Goal: Task Accomplishment & Management: Manage account settings

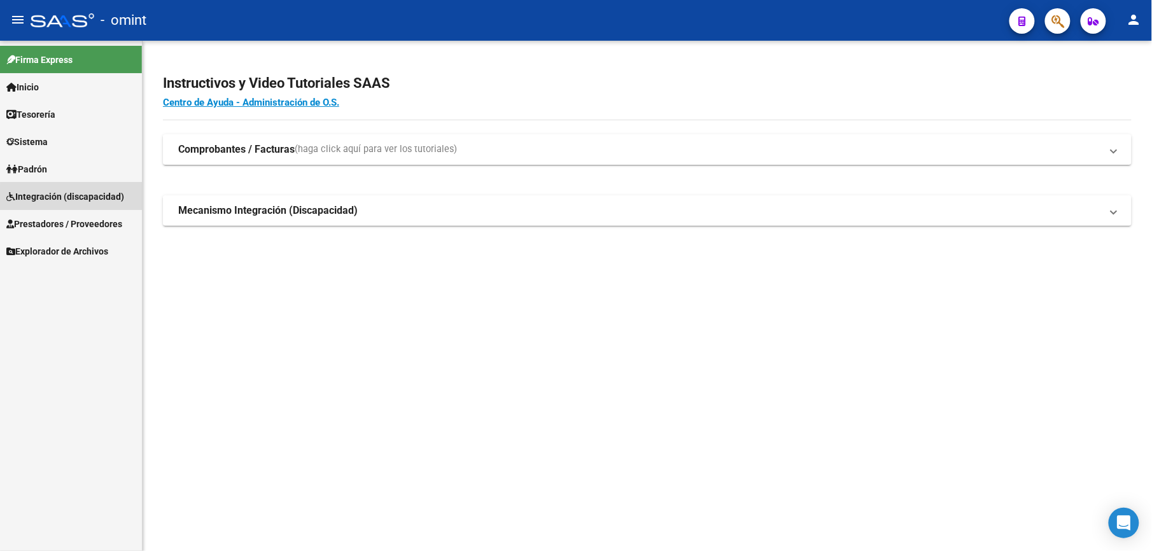
click at [85, 200] on span "Integración (discapacidad)" at bounding box center [65, 197] width 118 height 14
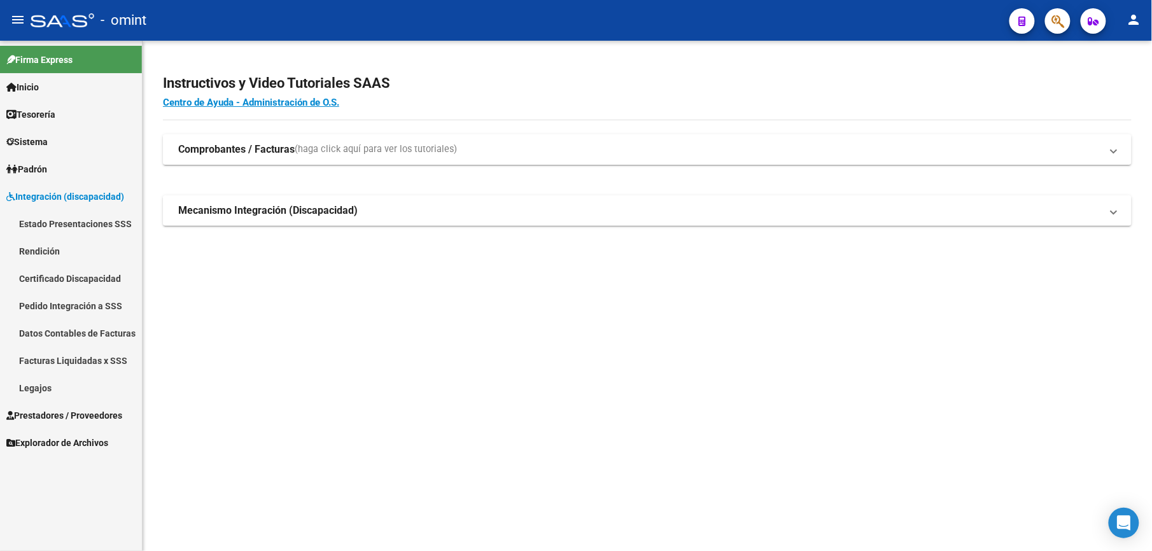
click at [92, 357] on link "Facturas Liquidadas x SSS" at bounding box center [71, 360] width 142 height 27
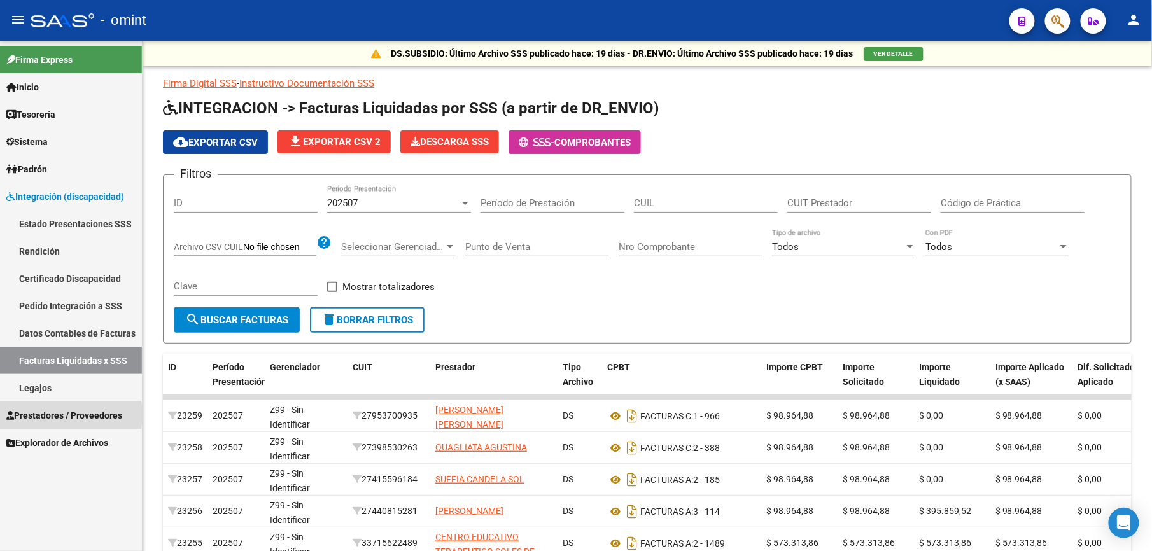
click at [57, 415] on span "Prestadores / Proveedores" at bounding box center [64, 416] width 116 height 14
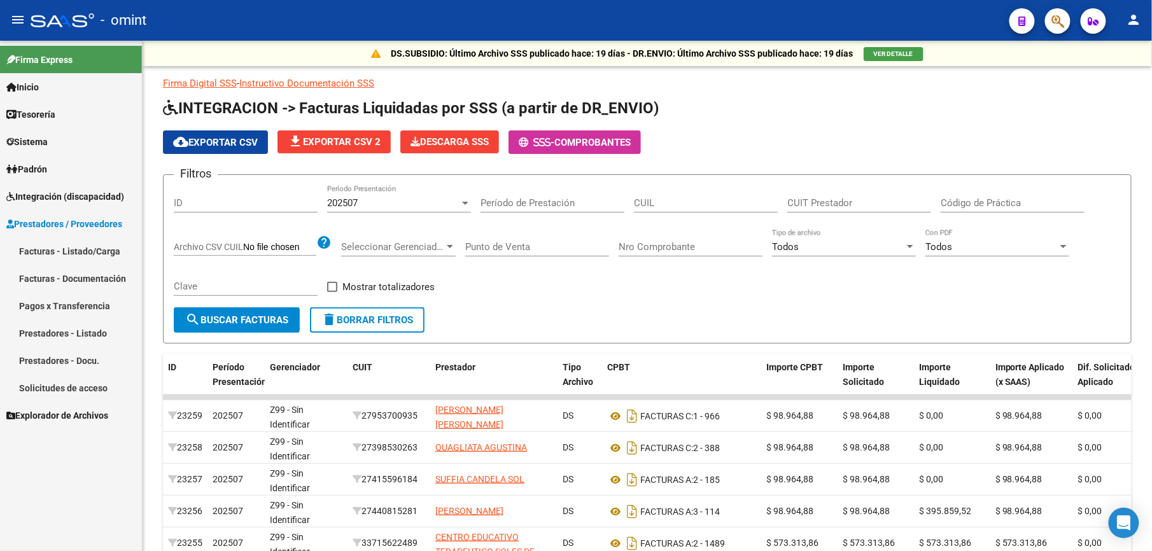
click at [88, 248] on link "Facturas - Listado/Carga" at bounding box center [71, 250] width 142 height 27
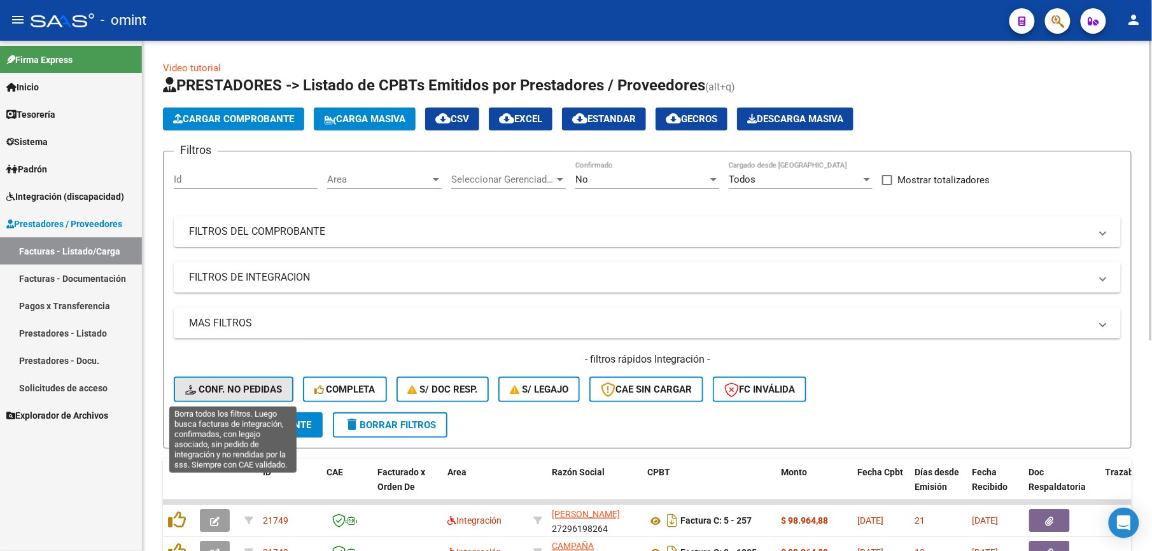
click at [250, 380] on button "Conf. no pedidas" at bounding box center [234, 389] width 120 height 25
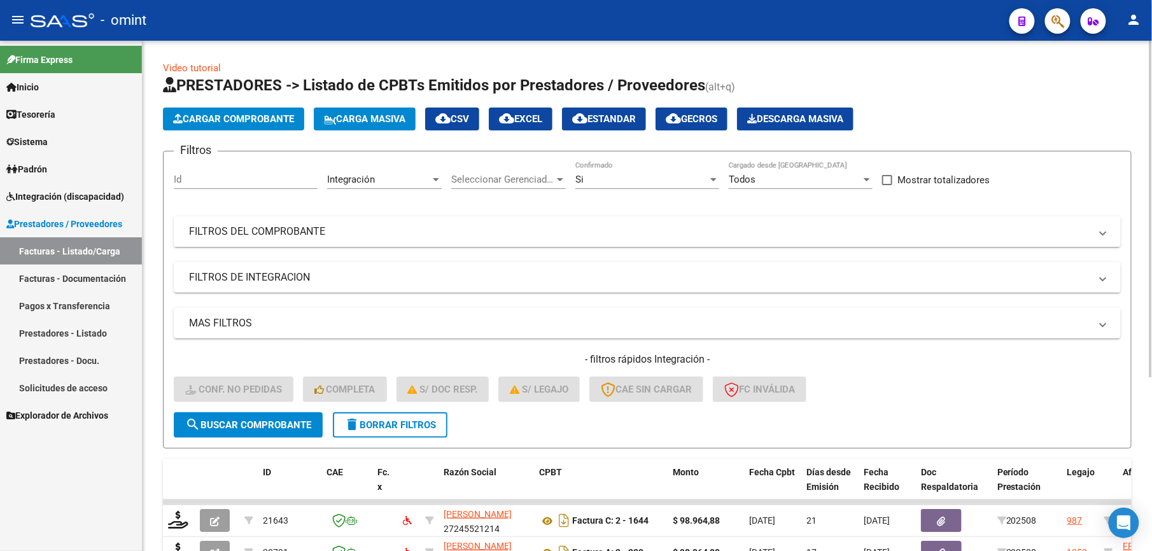
click at [637, 237] on mat-panel-title "FILTROS DEL COMPROBANTE" at bounding box center [640, 232] width 902 height 14
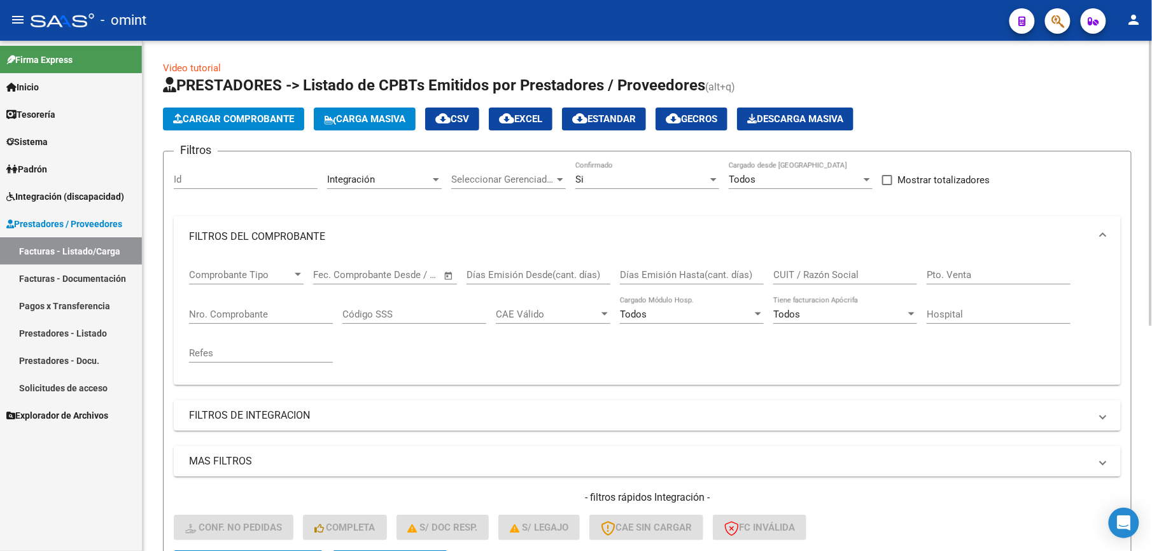
drag, startPoint x: 298, startPoint y: 309, endPoint x: 308, endPoint y: 309, distance: 10.2
click at [298, 309] on input "Nro. Comprobante" at bounding box center [261, 314] width 144 height 11
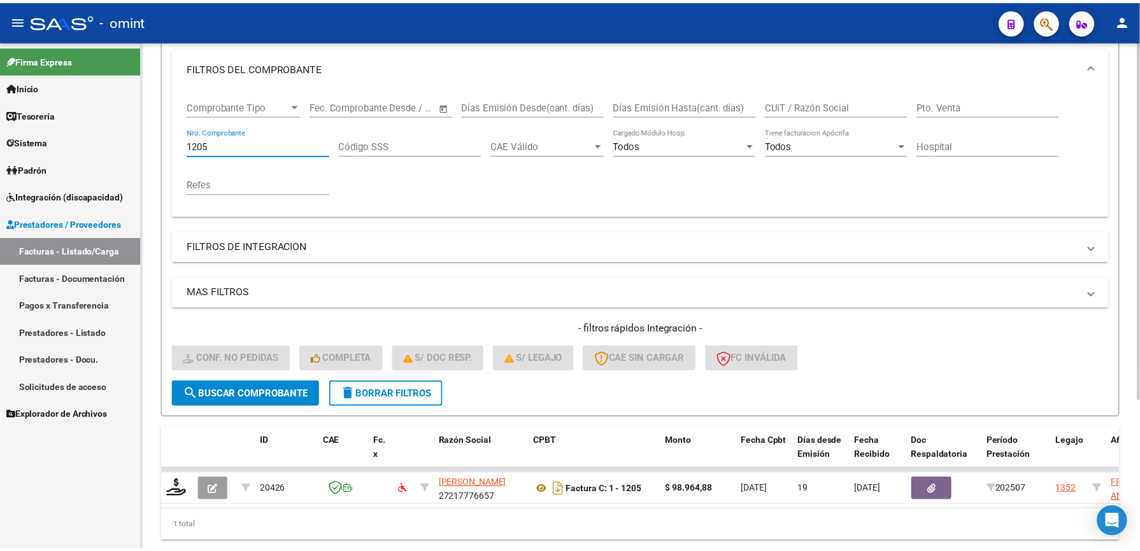
scroll to position [169, 0]
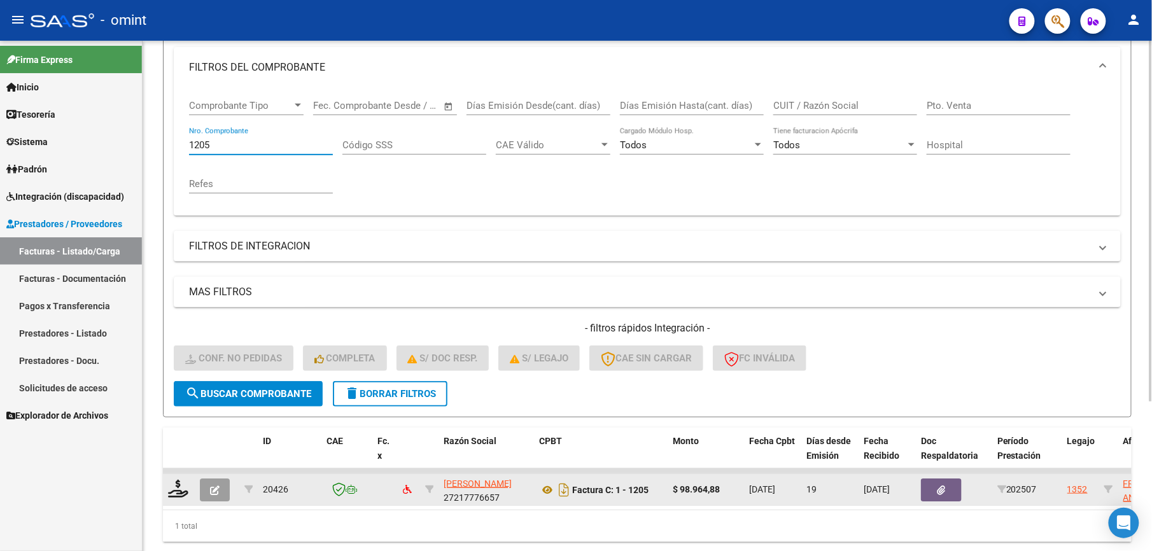
type input "1205"
click at [215, 490] on icon "button" at bounding box center [215, 491] width 10 height 10
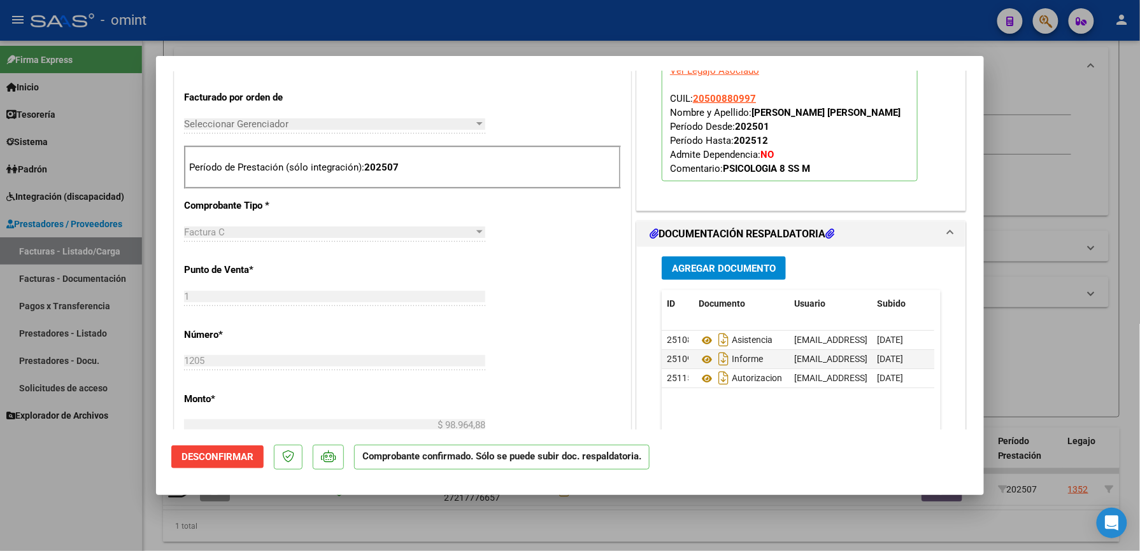
scroll to position [339, 0]
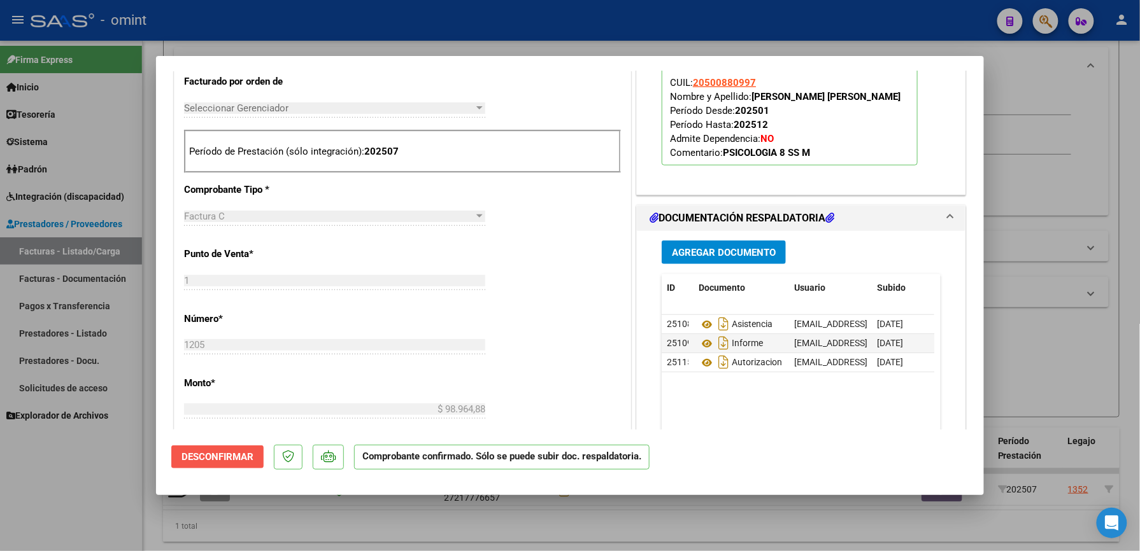
click at [219, 457] on span "Desconfirmar" at bounding box center [217, 456] width 72 height 11
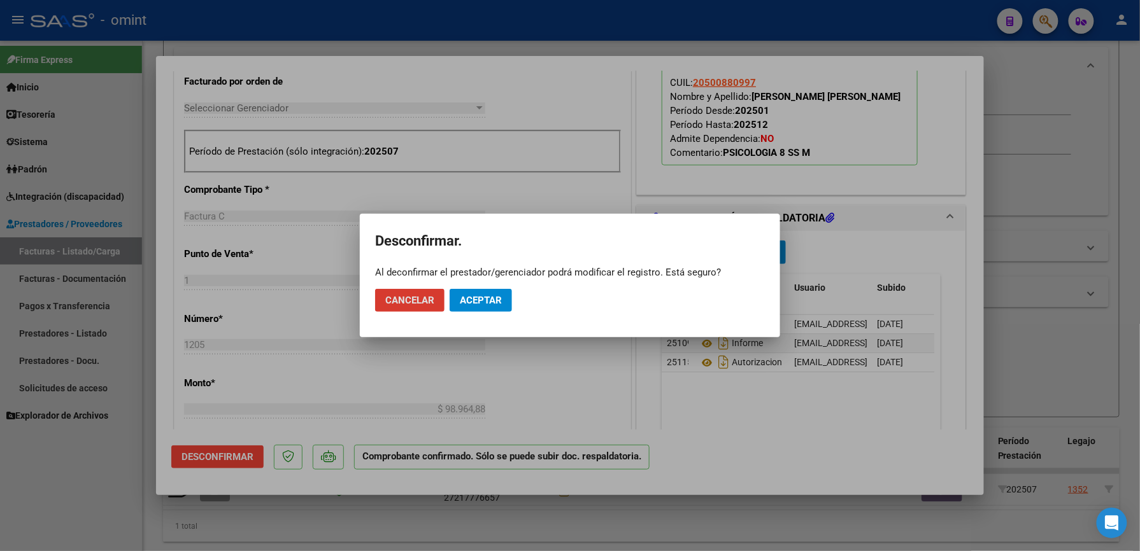
click at [487, 304] on span "Aceptar" at bounding box center [481, 300] width 42 height 11
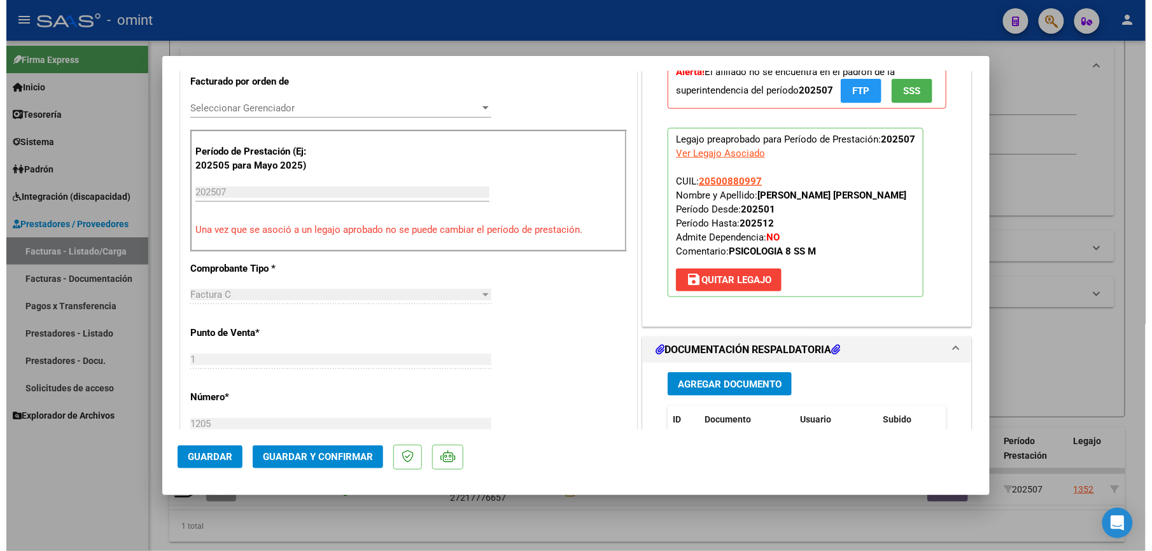
scroll to position [0, 0]
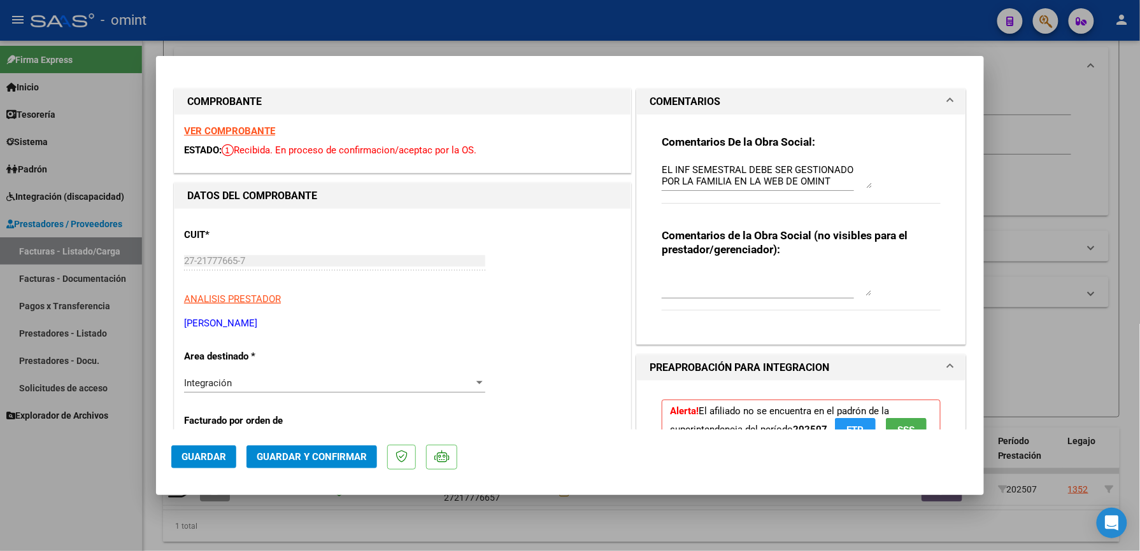
click at [739, 33] on div at bounding box center [570, 275] width 1140 height 551
type input "$ 0,00"
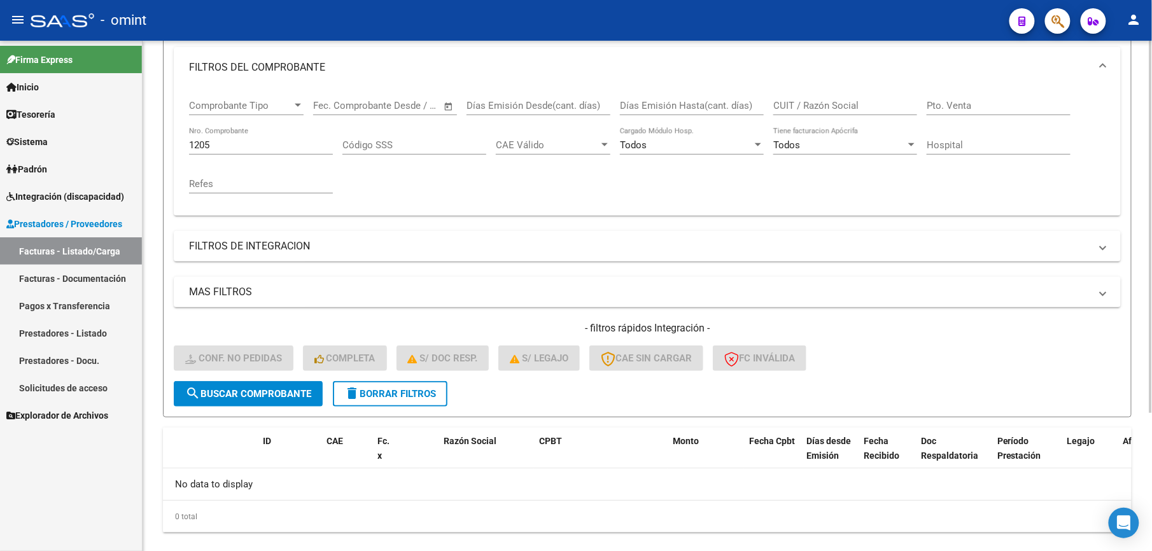
drag, startPoint x: 248, startPoint y: 143, endPoint x: 234, endPoint y: 139, distance: 14.1
click at [239, 141] on input "1205" at bounding box center [261, 144] width 144 height 11
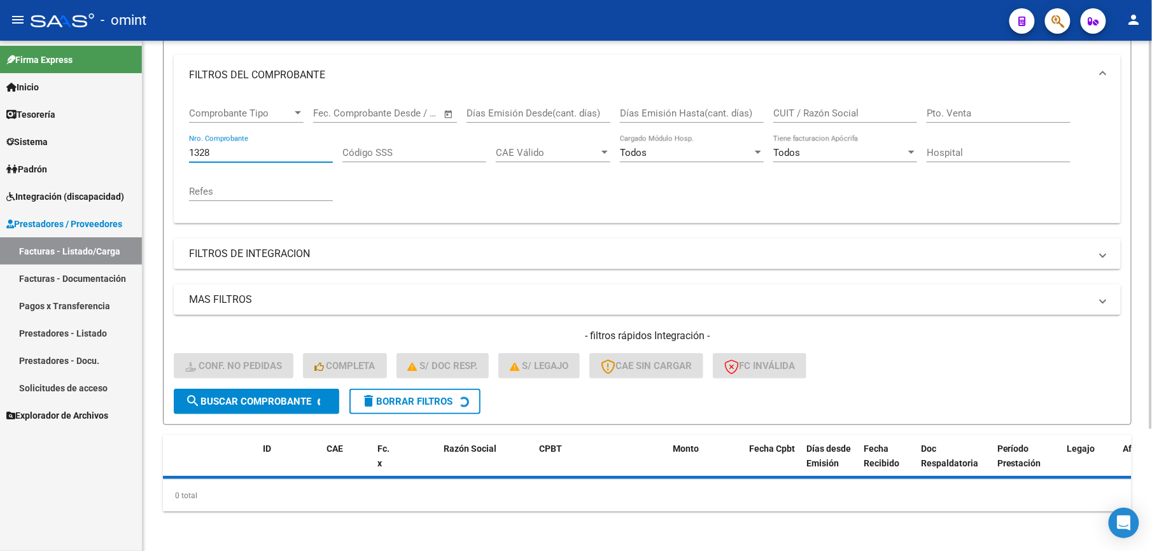
scroll to position [169, 0]
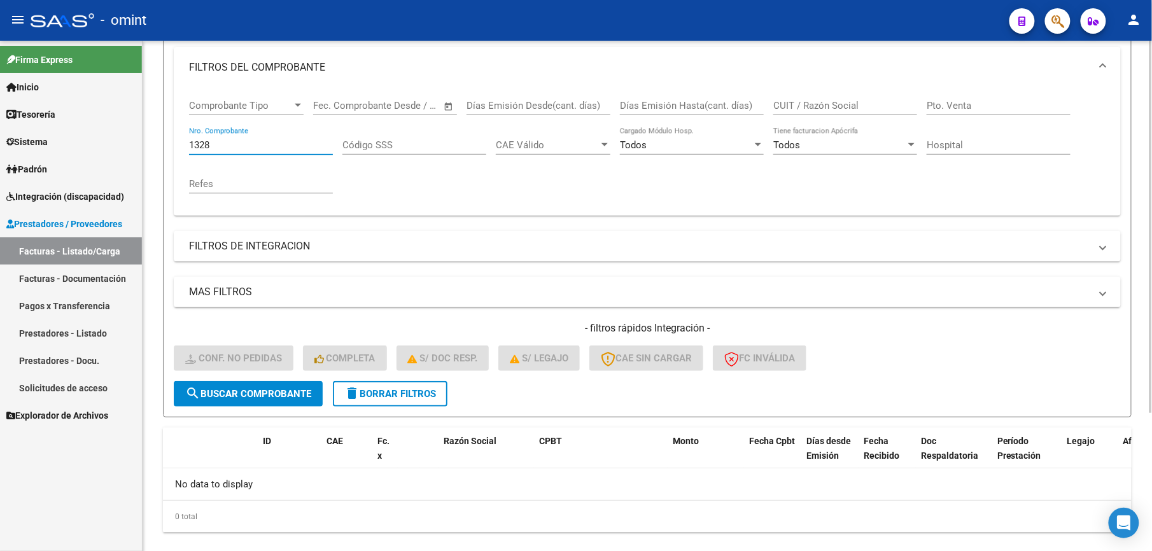
click at [192, 145] on input "1328" at bounding box center [261, 144] width 144 height 11
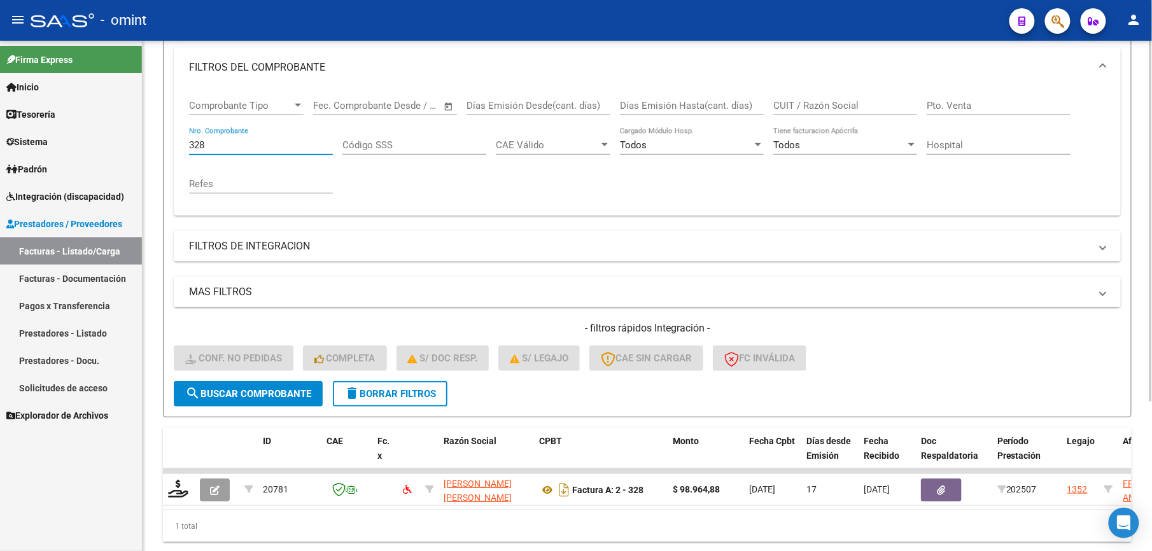
type input "328"
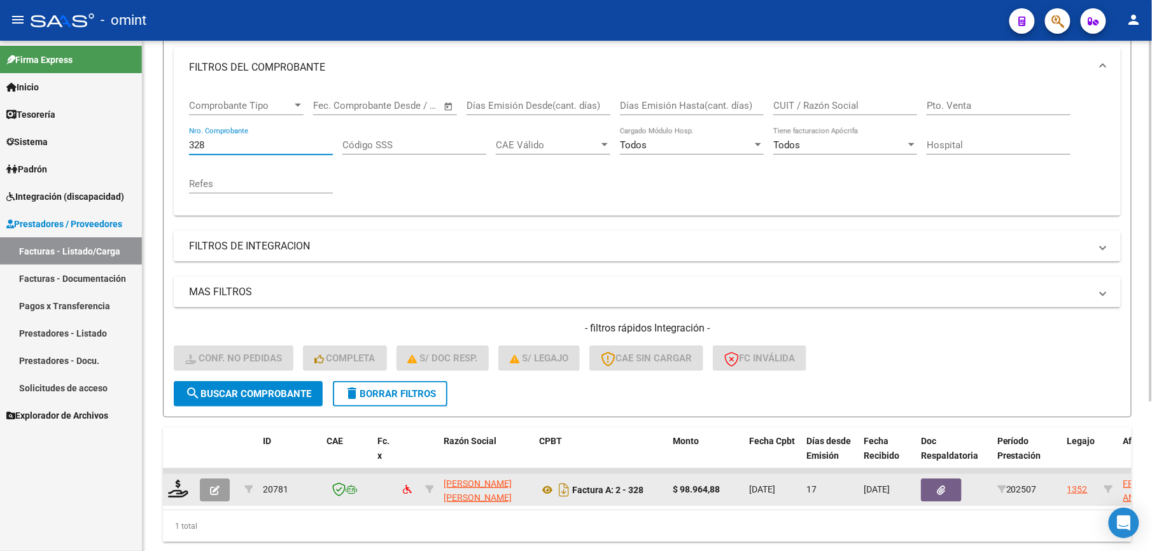
click at [210, 488] on icon "button" at bounding box center [215, 491] width 10 height 10
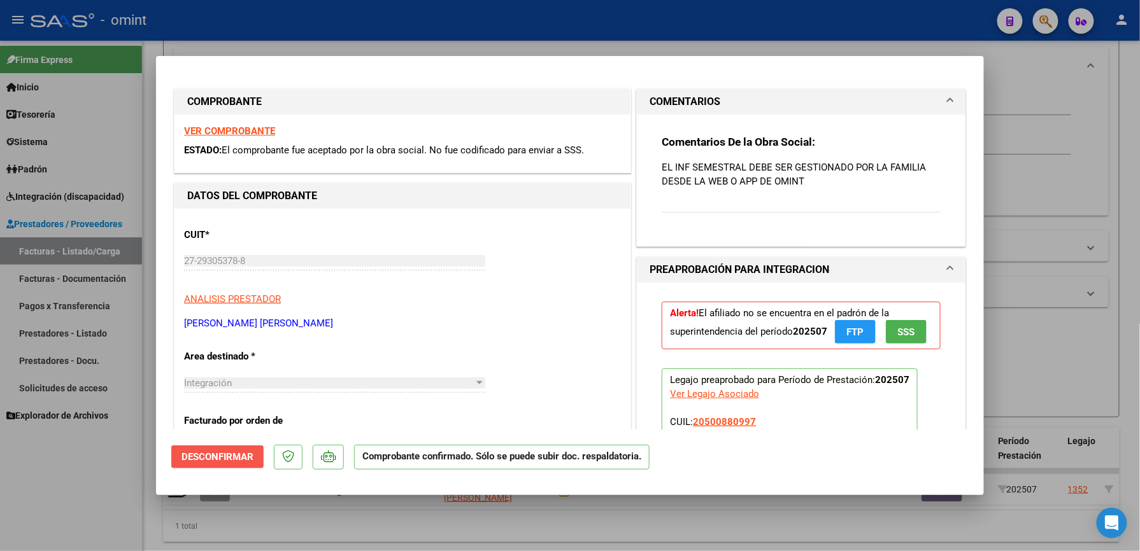
click at [228, 457] on span "Desconfirmar" at bounding box center [217, 456] width 72 height 11
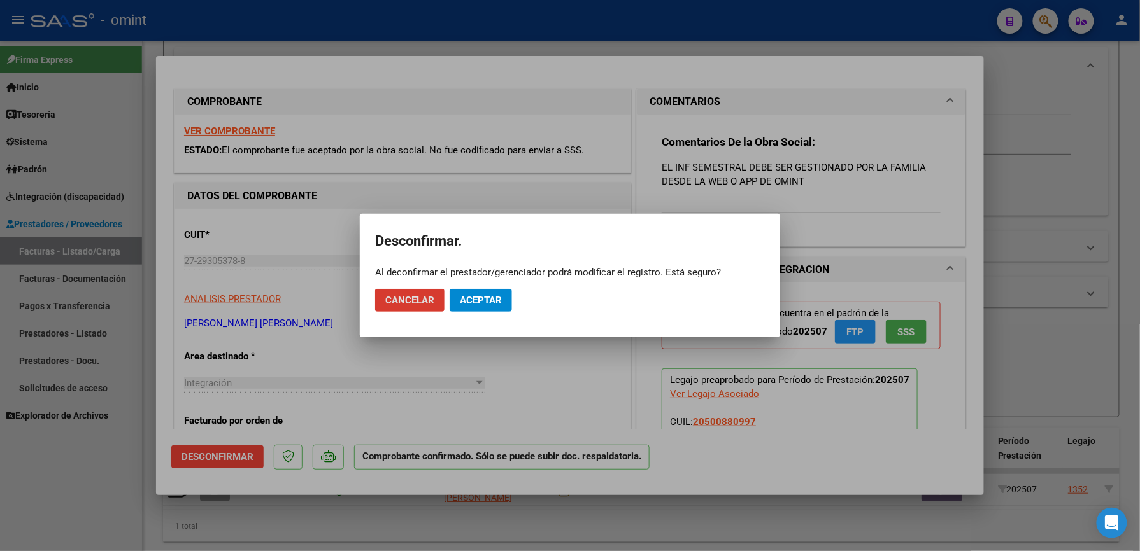
click at [479, 299] on span "Aceptar" at bounding box center [481, 300] width 42 height 11
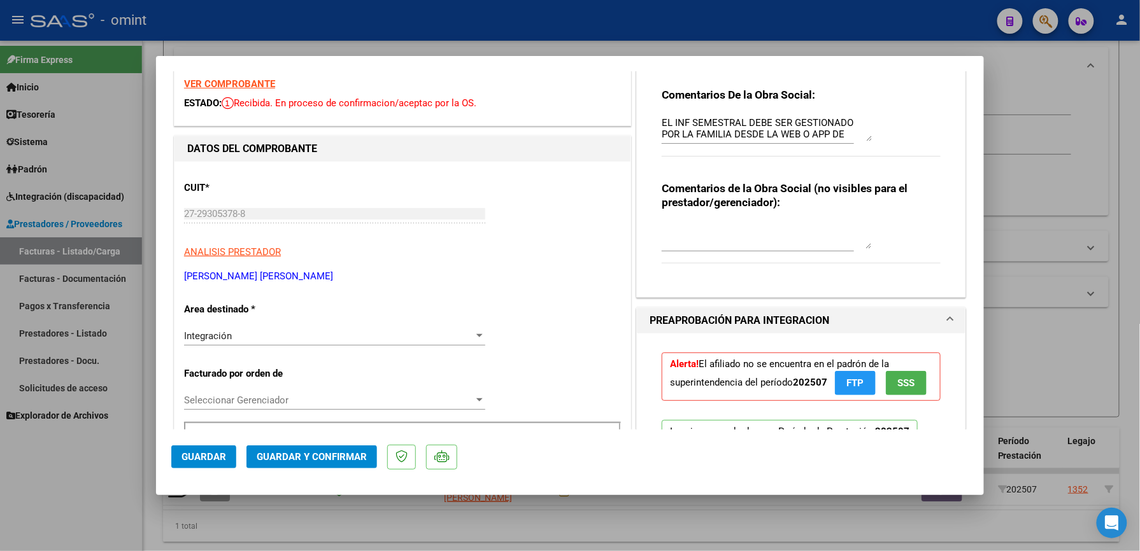
scroll to position [0, 0]
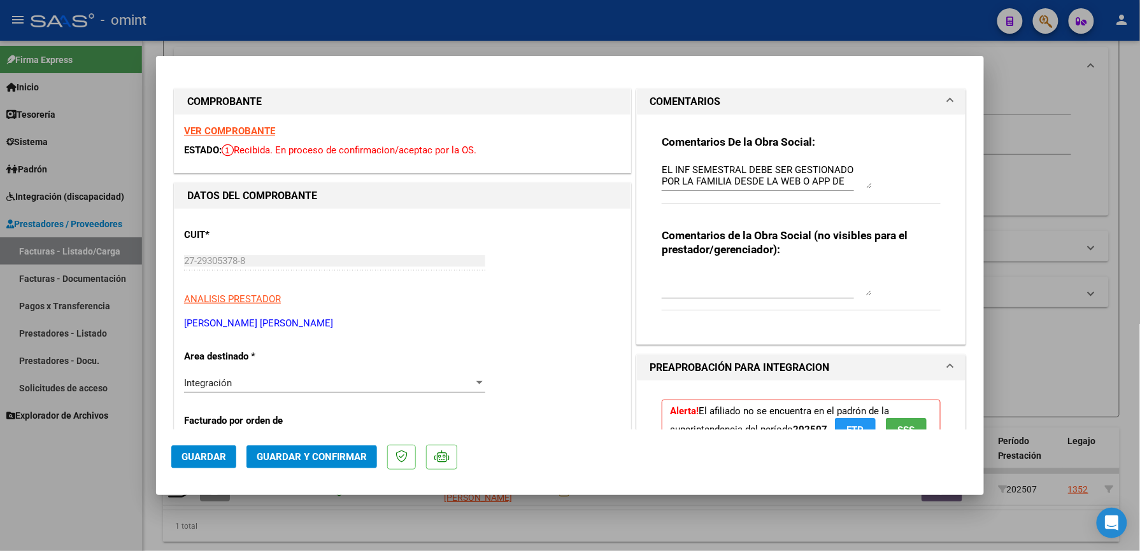
drag, startPoint x: 181, startPoint y: 257, endPoint x: 205, endPoint y: 255, distance: 24.3
drag, startPoint x: 205, startPoint y: 255, endPoint x: 176, endPoint y: 245, distance: 30.4
click at [174, 243] on mat-dialog-content "COMPROBANTE VER COMPROBANTE ESTADO: Recibida. En proceso de confirmacion/acepta…" at bounding box center [570, 250] width 828 height 358
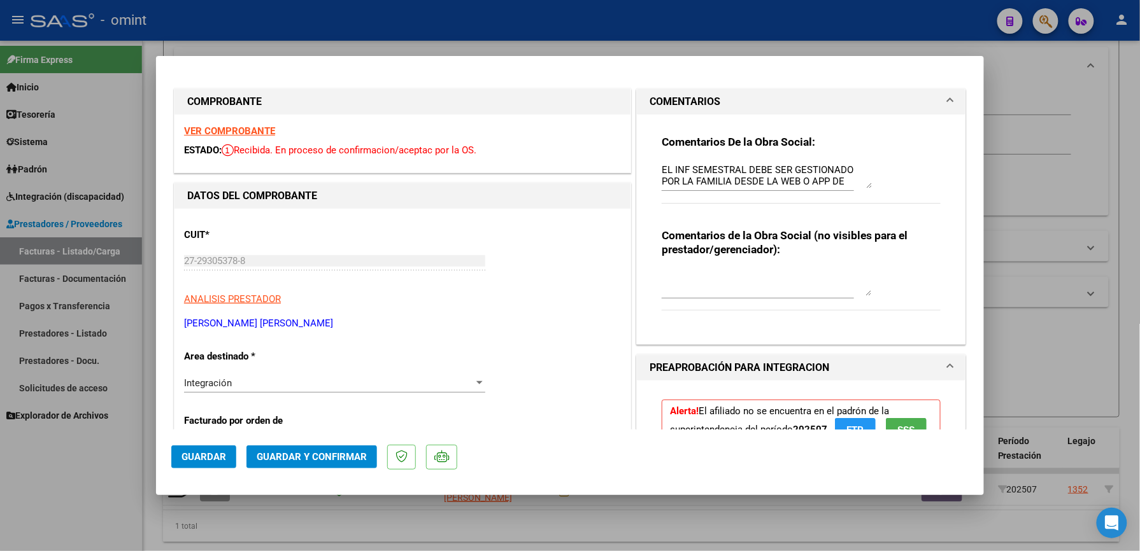
click at [642, 25] on div at bounding box center [570, 275] width 1140 height 551
type input "$ 0,00"
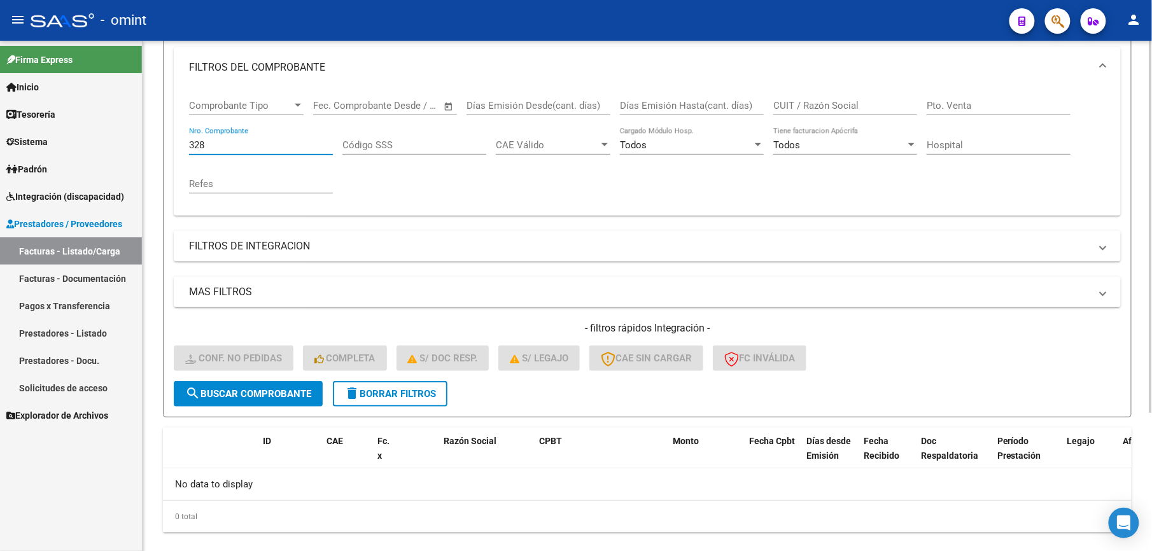
drag, startPoint x: 251, startPoint y: 149, endPoint x: 166, endPoint y: 141, distance: 85.7
click at [164, 143] on form "Filtros Id Integración Area Seleccionar Gerenciador Seleccionar Gerenciador Si …" at bounding box center [647, 200] width 969 height 436
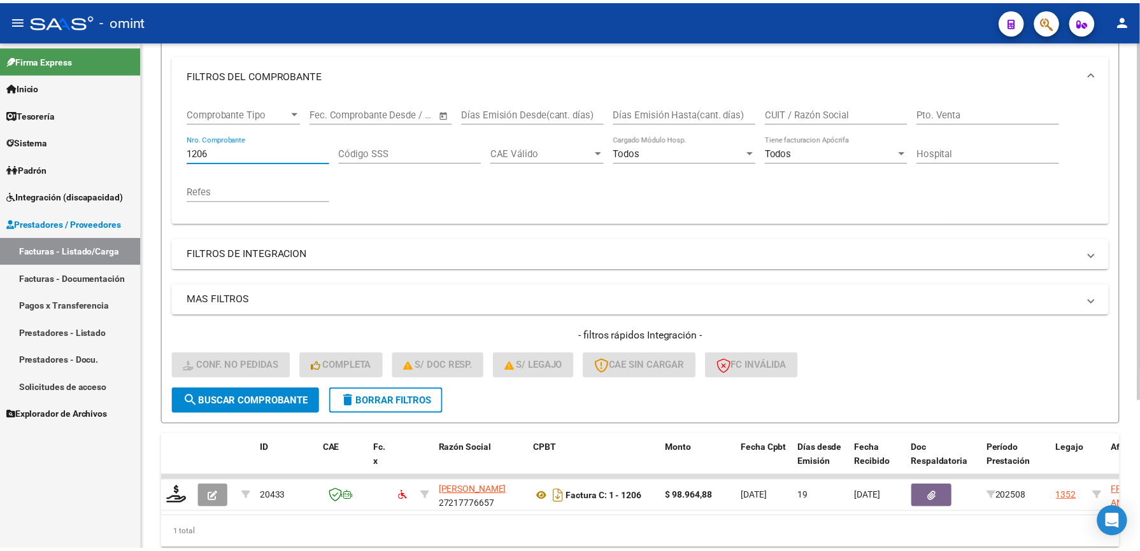
scroll to position [169, 0]
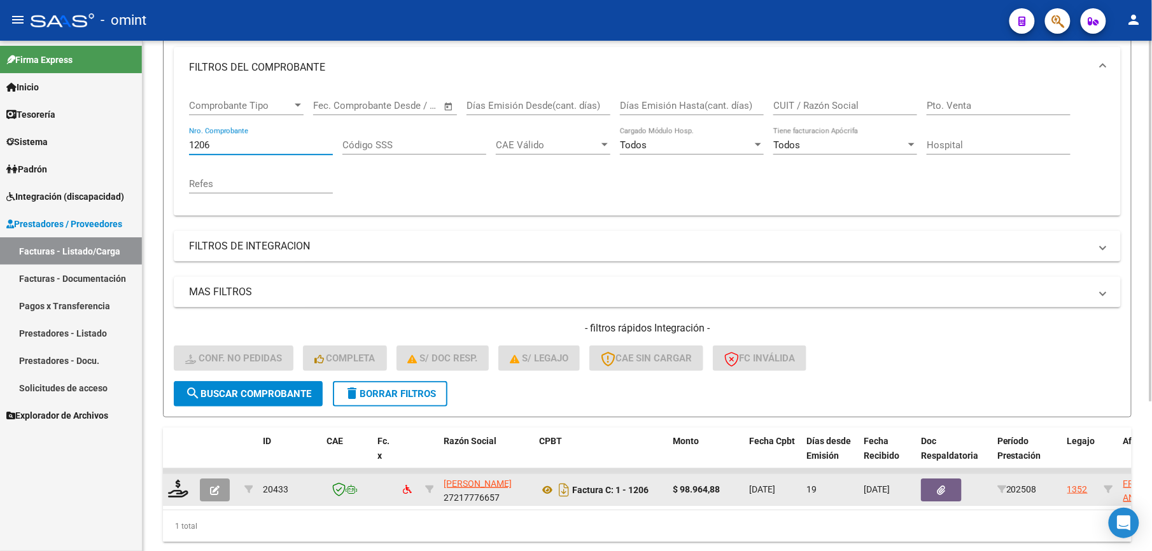
type input "1206"
click at [214, 492] on icon "button" at bounding box center [215, 491] width 10 height 10
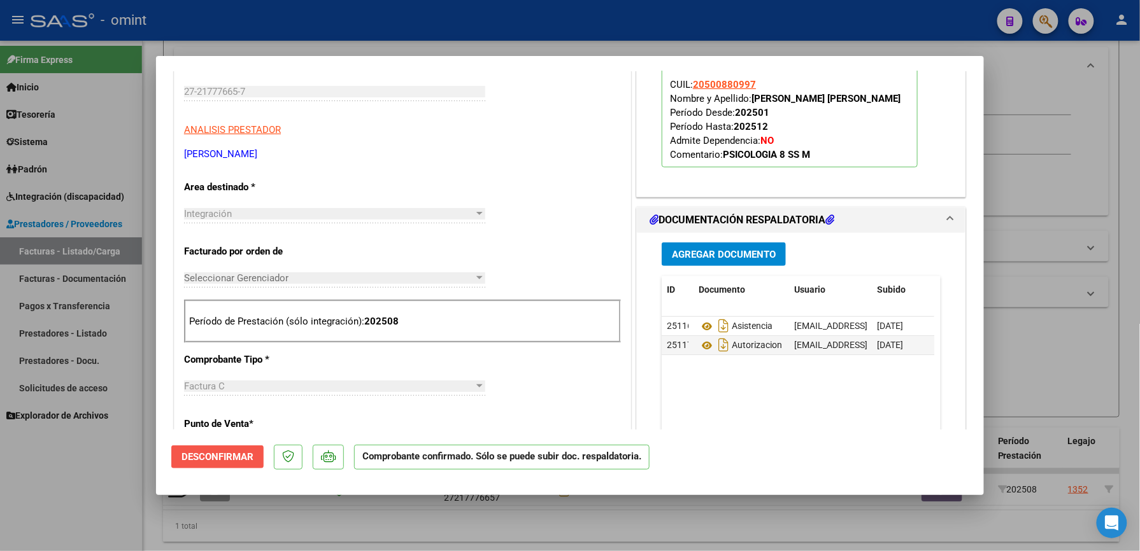
click at [217, 461] on span "Desconfirmar" at bounding box center [217, 456] width 72 height 11
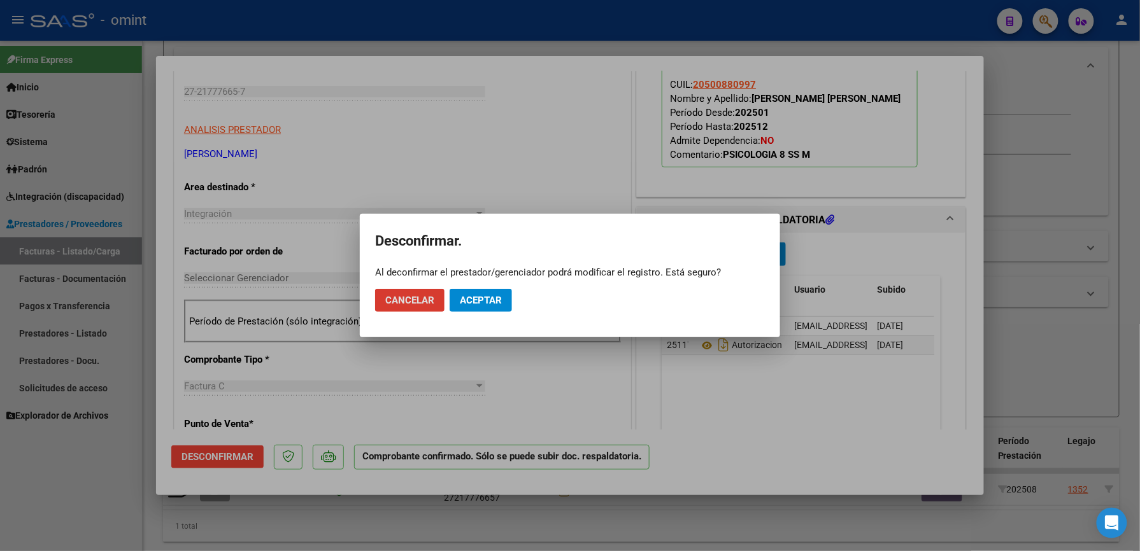
click at [500, 295] on span "Aceptar" at bounding box center [481, 300] width 42 height 11
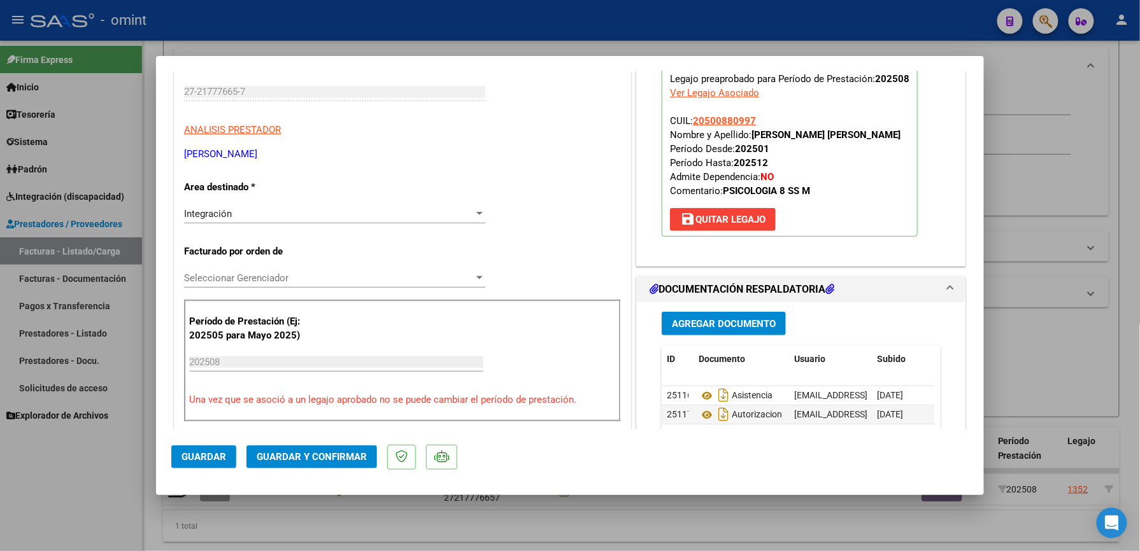
click at [531, 5] on div at bounding box center [570, 275] width 1140 height 551
type input "$ 0,00"
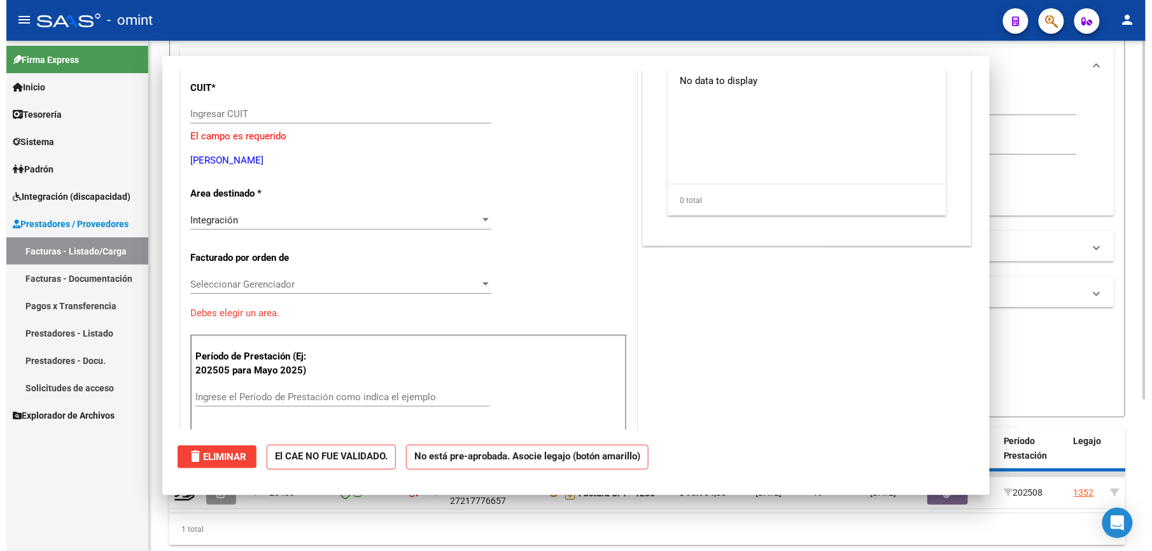
scroll to position [0, 0]
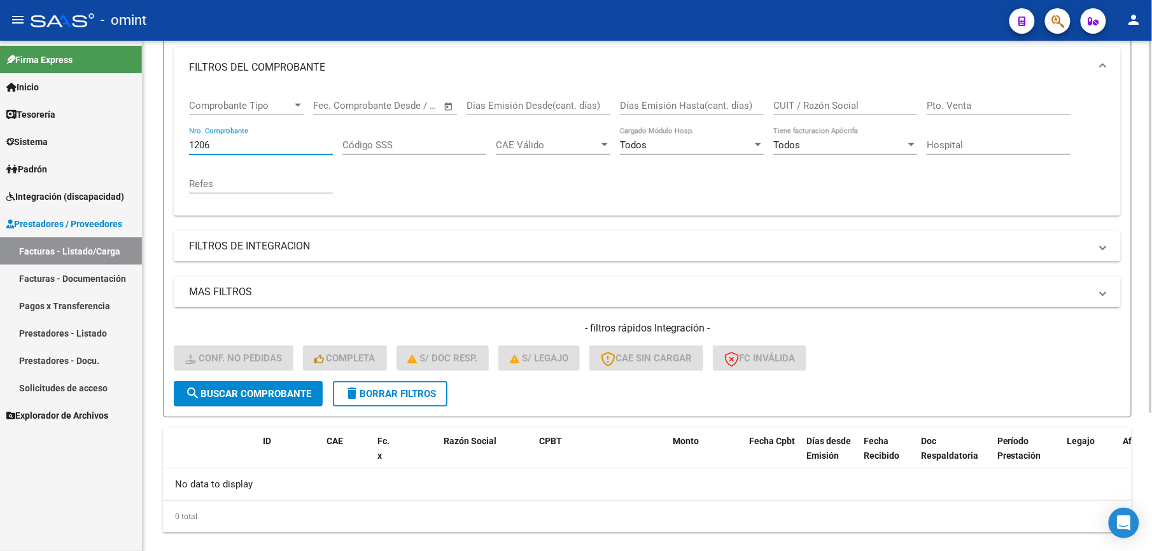
drag, startPoint x: 268, startPoint y: 141, endPoint x: 163, endPoint y: 149, distance: 105.4
click at [163, 149] on form "Filtros Id Integración Area Seleccionar Gerenciador Seleccionar Gerenciador Si …" at bounding box center [647, 200] width 969 height 436
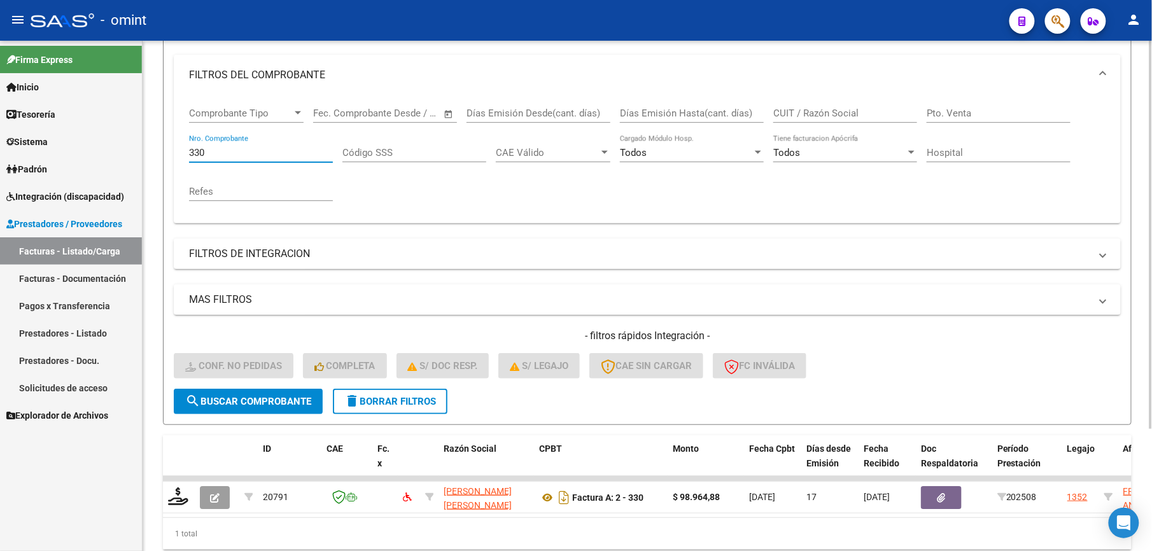
scroll to position [169, 0]
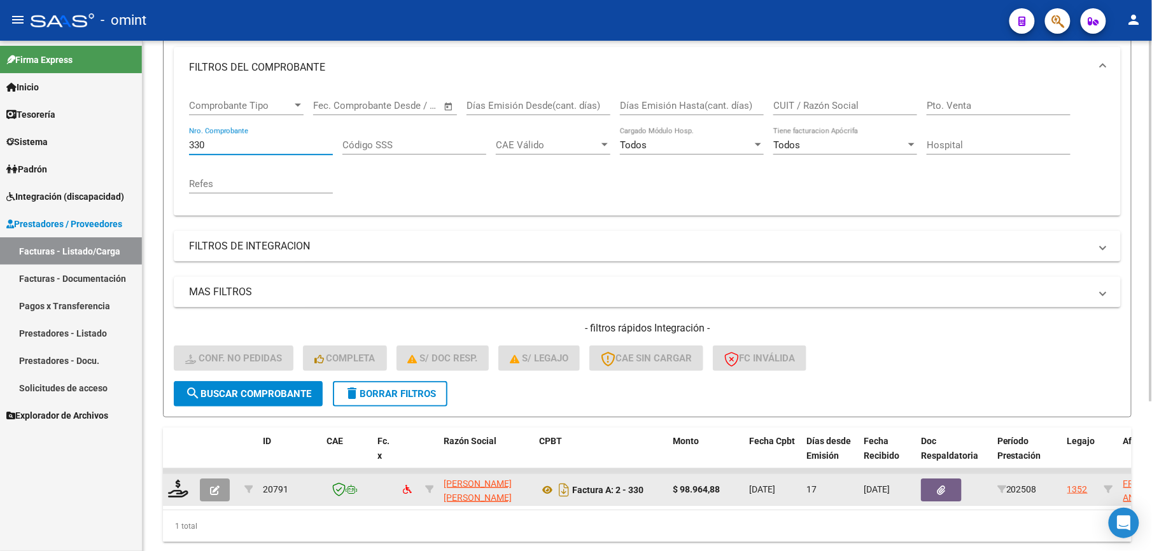
type input "330"
click at [225, 490] on button "button" at bounding box center [215, 490] width 30 height 23
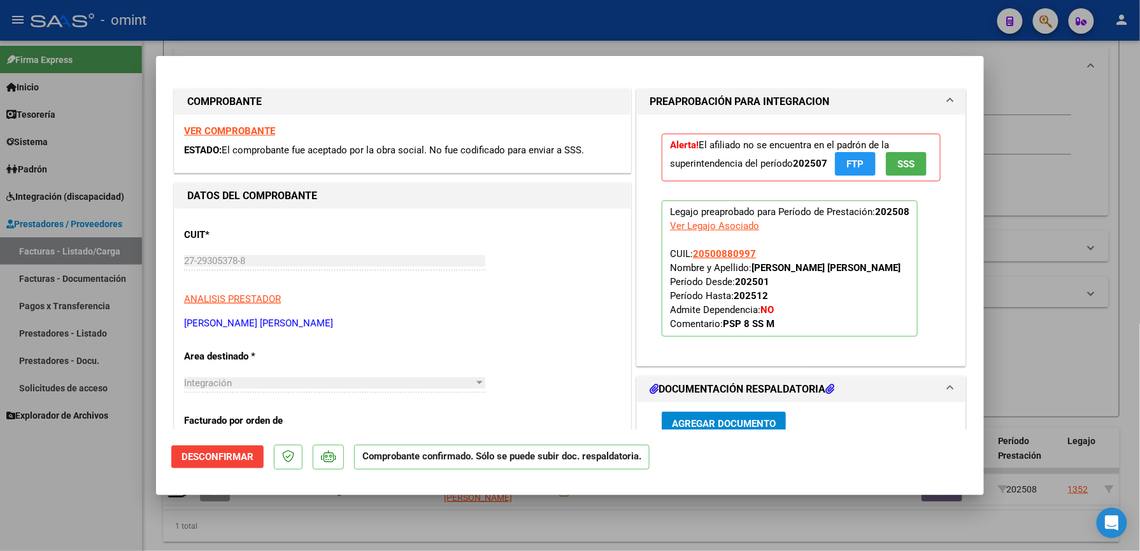
click at [230, 456] on span "Desconfirmar" at bounding box center [217, 456] width 72 height 11
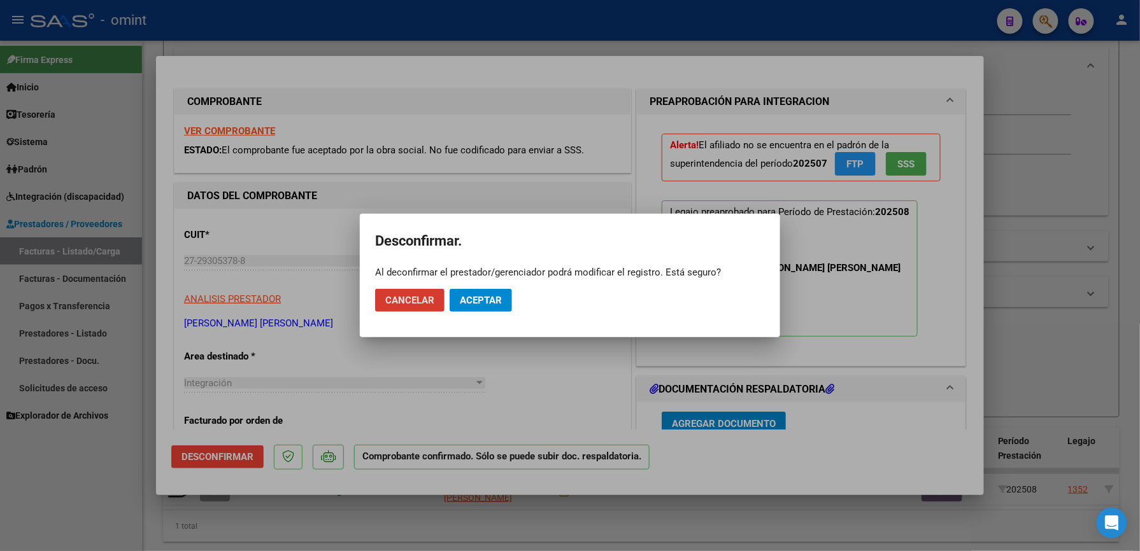
drag, startPoint x: 472, startPoint y: 302, endPoint x: 462, endPoint y: 368, distance: 67.0
click at [472, 304] on span "Aceptar" at bounding box center [481, 300] width 42 height 11
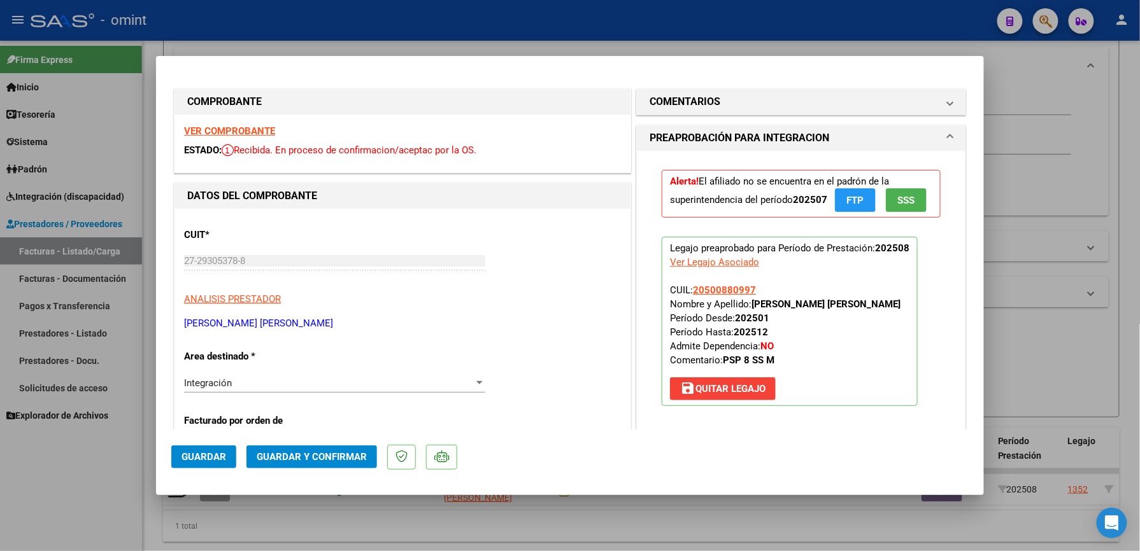
click at [561, 37] on div at bounding box center [570, 275] width 1140 height 551
type input "$ 0,00"
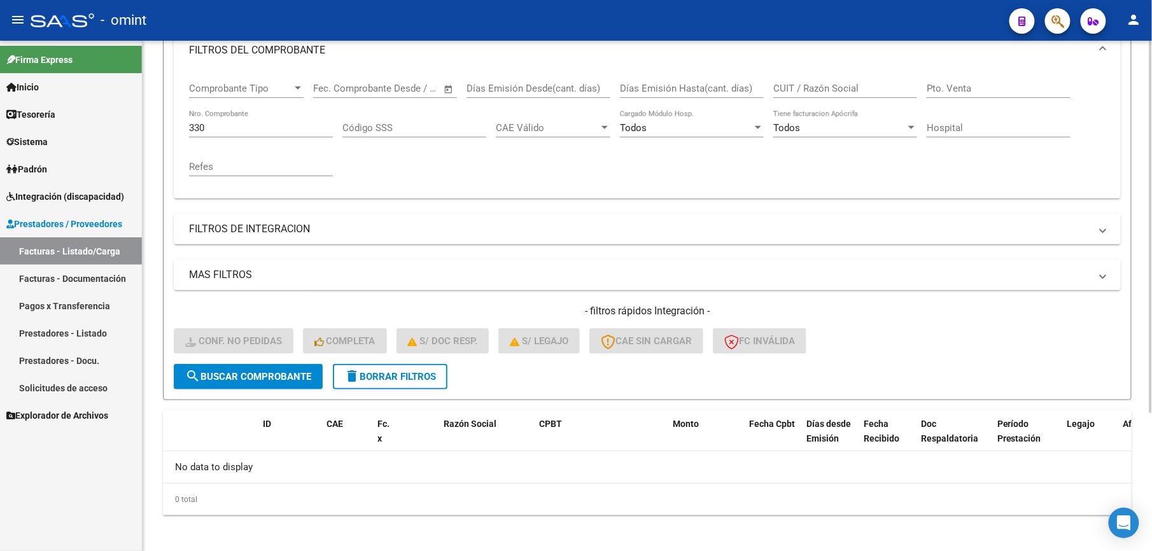
scroll to position [191, 0]
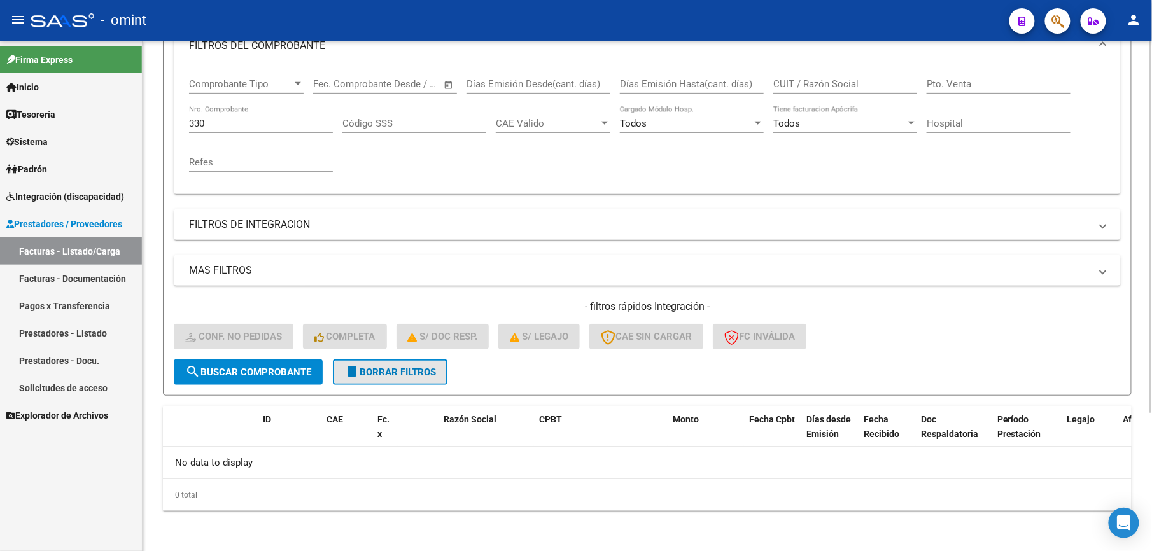
click at [364, 368] on span "delete Borrar Filtros" at bounding box center [390, 372] width 92 height 11
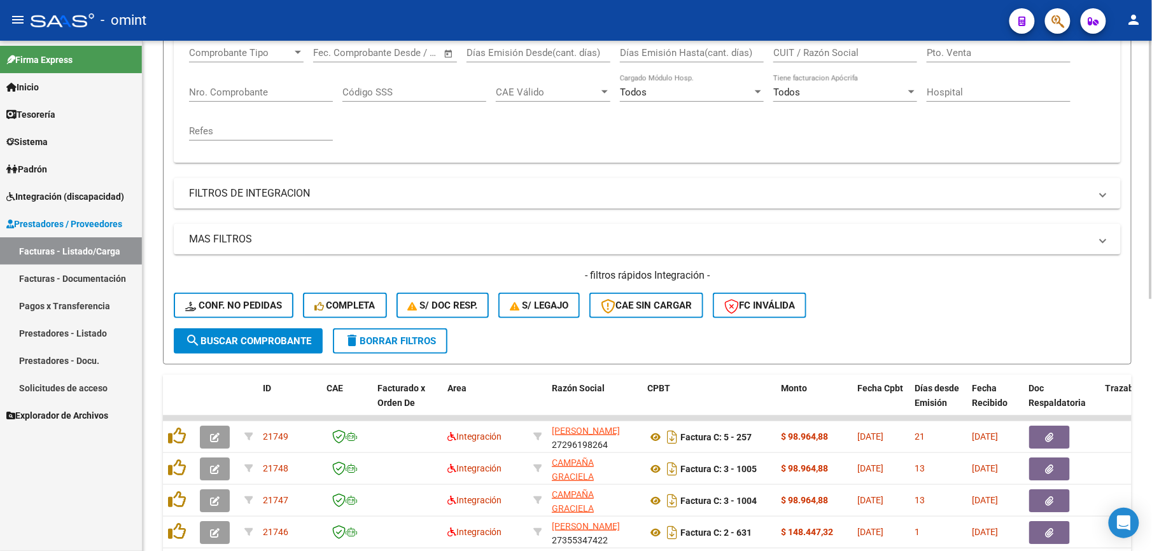
scroll to position [21, 0]
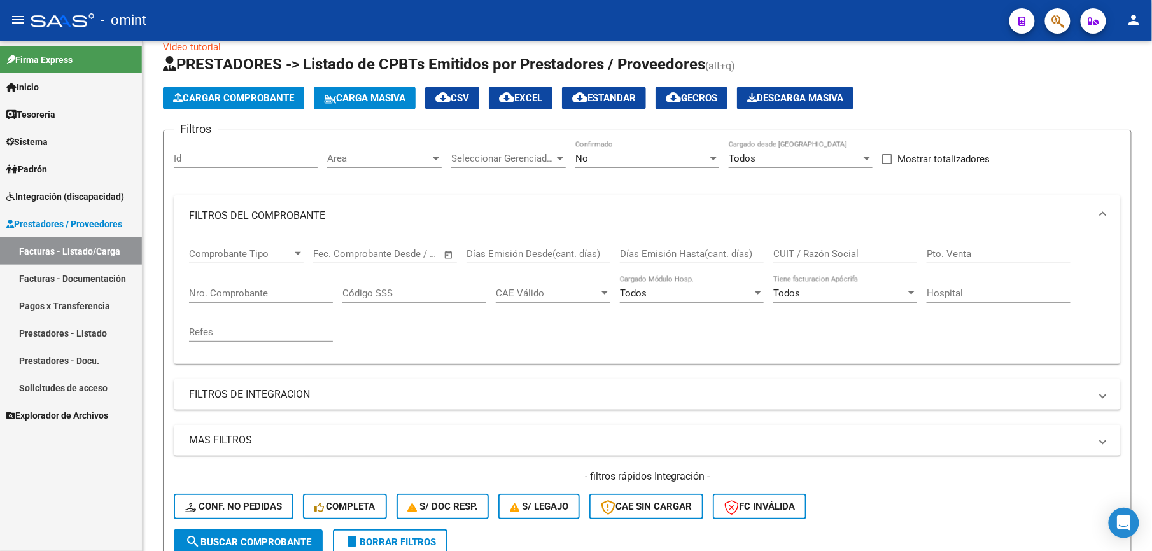
click at [69, 250] on link "Facturas - Listado/Carga" at bounding box center [71, 250] width 142 height 27
click at [76, 197] on span "Integración (discapacidad)" at bounding box center [65, 197] width 118 height 14
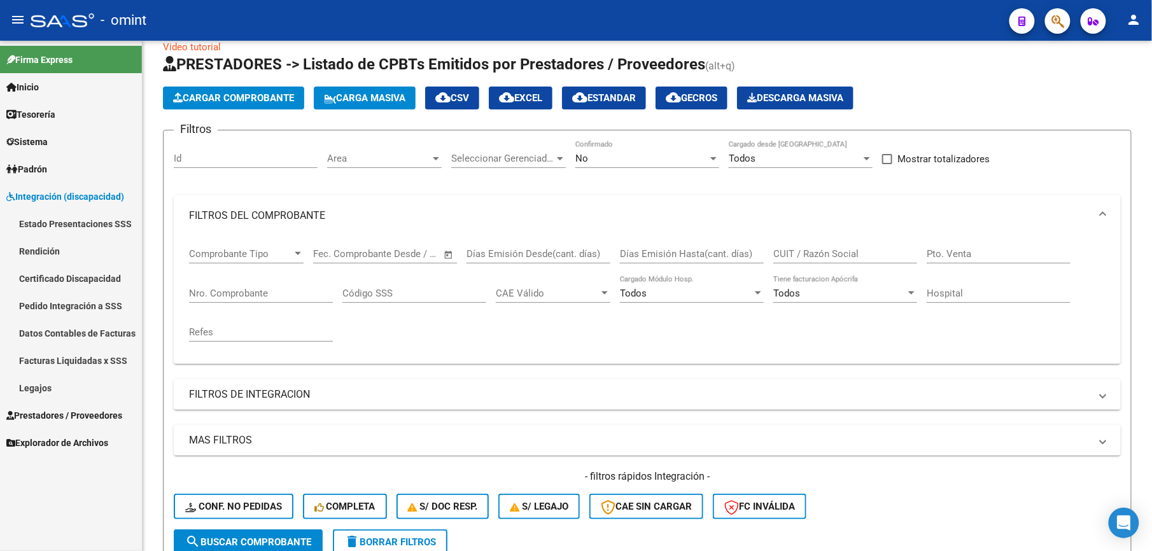
click at [45, 388] on link "Legajos" at bounding box center [71, 387] width 142 height 27
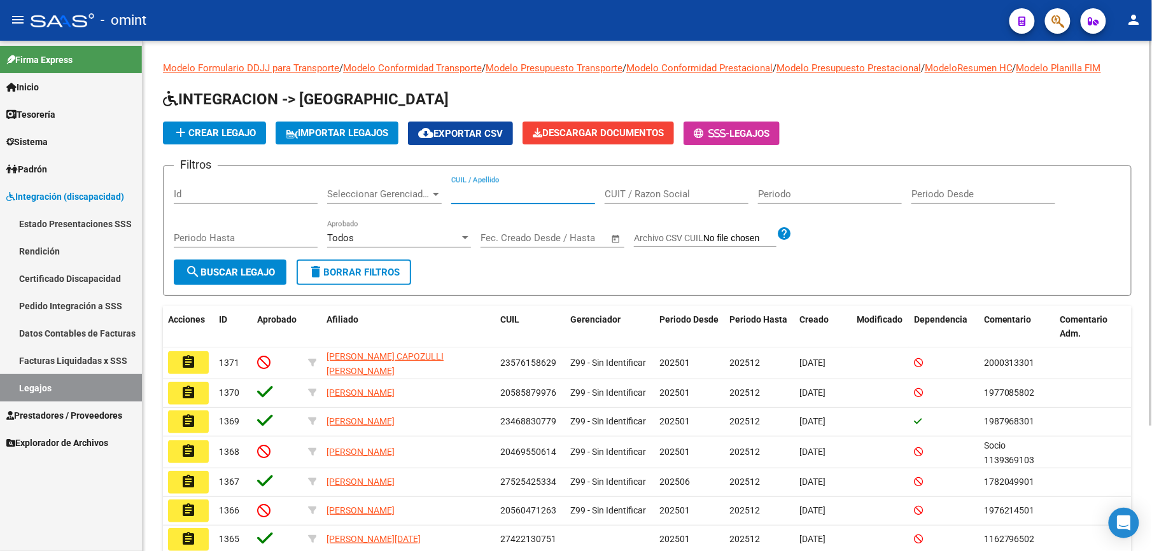
click at [477, 192] on input "CUIL / Apellido" at bounding box center [523, 193] width 144 height 11
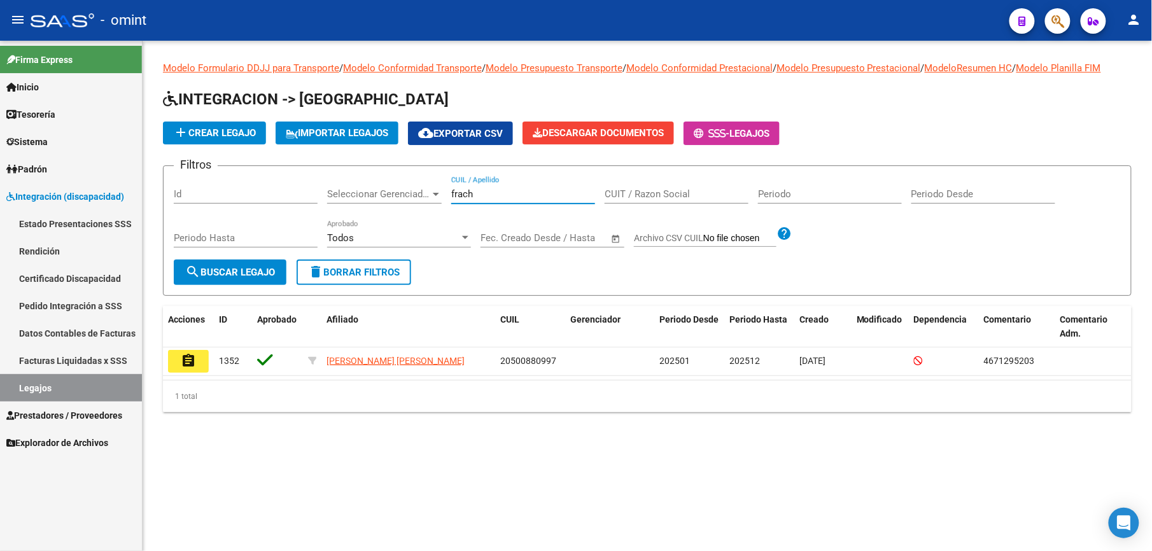
type input "frach"
click at [194, 355] on mat-icon "assignment" at bounding box center [188, 360] width 15 height 15
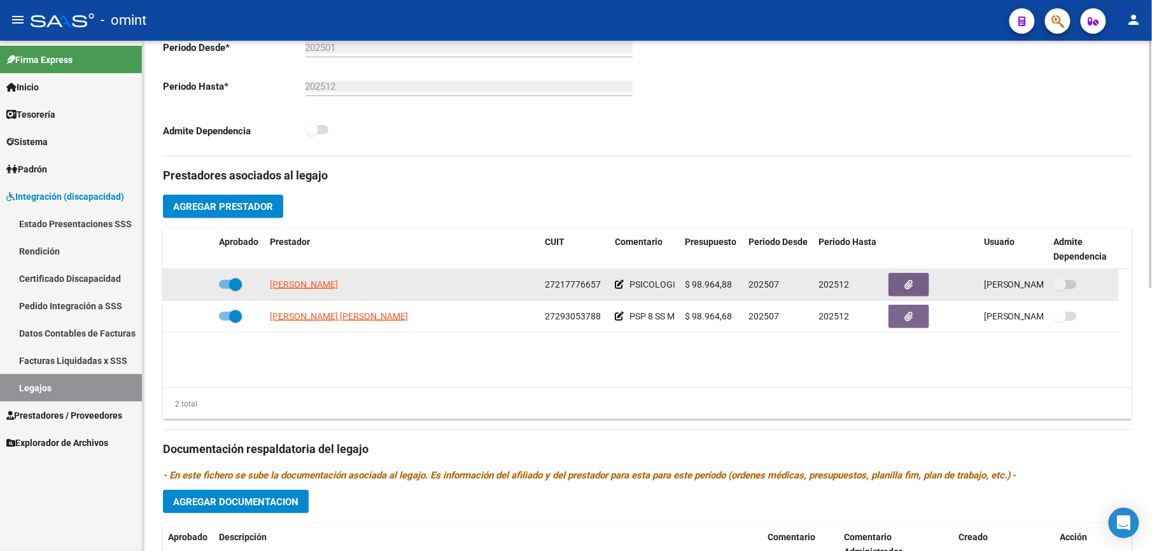
scroll to position [339, 0]
drag, startPoint x: 545, startPoint y: 285, endPoint x: 599, endPoint y: 284, distance: 53.5
click at [599, 284] on span "27217776657" at bounding box center [573, 284] width 56 height 10
drag, startPoint x: 599, startPoint y: 284, endPoint x: 592, endPoint y: 286, distance: 6.6
copy span "27217776657"
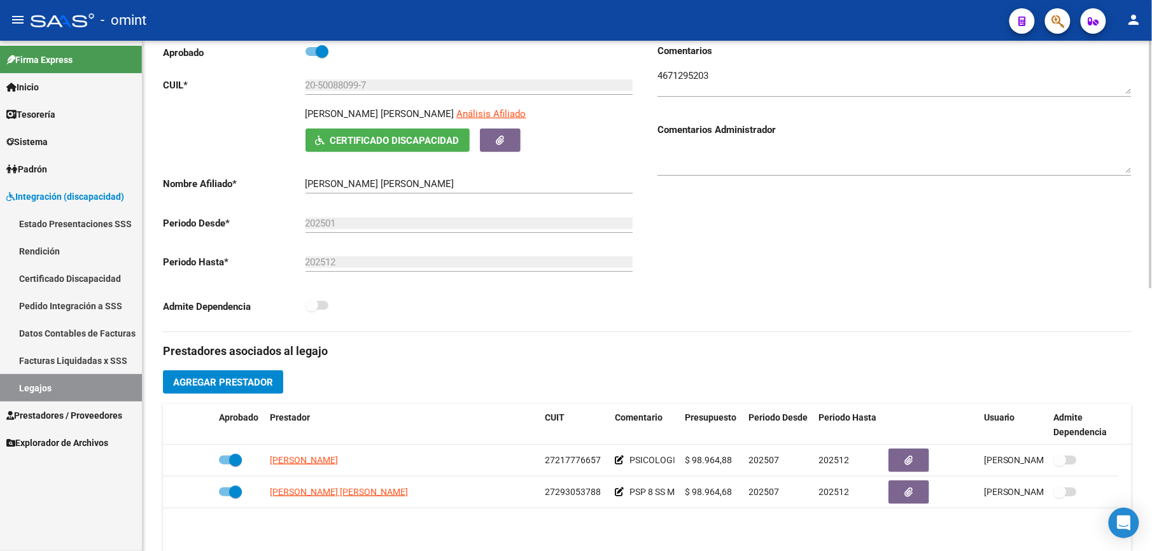
scroll to position [0, 0]
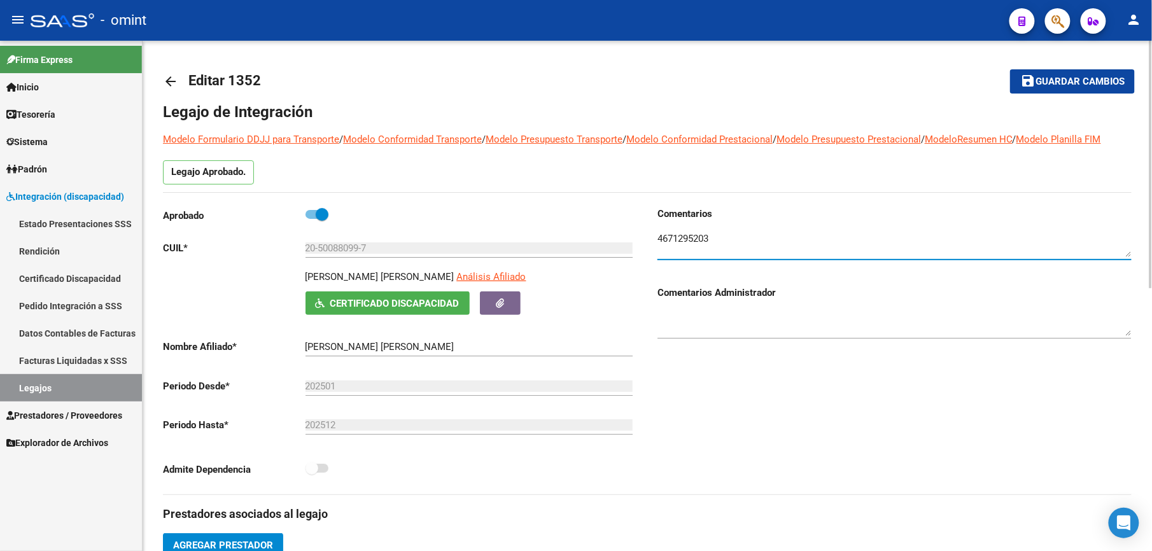
drag, startPoint x: 684, startPoint y: 240, endPoint x: 660, endPoint y: 243, distance: 24.3
click at [651, 242] on div "Comentarios Comentarios Administrador" at bounding box center [890, 351] width 485 height 288
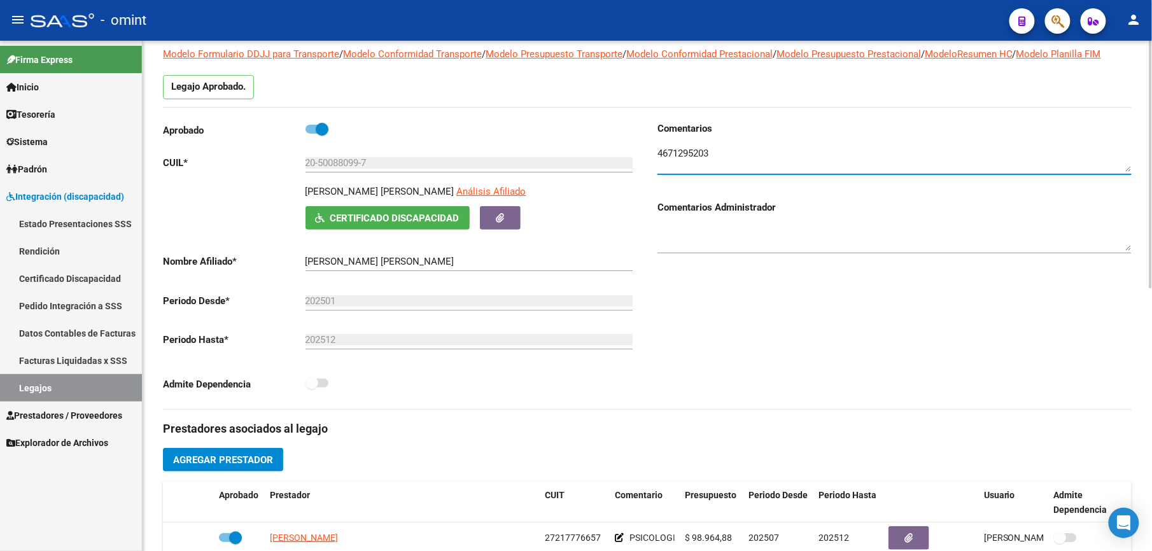
scroll to position [85, 0]
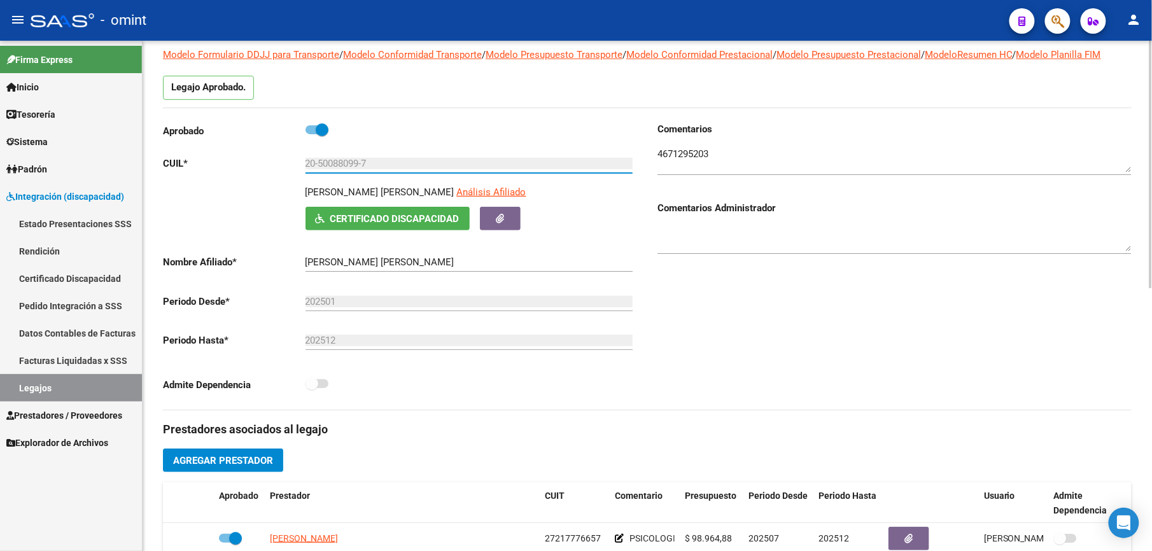
drag, startPoint x: 360, startPoint y: 164, endPoint x: 321, endPoint y: 163, distance: 38.8
click at [321, 163] on input "20-50088099-7" at bounding box center [469, 163] width 327 height 11
drag, startPoint x: 374, startPoint y: 163, endPoint x: 304, endPoint y: 163, distance: 70.0
click at [306, 163] on input "20-50088099-7" at bounding box center [469, 163] width 327 height 11
drag, startPoint x: 304, startPoint y: 163, endPoint x: 319, endPoint y: 164, distance: 14.7
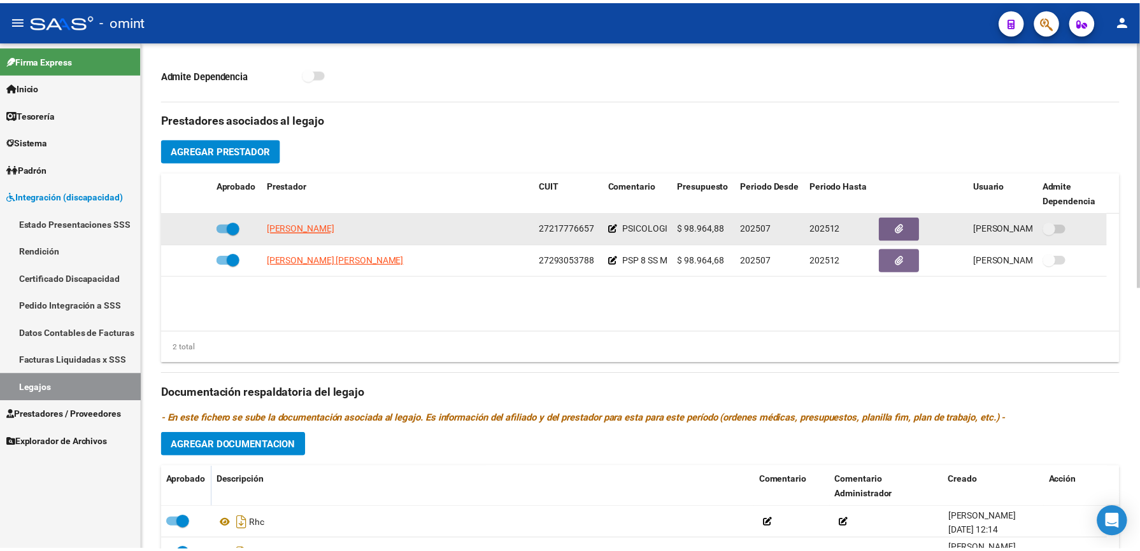
scroll to position [424, 0]
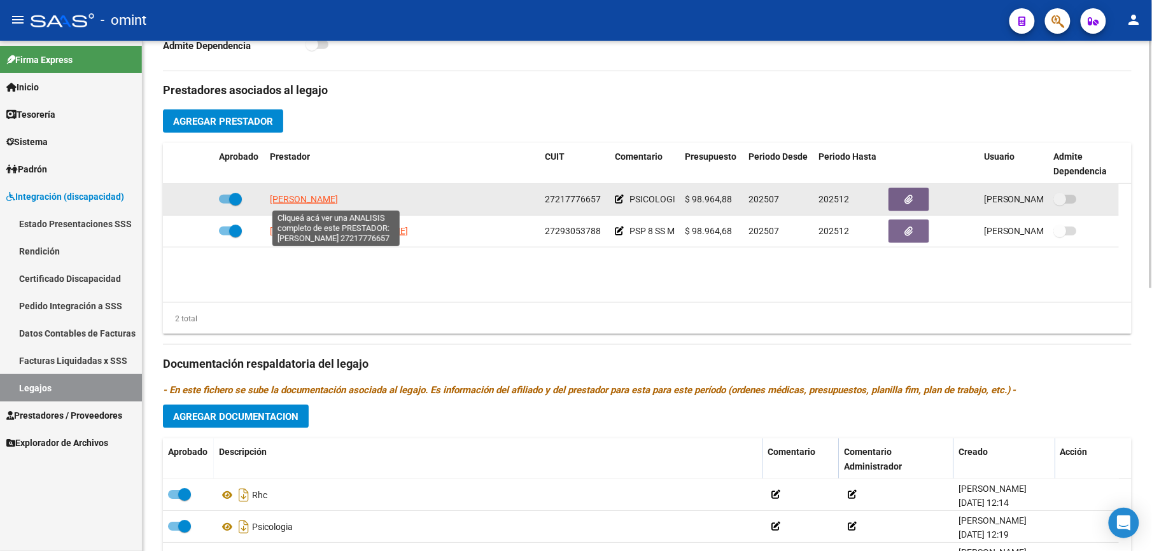
click at [338, 199] on span "[PERSON_NAME]" at bounding box center [304, 199] width 68 height 10
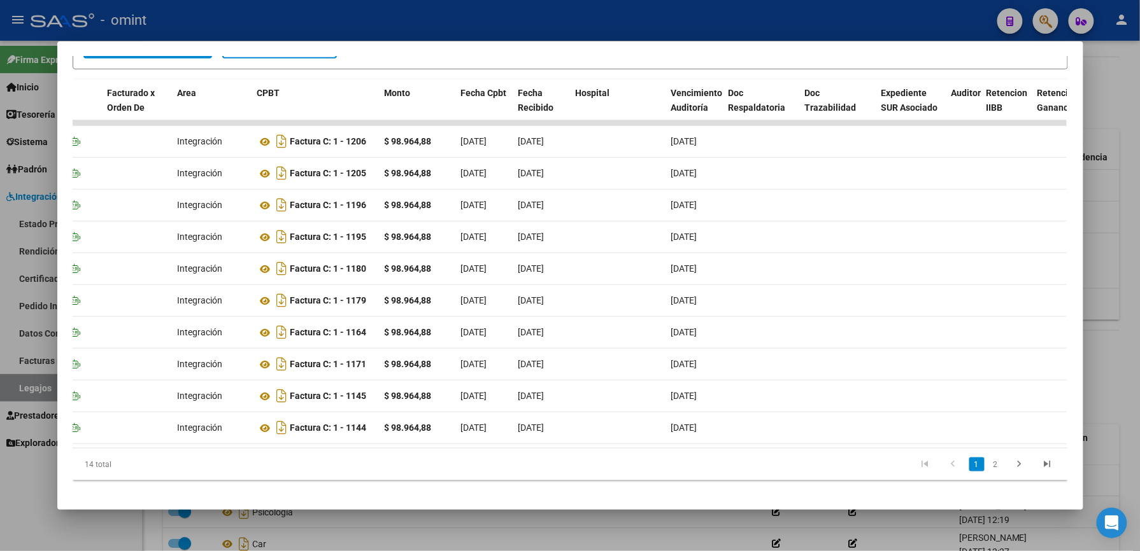
scroll to position [0, 0]
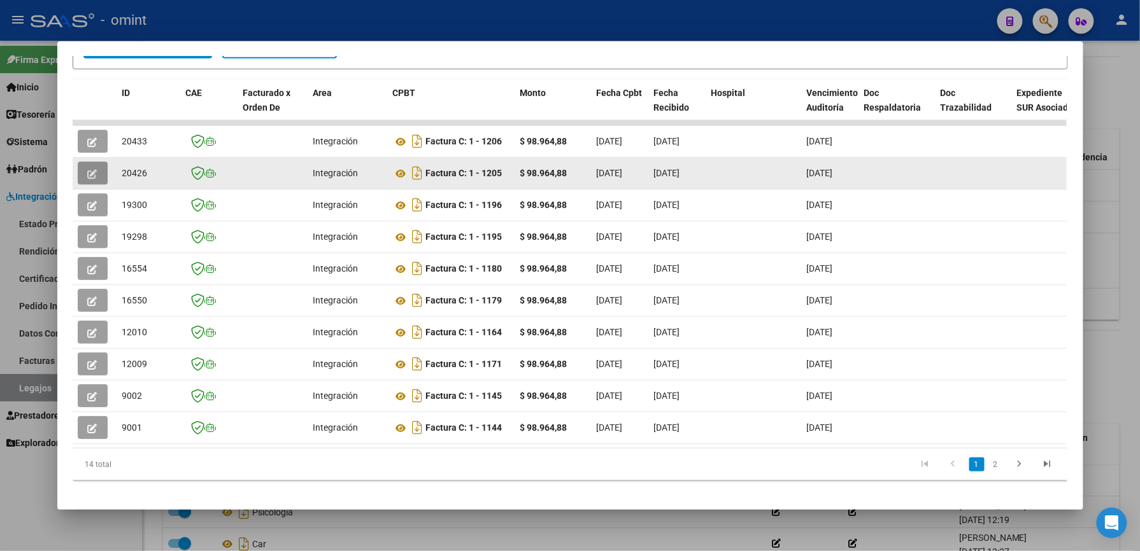
click at [87, 166] on button "button" at bounding box center [93, 173] width 30 height 23
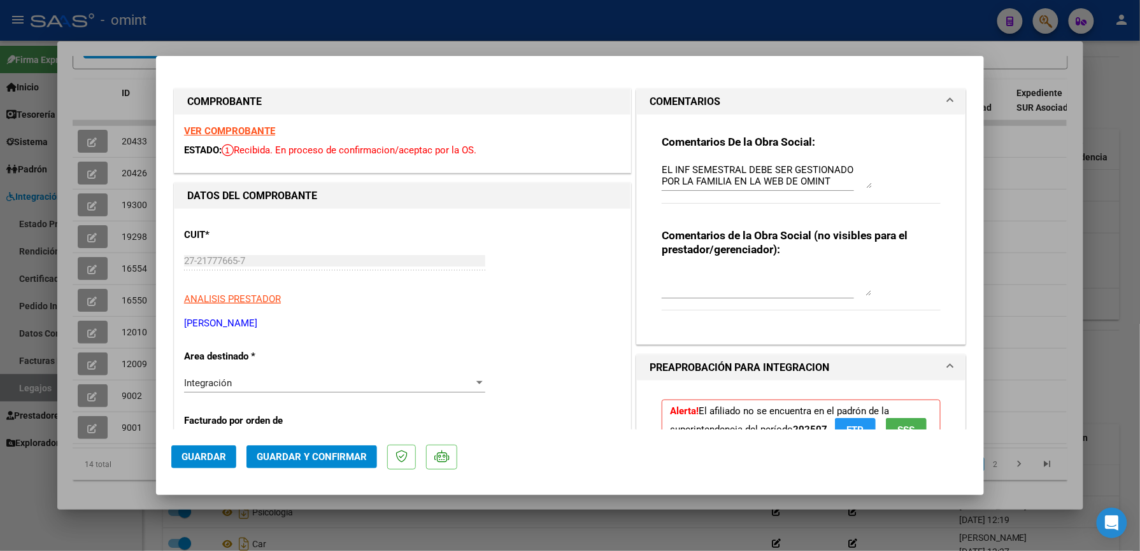
scroll to position [85, 0]
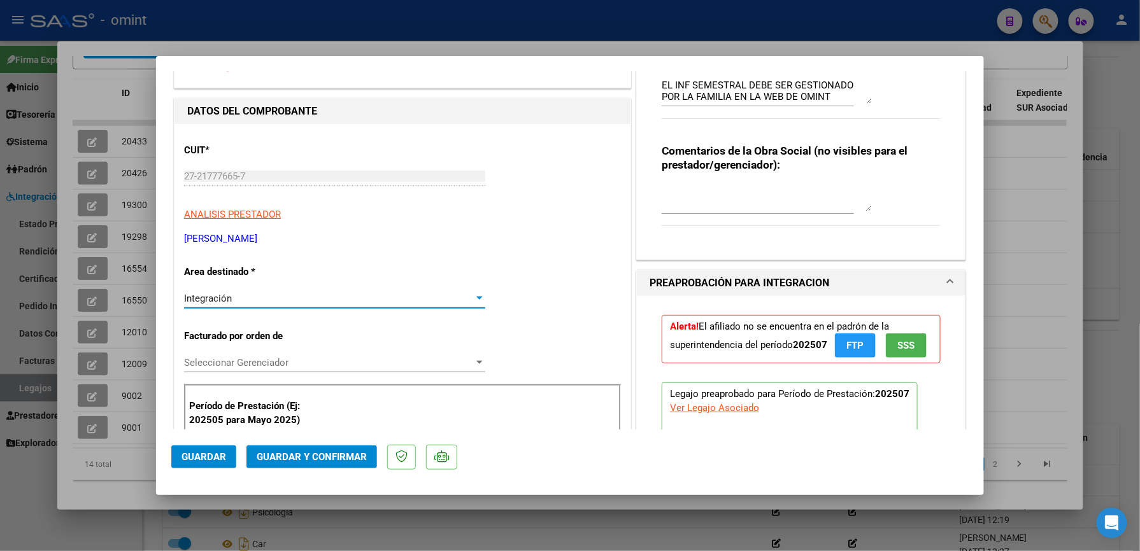
click at [476, 297] on div at bounding box center [479, 298] width 6 height 3
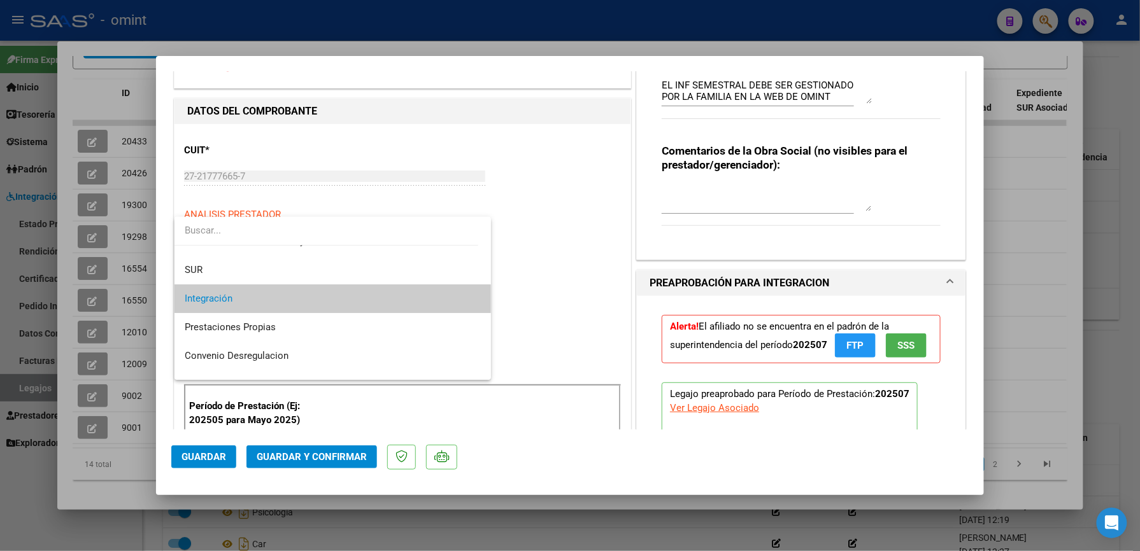
scroll to position [124, 0]
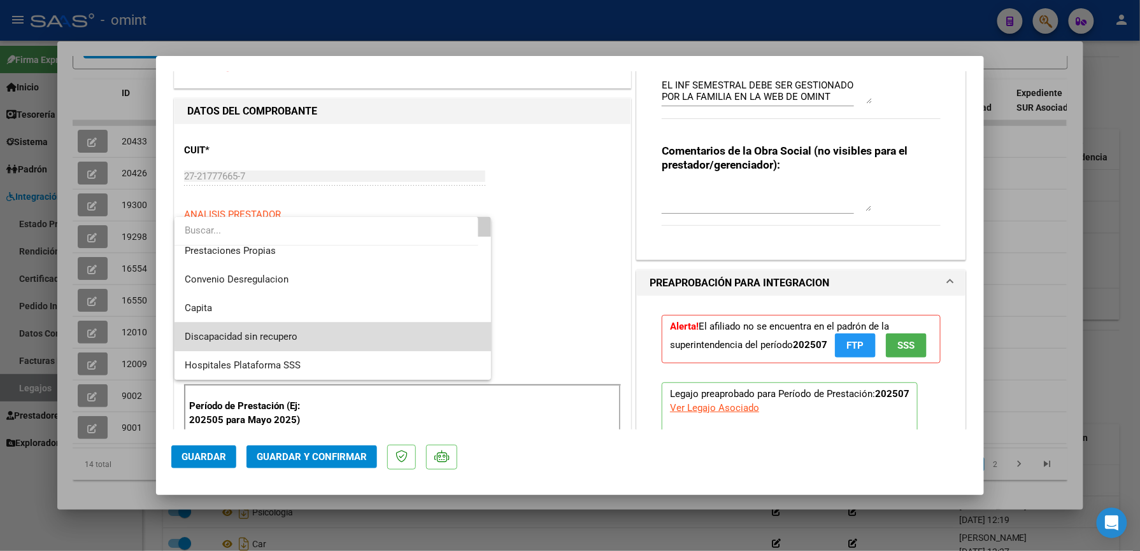
click at [400, 334] on span "Discapacidad sin recupero" at bounding box center [333, 337] width 296 height 29
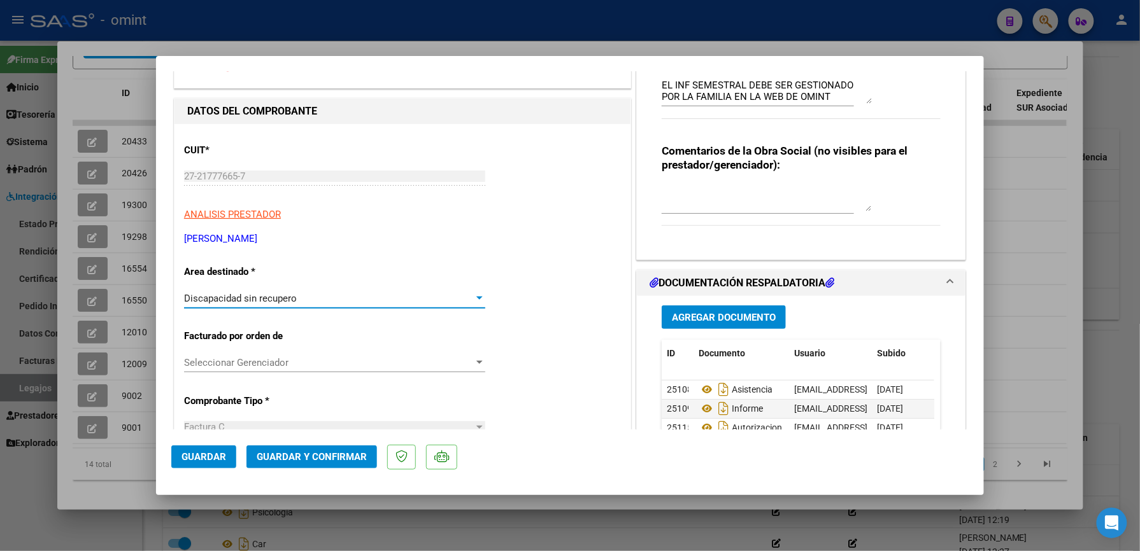
scroll to position [0, 0]
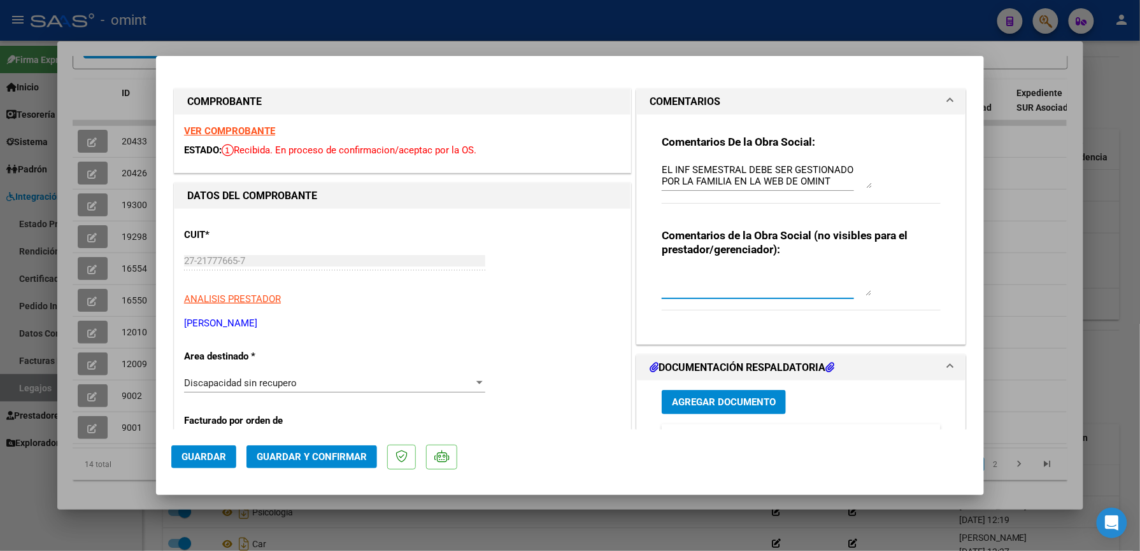
click at [781, 294] on textarea at bounding box center [767, 283] width 210 height 25
type textarea "s"
drag, startPoint x: 762, startPoint y: 182, endPoint x: 643, endPoint y: 123, distance: 132.4
click at [643, 124] on div "Comentarios De la Obra Social: EL INF SEMESTRAL DEBE SER GESTIONADO POR LA FAMI…" at bounding box center [801, 230] width 329 height 230
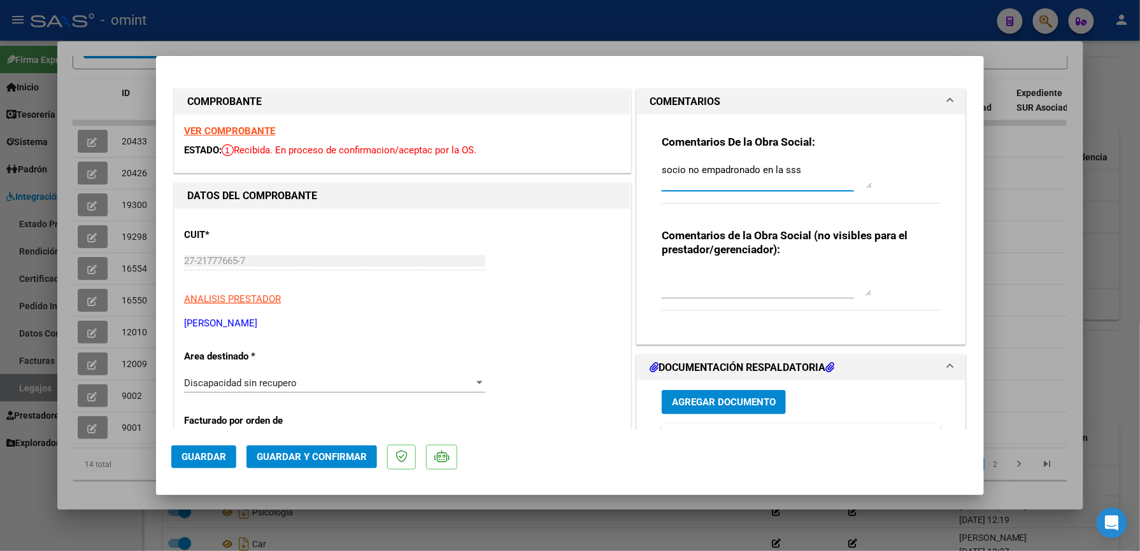
type textarea "socio no empadronado en la sss"
click at [316, 456] on span "Guardar y Confirmar" at bounding box center [312, 456] width 110 height 11
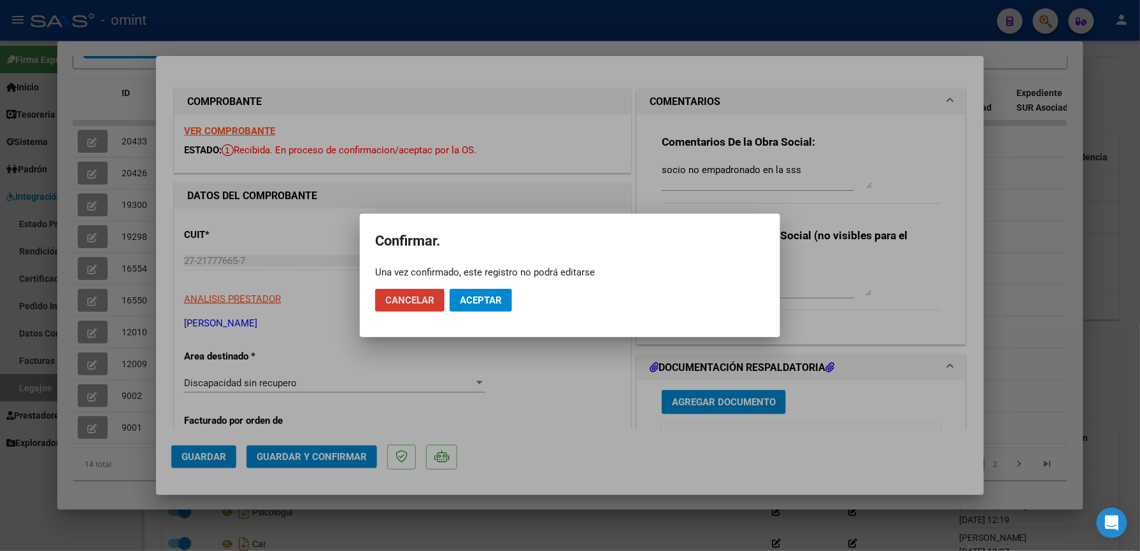
click at [471, 301] on span "Aceptar" at bounding box center [481, 300] width 42 height 11
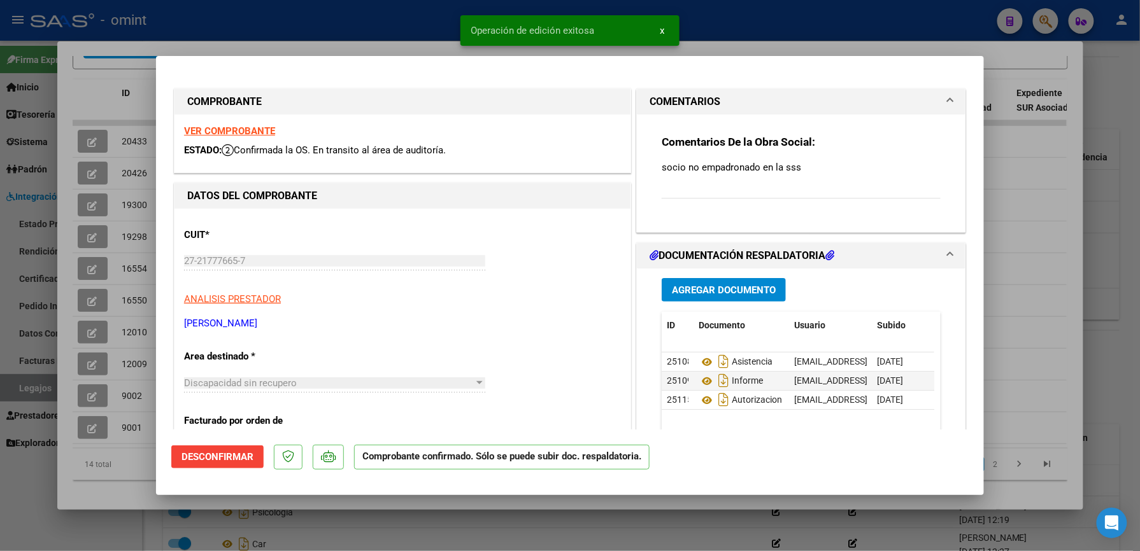
click at [694, 34] on div "Operación de edición exitosa x" at bounding box center [570, 30] width 250 height 61
click at [806, 38] on div at bounding box center [570, 275] width 1140 height 551
type input "$ 0,00"
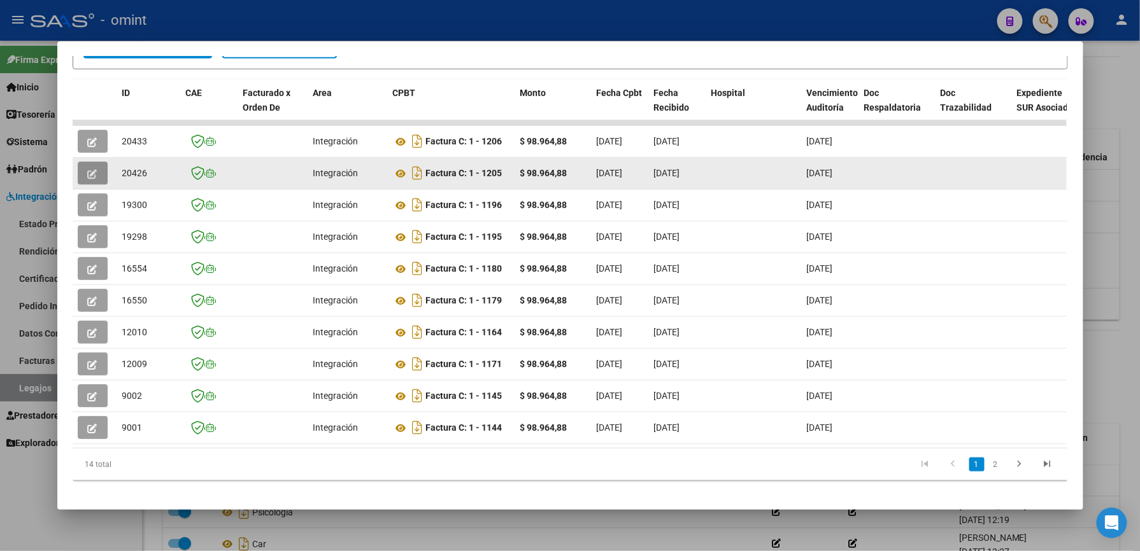
click at [88, 169] on icon "button" at bounding box center [93, 174] width 10 height 10
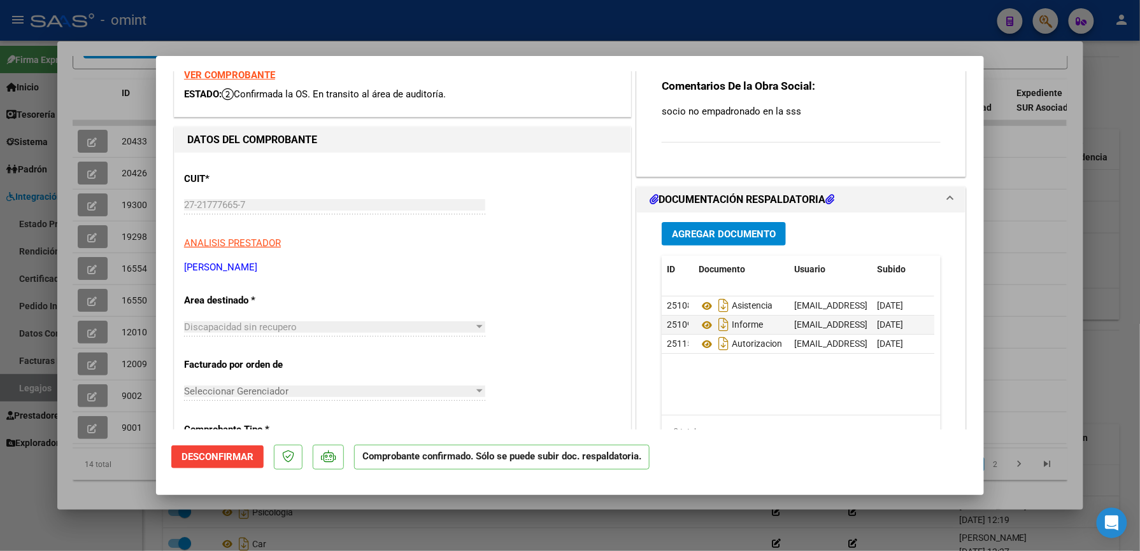
scroll to position [85, 0]
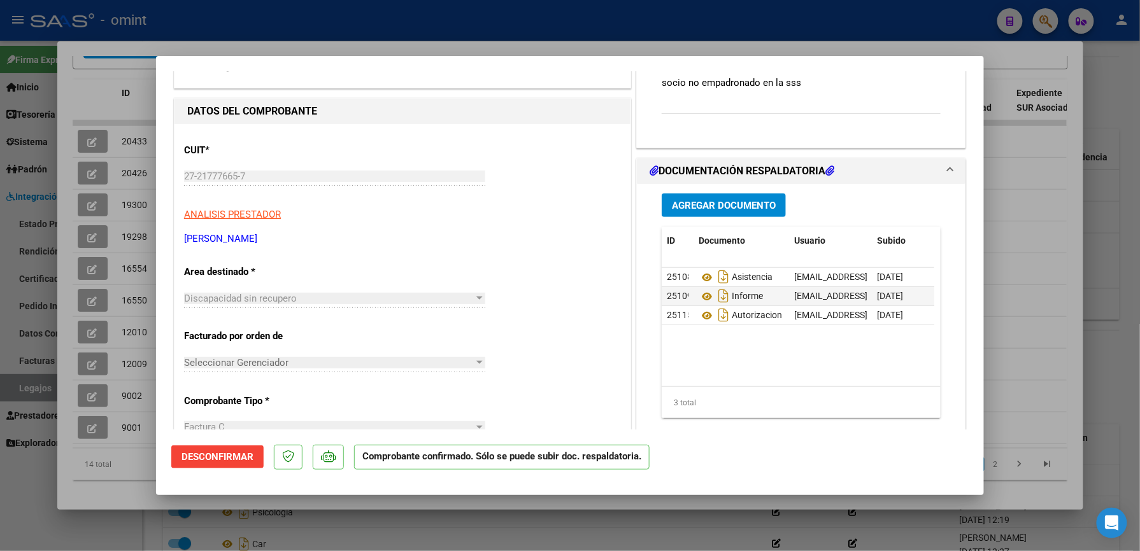
click at [500, 49] on div at bounding box center [570, 275] width 1140 height 551
type input "$ 0,00"
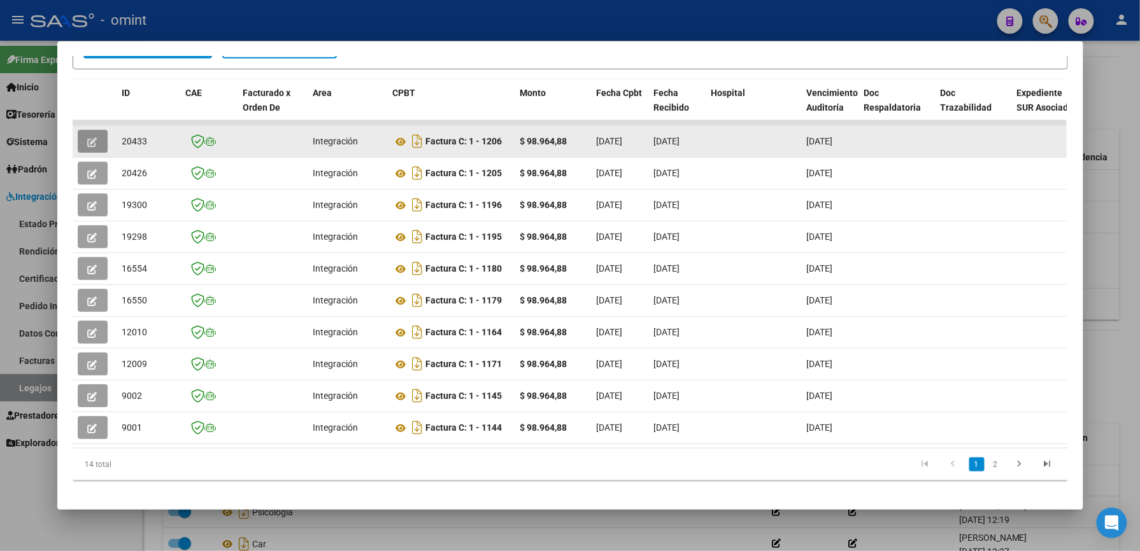
click at [90, 143] on icon "button" at bounding box center [93, 143] width 10 height 10
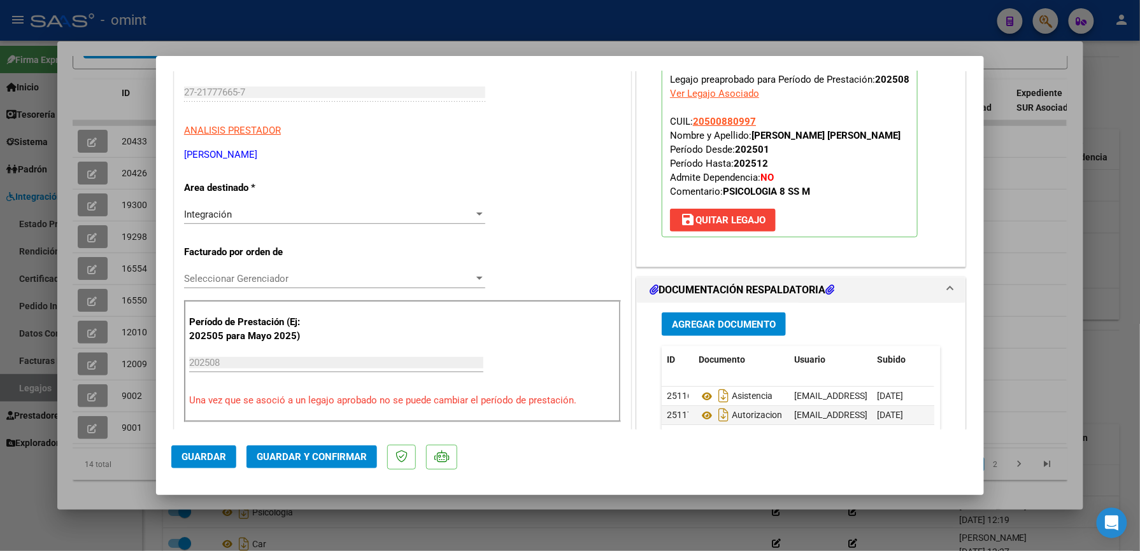
scroll to position [169, 0]
click at [402, 218] on div "Integración" at bounding box center [329, 213] width 290 height 11
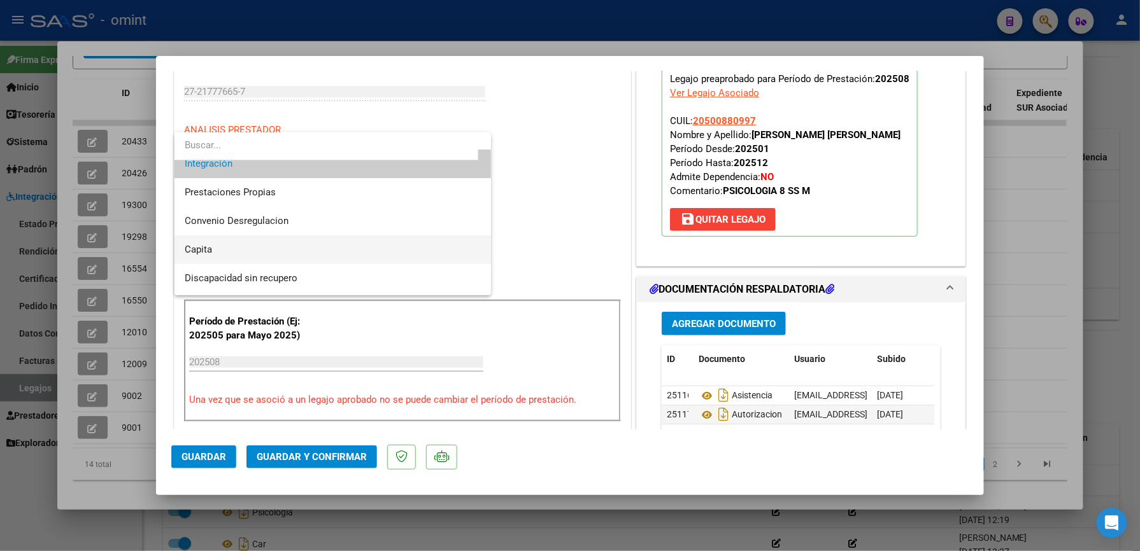
scroll to position [124, 0]
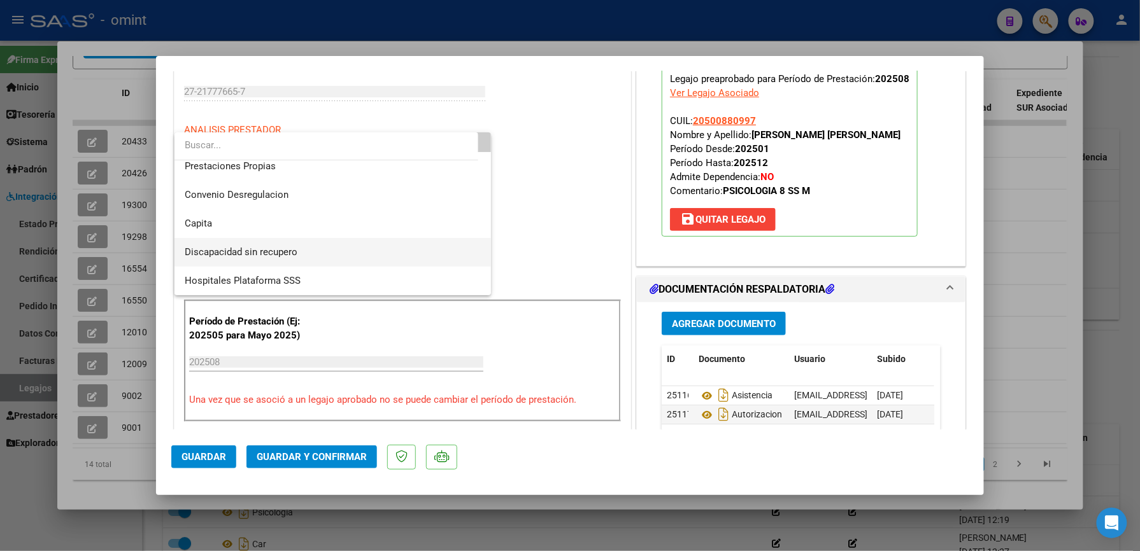
click at [341, 252] on span "Discapacidad sin recupero" at bounding box center [333, 252] width 296 height 29
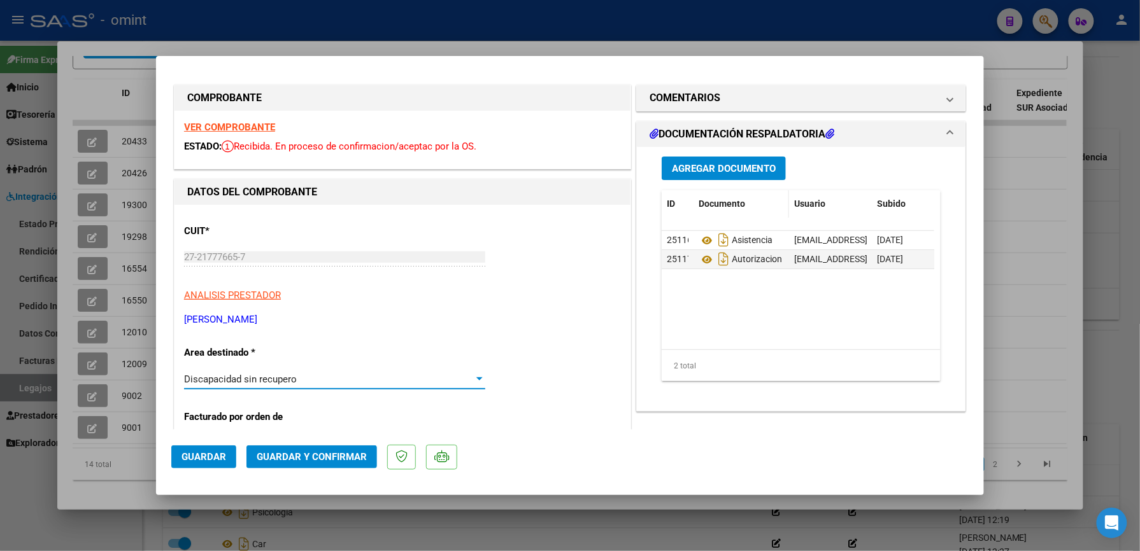
scroll to position [0, 0]
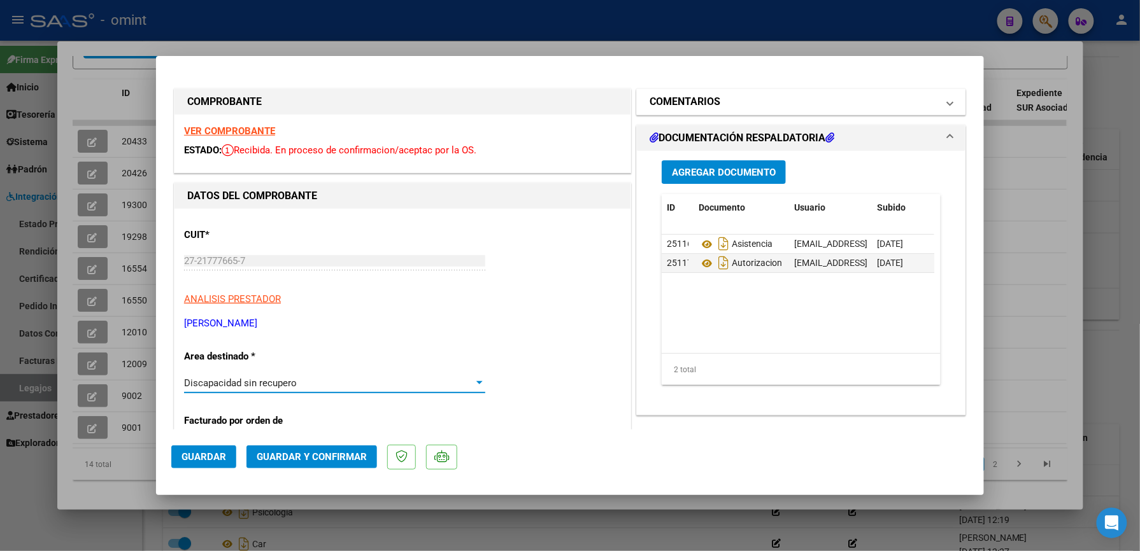
click at [756, 113] on mat-expansion-panel-header "COMENTARIOS" at bounding box center [801, 101] width 329 height 25
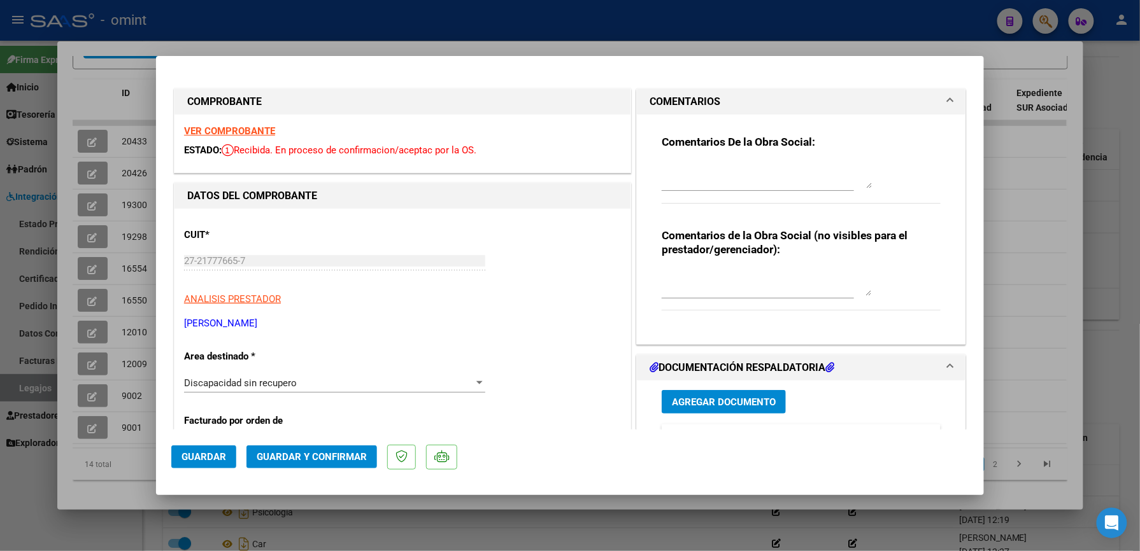
drag, startPoint x: 695, startPoint y: 181, endPoint x: 704, endPoint y: 172, distance: 13.1
click at [704, 172] on textarea at bounding box center [767, 175] width 210 height 25
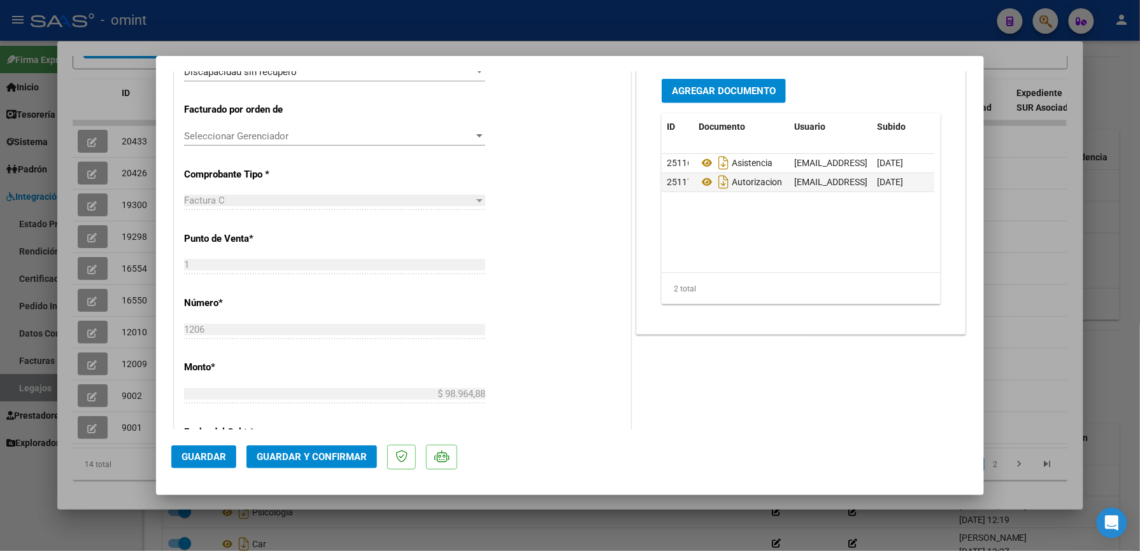
scroll to position [339, 0]
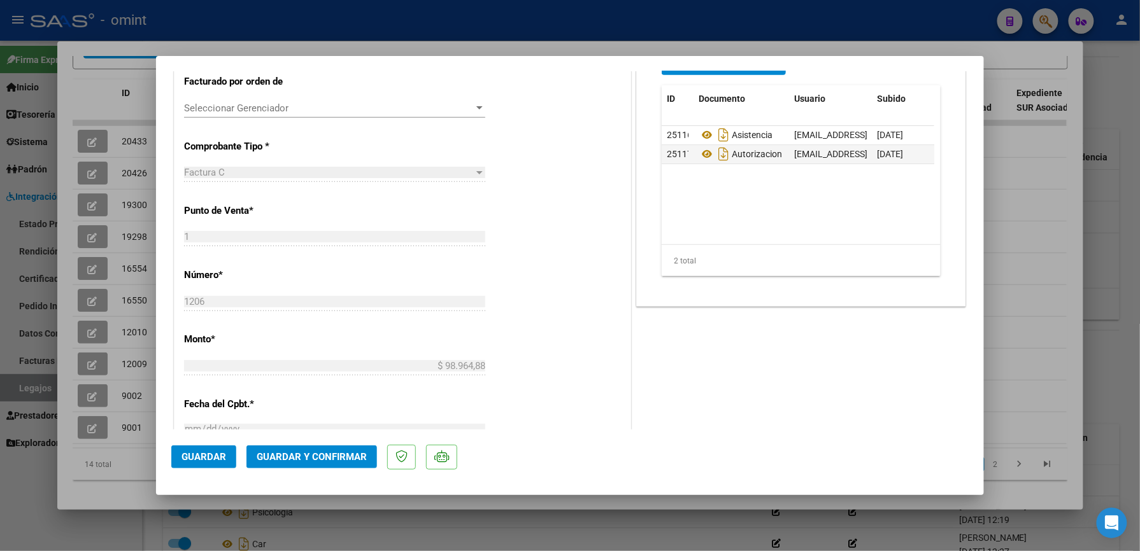
type textarea "socio no empadronado en la sss"
click at [311, 457] on span "Guardar y Confirmar" at bounding box center [312, 456] width 110 height 11
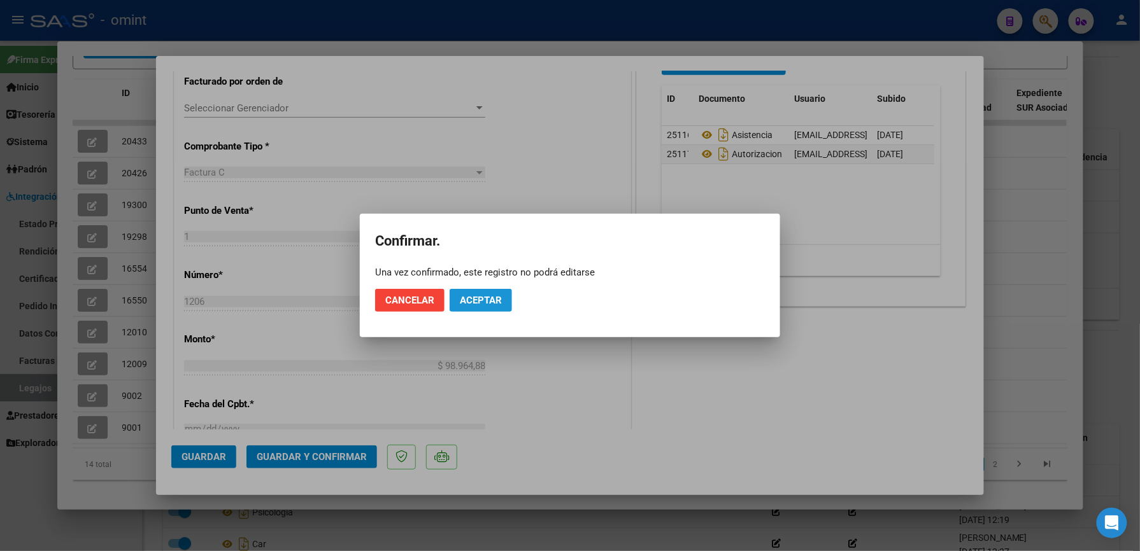
click at [492, 295] on span "Aceptar" at bounding box center [481, 300] width 42 height 11
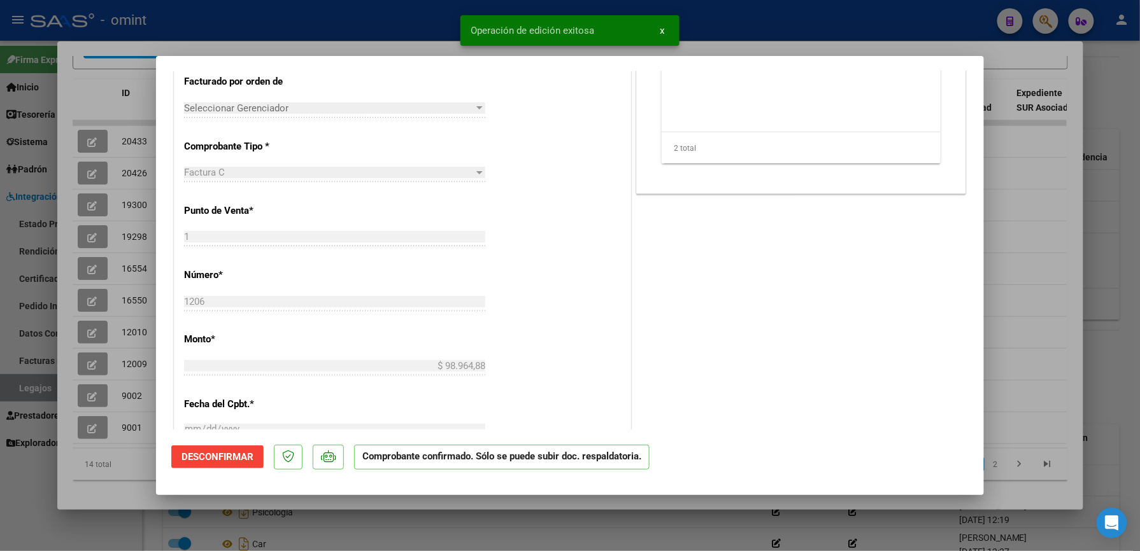
click at [717, 17] on div at bounding box center [570, 275] width 1140 height 551
type input "$ 0,00"
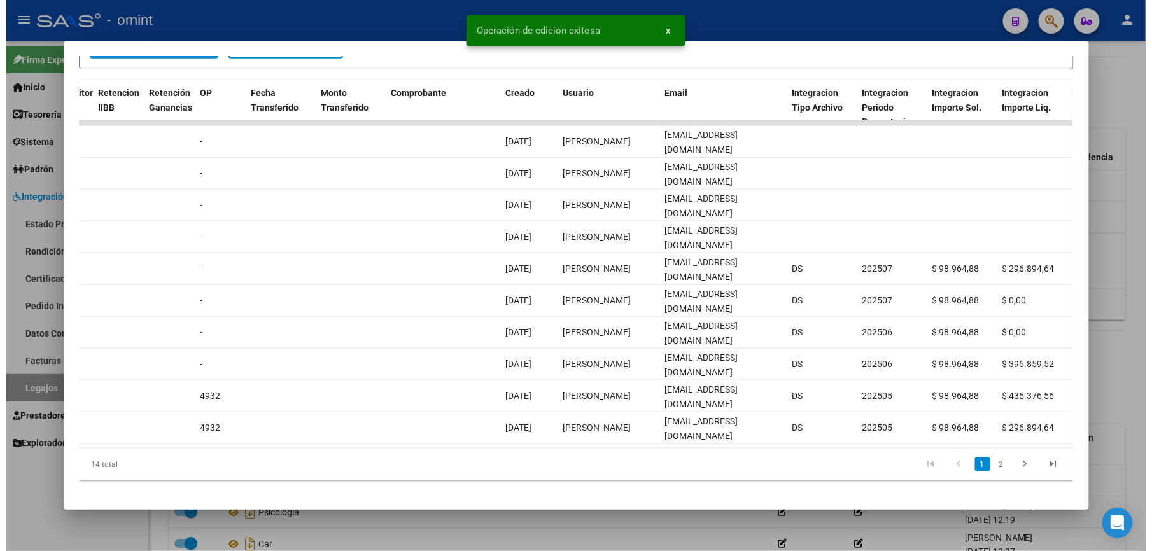
scroll to position [0, 1058]
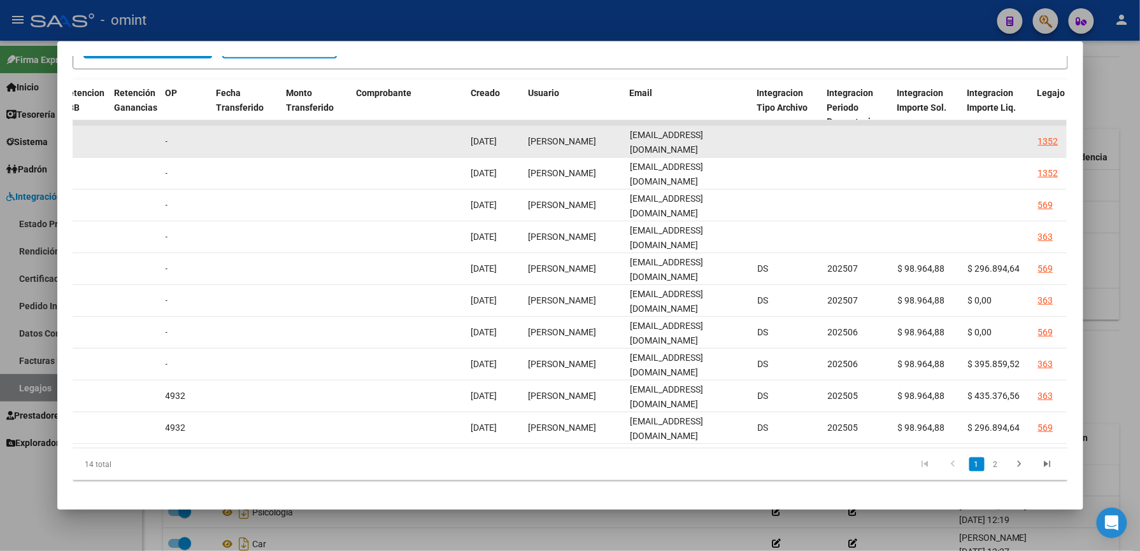
drag, startPoint x: 624, startPoint y: 141, endPoint x: 731, endPoint y: 143, distance: 107.0
click at [731, 143] on div "[EMAIL_ADDRESS][DOMAIN_NAME]" at bounding box center [688, 141] width 117 height 27
drag, startPoint x: 731, startPoint y: 143, endPoint x: 719, endPoint y: 140, distance: 11.9
copy span "[EMAIL_ADDRESS][DOMAIN_NAME]"
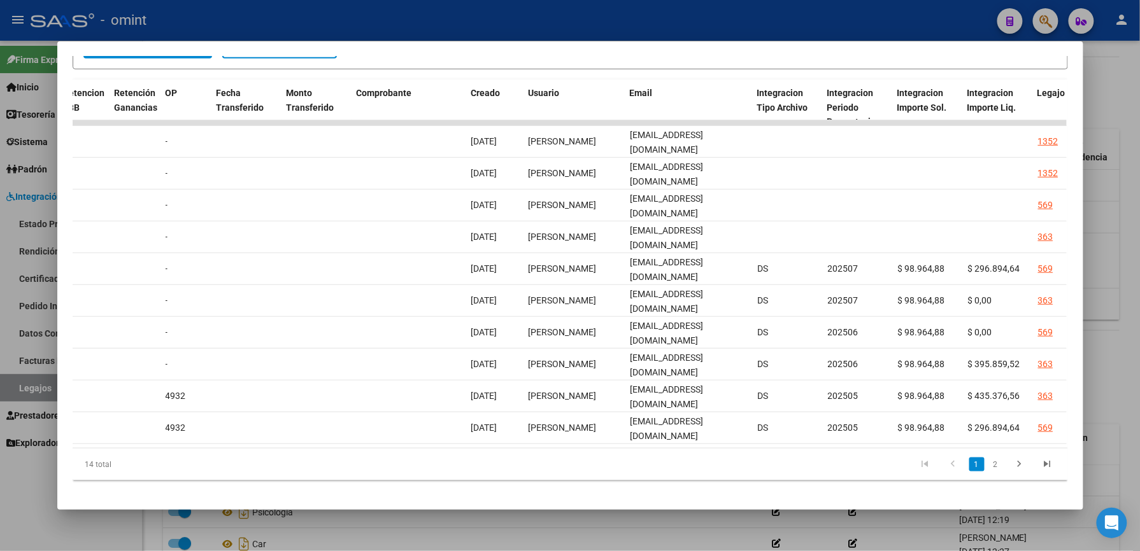
click at [467, 28] on div at bounding box center [570, 275] width 1140 height 551
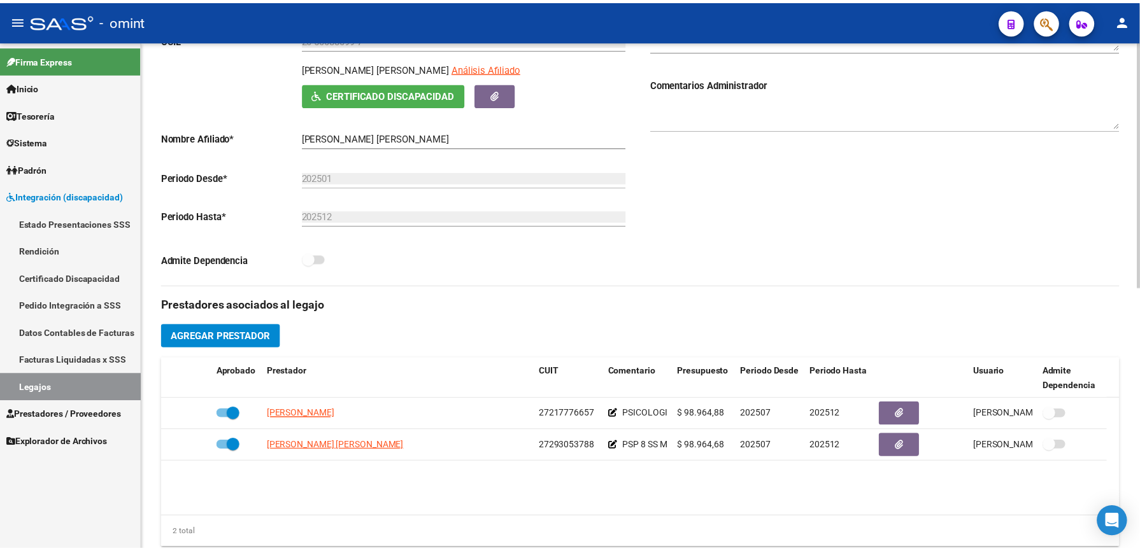
scroll to position [204, 0]
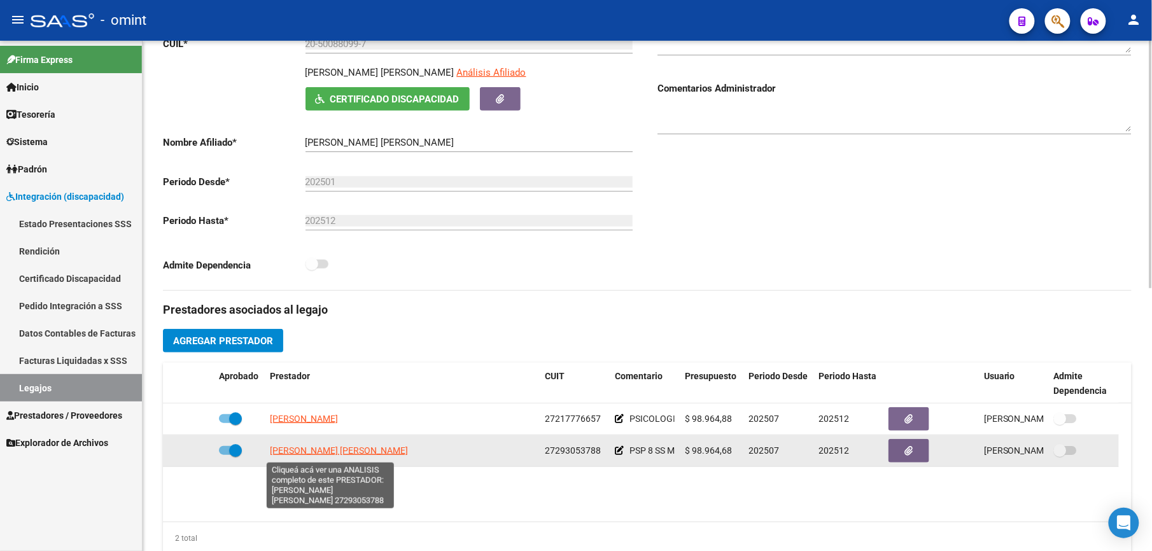
click at [377, 453] on span "[PERSON_NAME] [PERSON_NAME]" at bounding box center [339, 451] width 138 height 10
type textarea "27293053788"
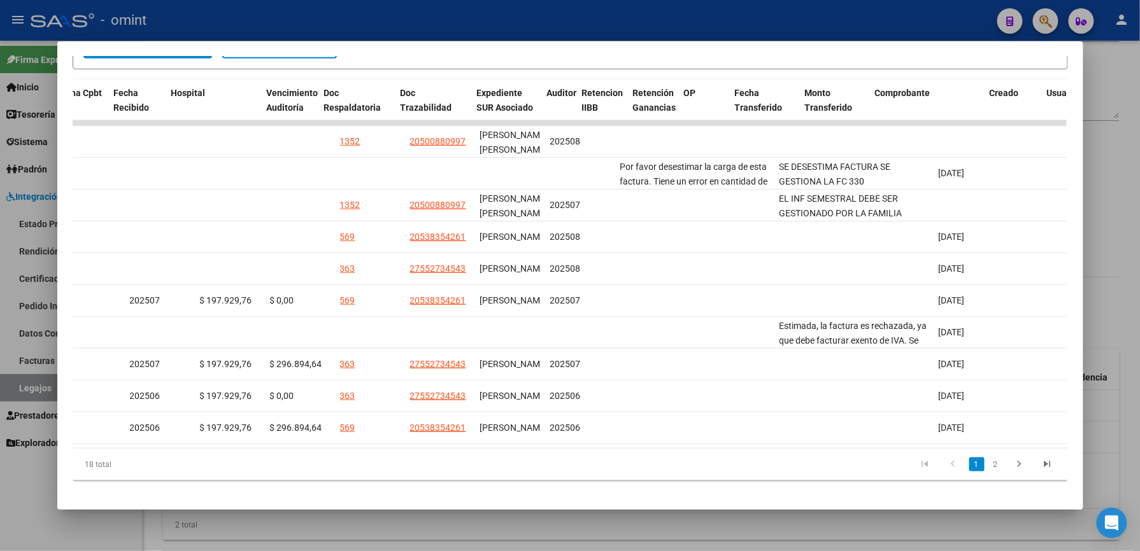
scroll to position [0, 0]
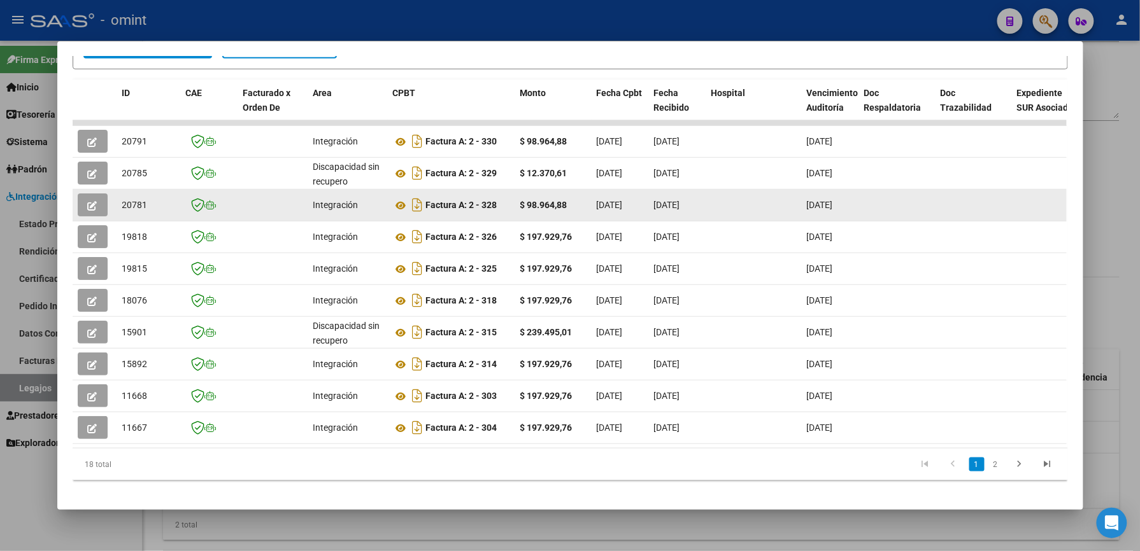
click at [90, 202] on icon "button" at bounding box center [93, 206] width 10 height 10
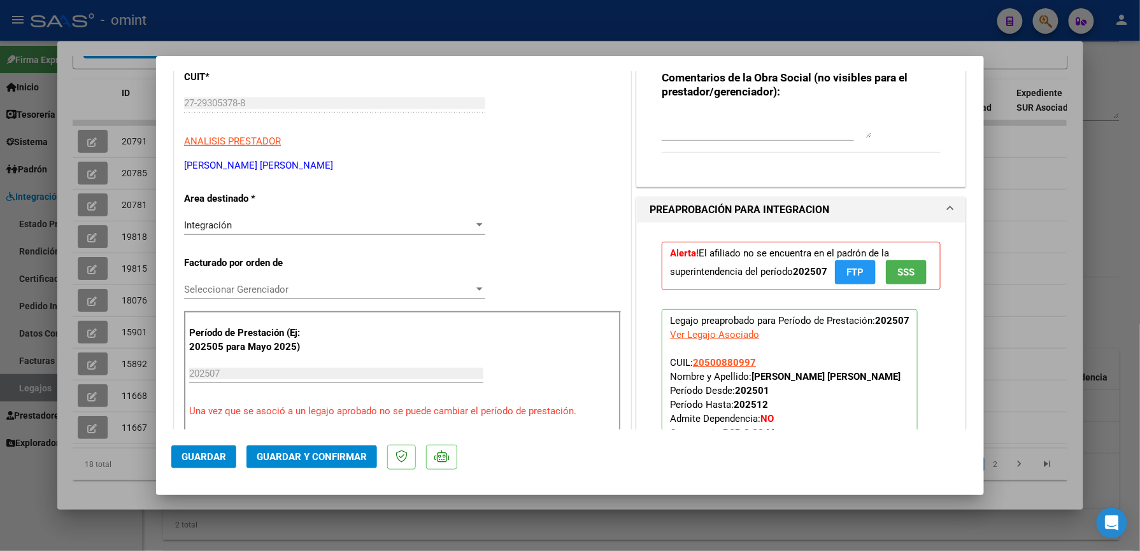
scroll to position [169, 0]
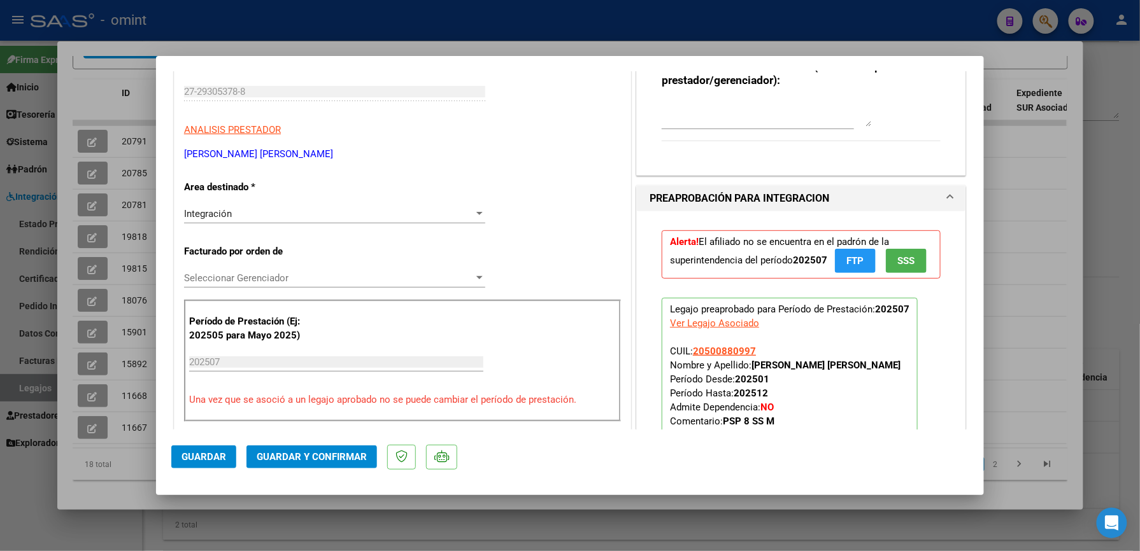
click at [464, 215] on div "Integración" at bounding box center [329, 213] width 290 height 11
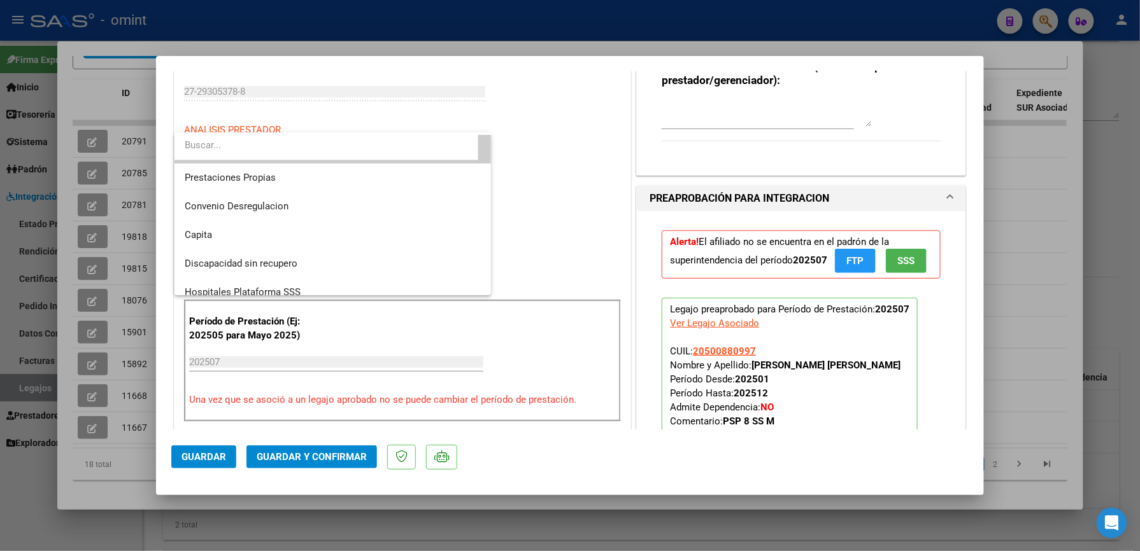
scroll to position [118, 0]
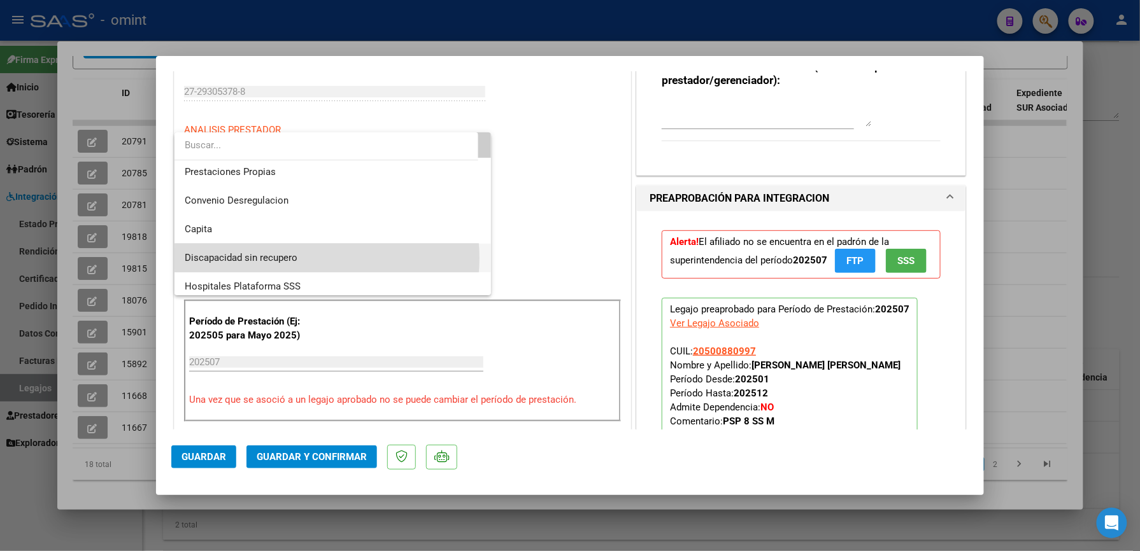
click at [327, 258] on span "Discapacidad sin recupero" at bounding box center [333, 258] width 296 height 29
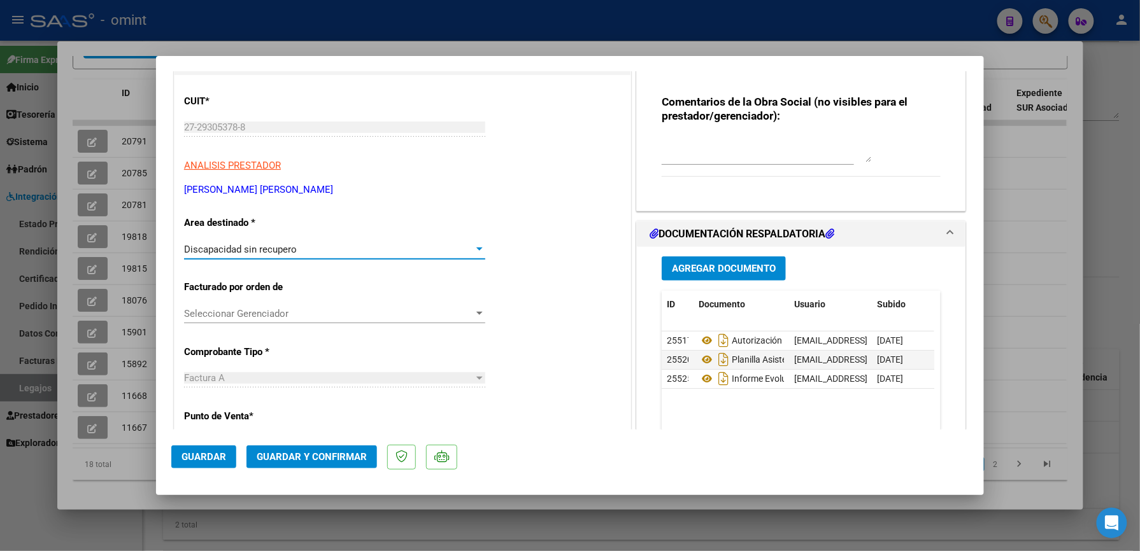
scroll to position [339, 0]
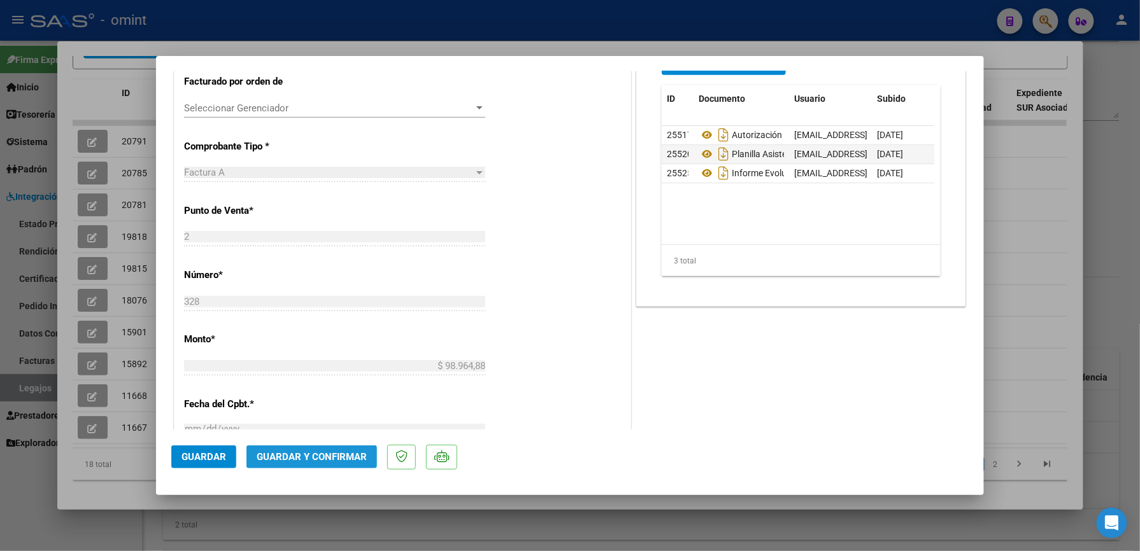
click at [320, 456] on span "Guardar y Confirmar" at bounding box center [312, 456] width 110 height 11
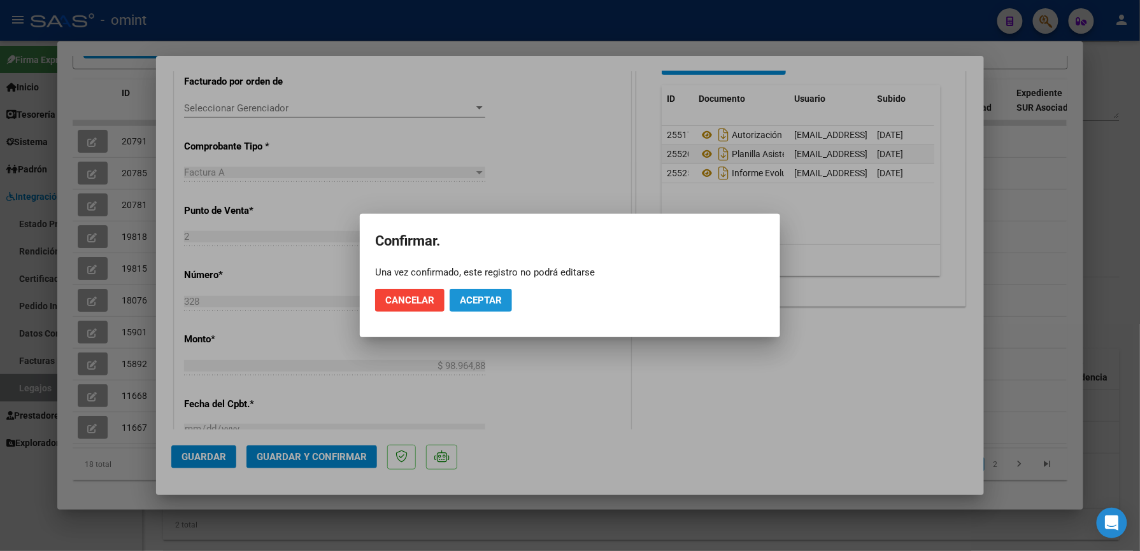
click at [475, 301] on span "Aceptar" at bounding box center [481, 300] width 42 height 11
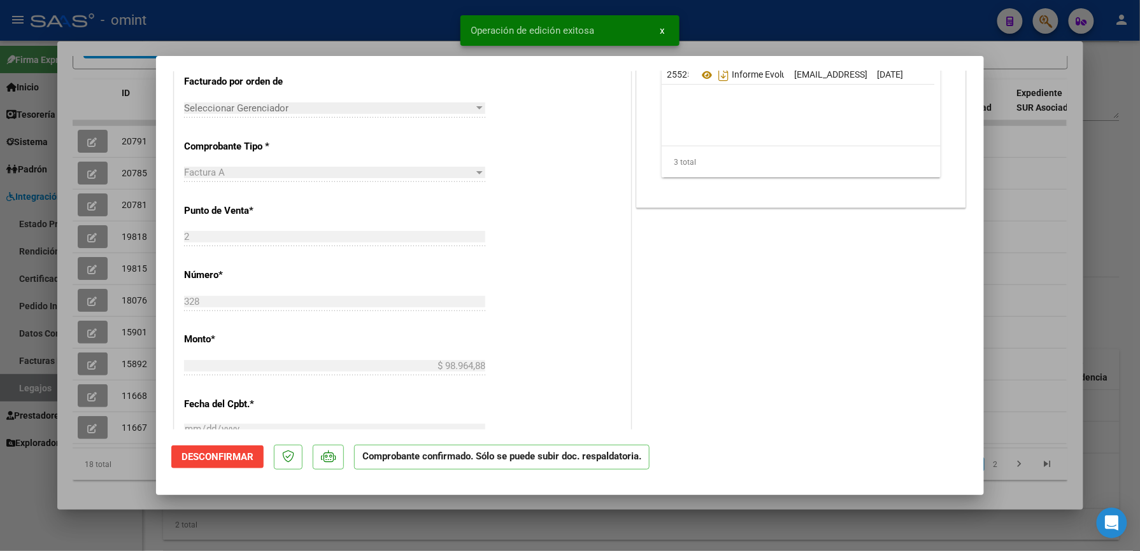
click at [714, 24] on div at bounding box center [570, 275] width 1140 height 551
type input "$ 0,00"
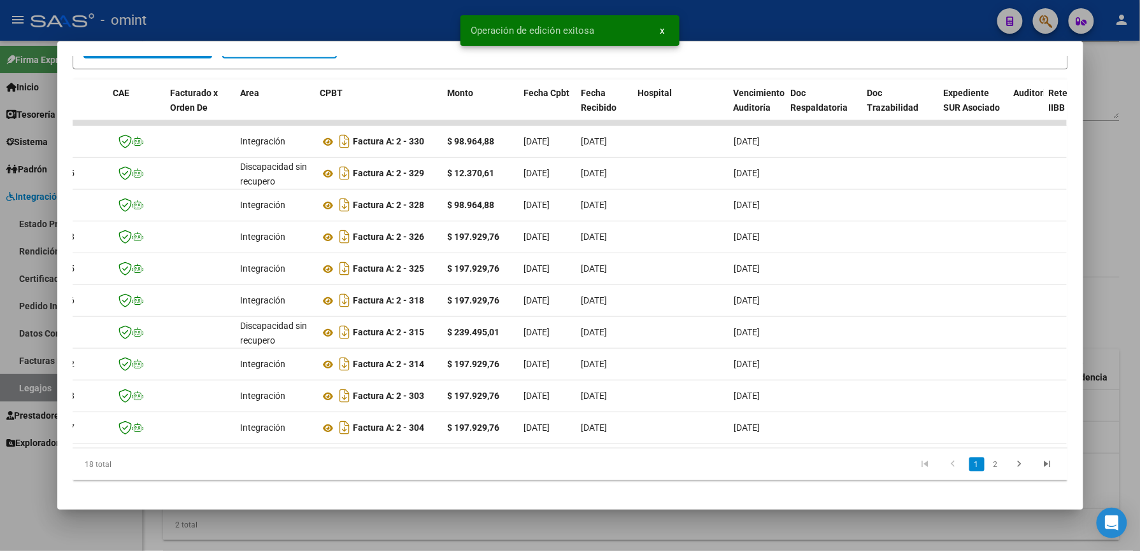
scroll to position [0, 0]
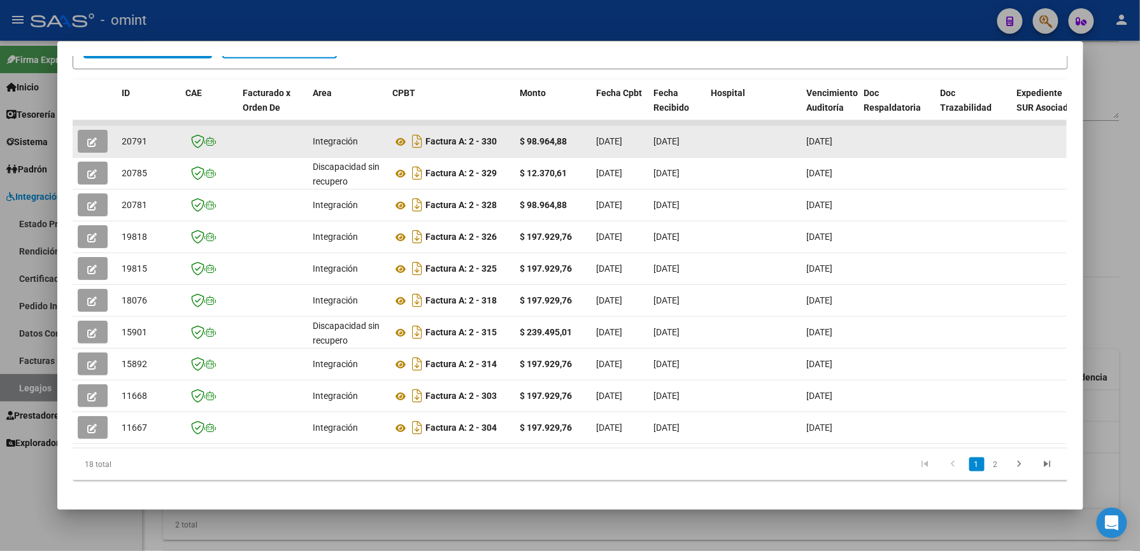
click at [92, 138] on button "button" at bounding box center [93, 141] width 30 height 23
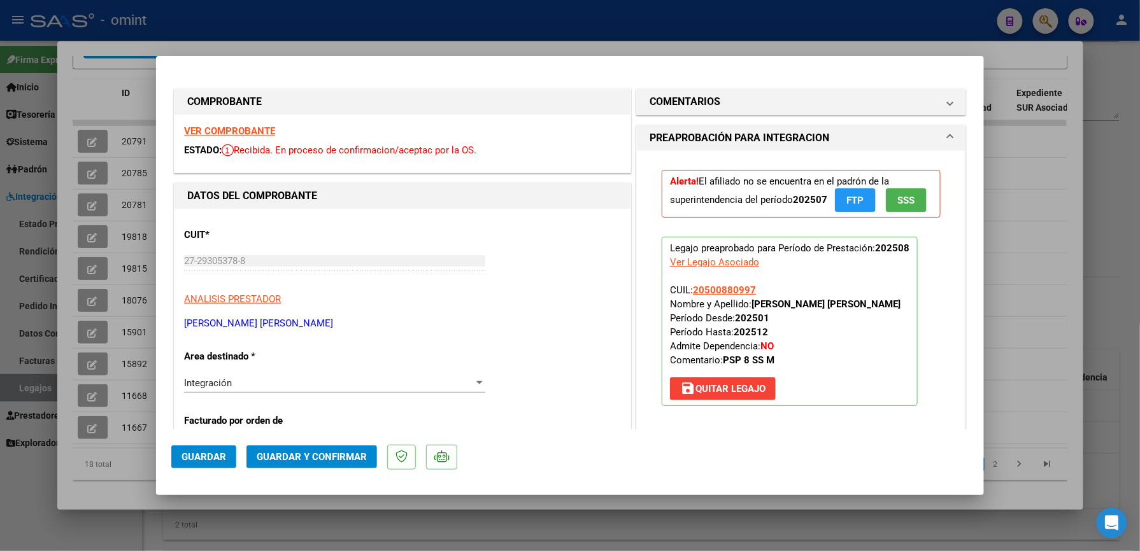
click at [397, 391] on div "Integración Seleccionar Area" at bounding box center [334, 383] width 301 height 19
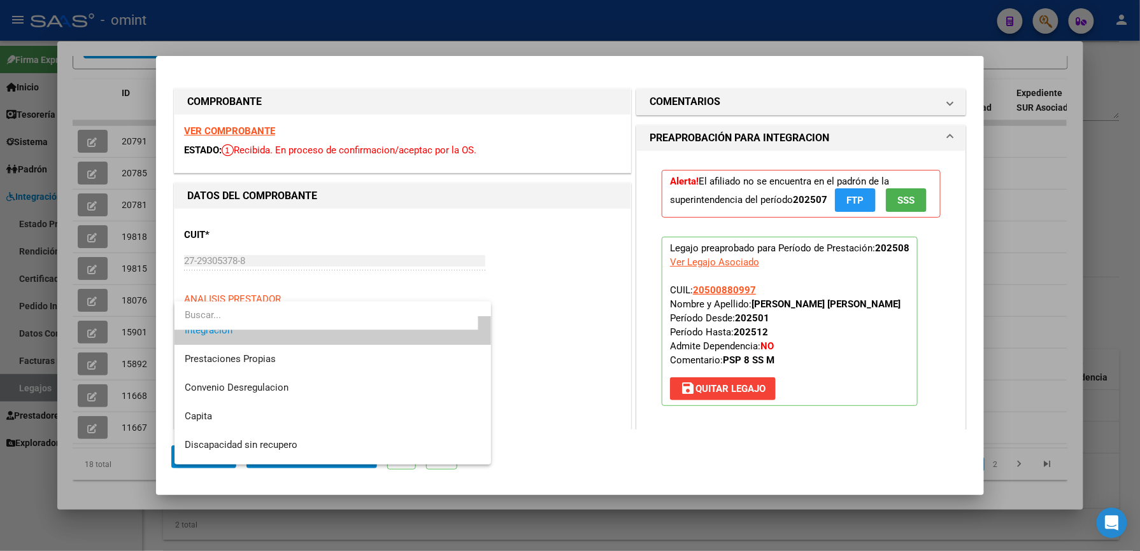
scroll to position [124, 0]
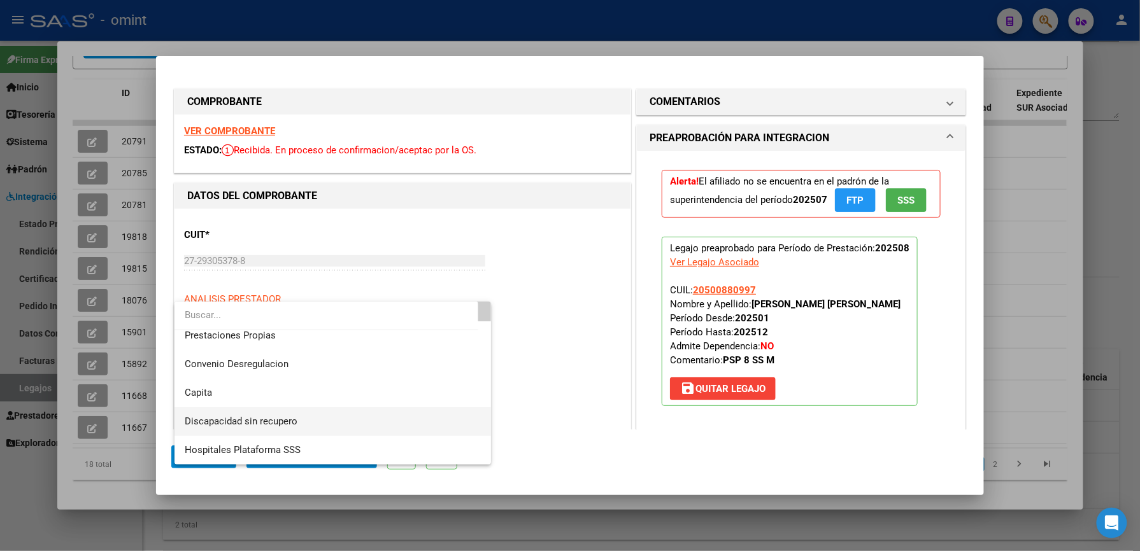
click at [353, 420] on span "Discapacidad sin recupero" at bounding box center [333, 422] width 296 height 29
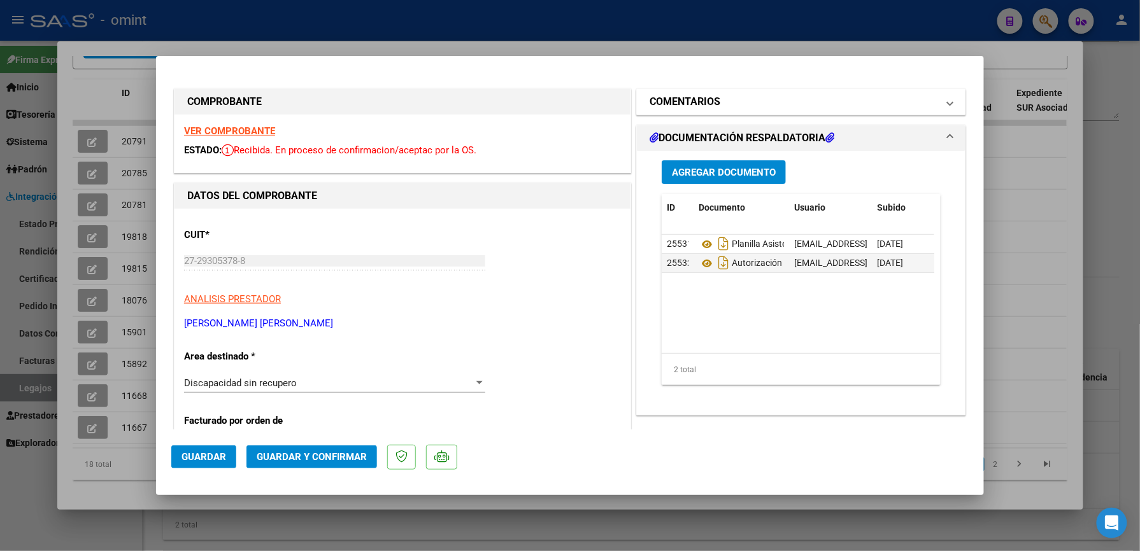
click at [839, 108] on mat-panel-title "COMENTARIOS" at bounding box center [793, 101] width 288 height 15
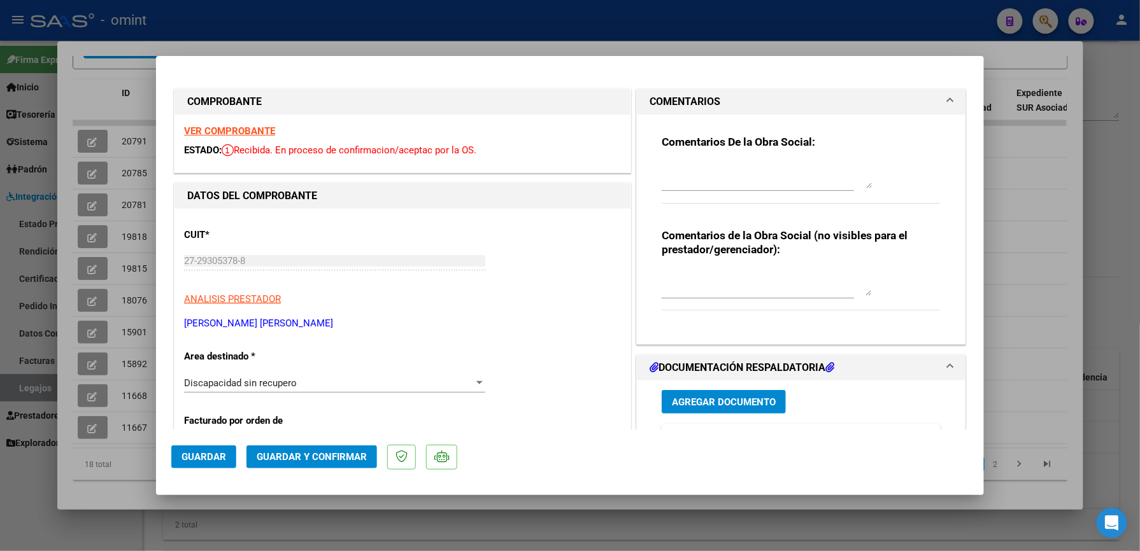
drag, startPoint x: 783, startPoint y: 176, endPoint x: 793, endPoint y: 151, distance: 27.2
click at [784, 166] on textarea at bounding box center [767, 175] width 210 height 25
type textarea "socio no empadronado"
click at [315, 462] on span "Guardar y Confirmar" at bounding box center [312, 456] width 110 height 11
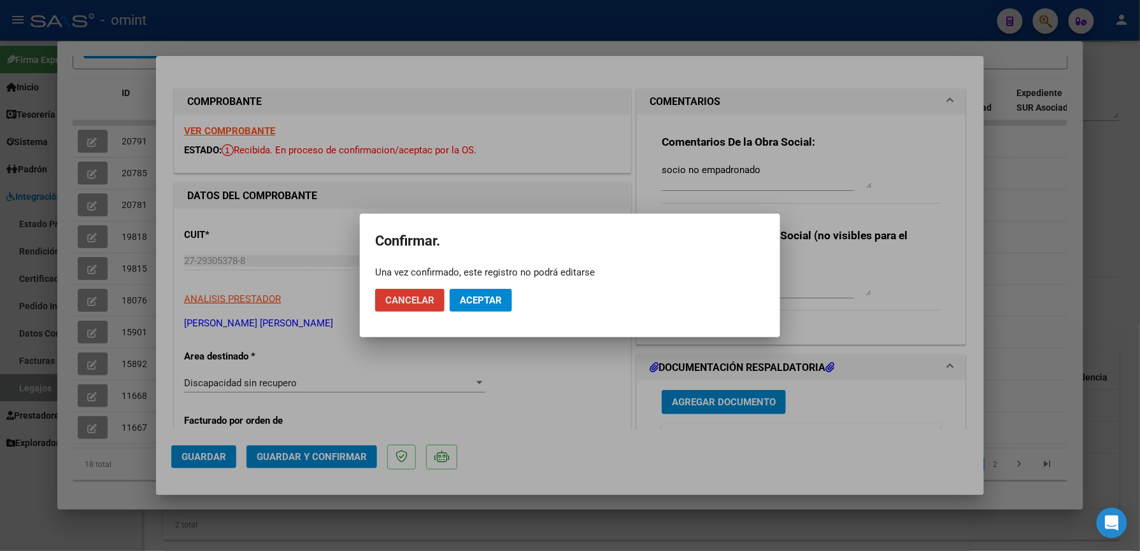
click at [479, 301] on span "Aceptar" at bounding box center [481, 300] width 42 height 11
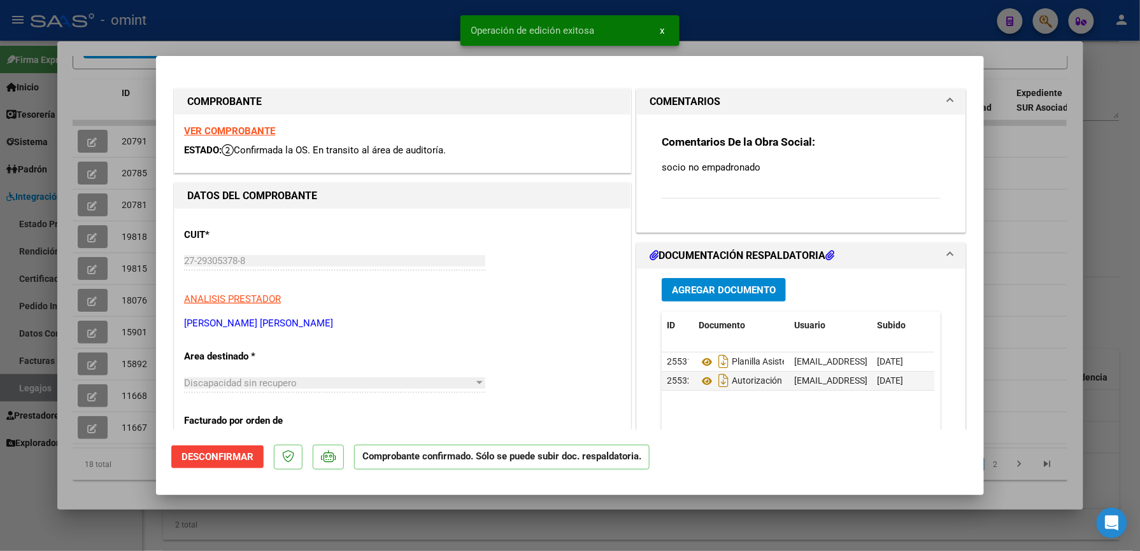
click at [727, 29] on div at bounding box center [570, 275] width 1140 height 551
type input "$ 0,00"
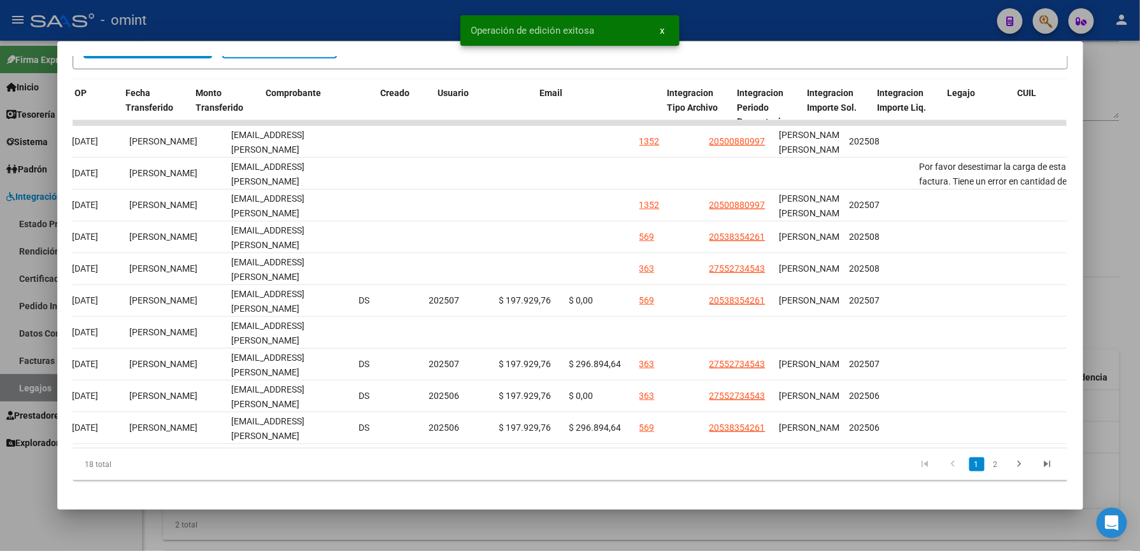
scroll to position [0, 1134]
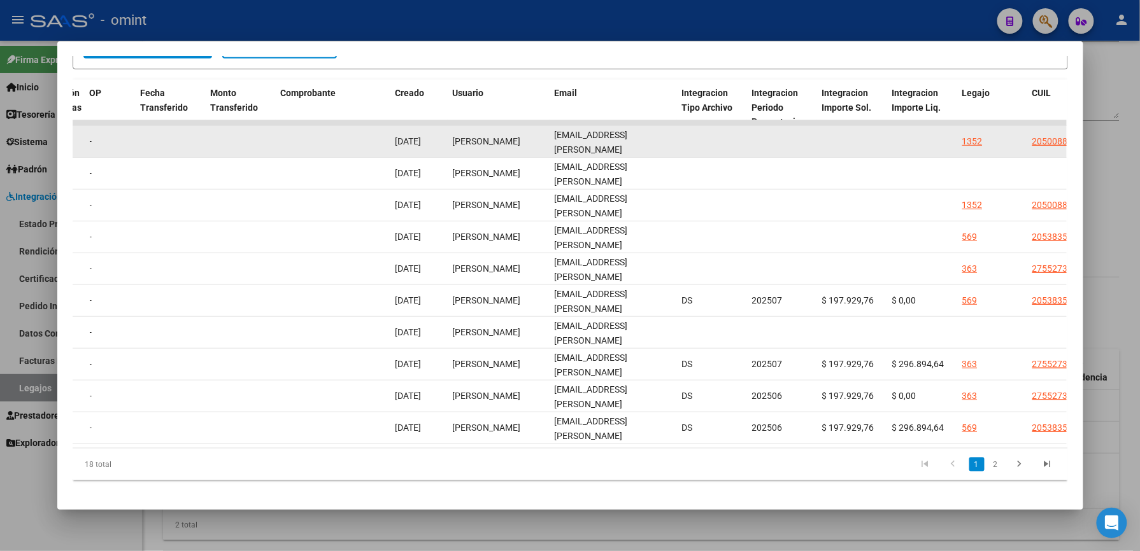
drag, startPoint x: 549, startPoint y: 140, endPoint x: 665, endPoint y: 140, distance: 116.5
click at [665, 140] on datatable-body-cell "[EMAIL_ADDRESS][PERSON_NAME][DOMAIN_NAME]" at bounding box center [612, 141] width 127 height 31
drag, startPoint x: 665, startPoint y: 140, endPoint x: 653, endPoint y: 140, distance: 12.1
copy span "[EMAIL_ADDRESS][PERSON_NAME][DOMAIN_NAME]"
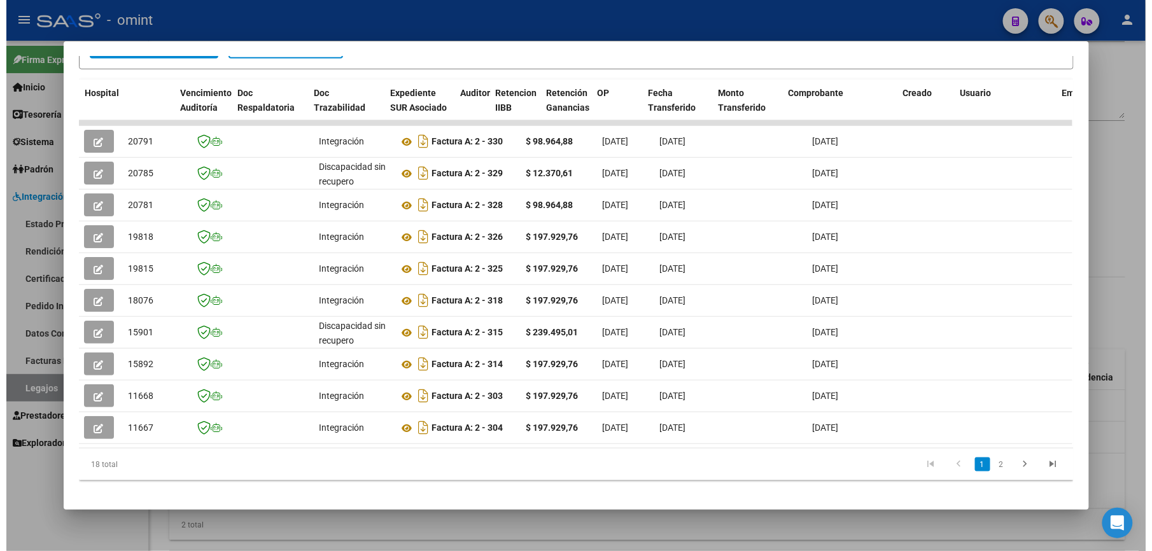
scroll to position [0, 1756]
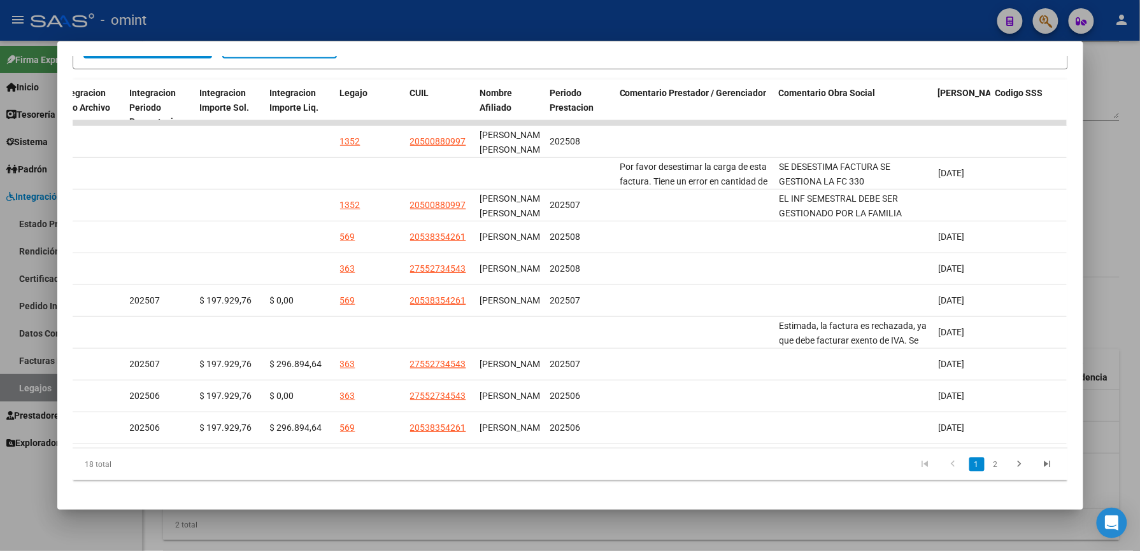
click at [739, 6] on div at bounding box center [570, 275] width 1140 height 551
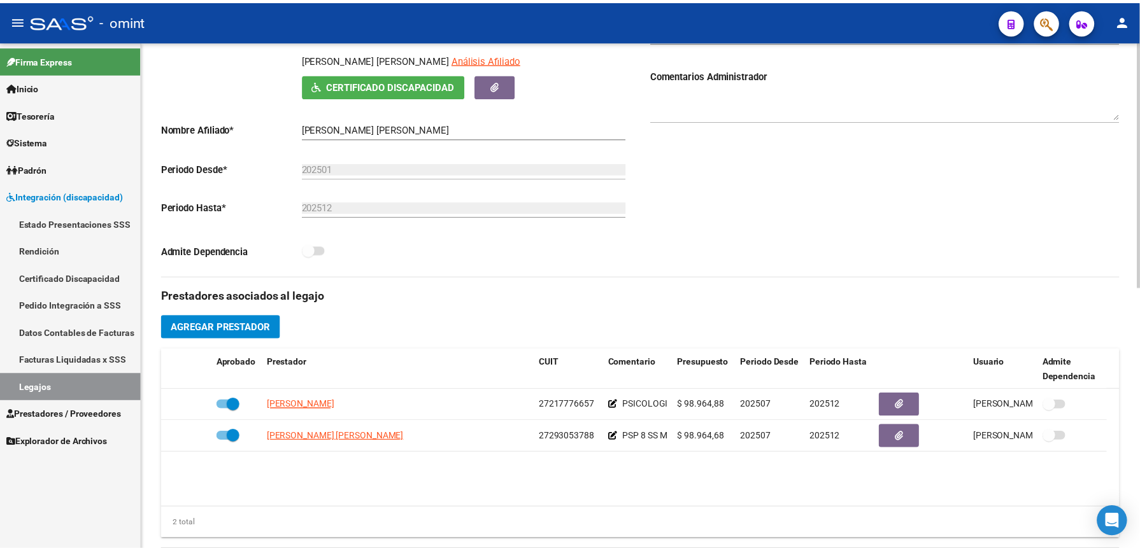
scroll to position [204, 0]
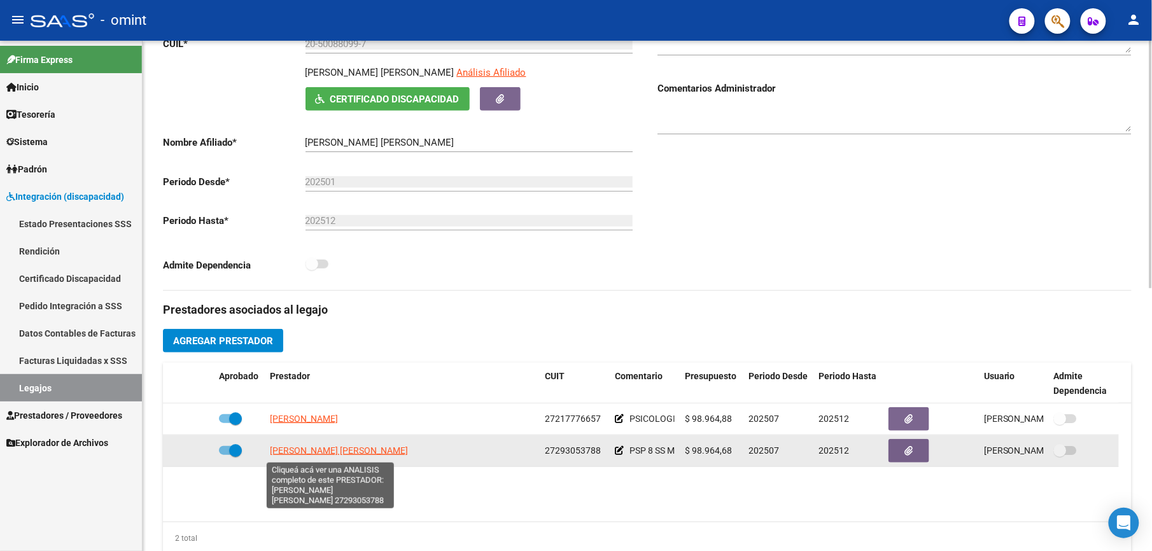
click at [335, 451] on span "[PERSON_NAME] [PERSON_NAME]" at bounding box center [339, 451] width 138 height 10
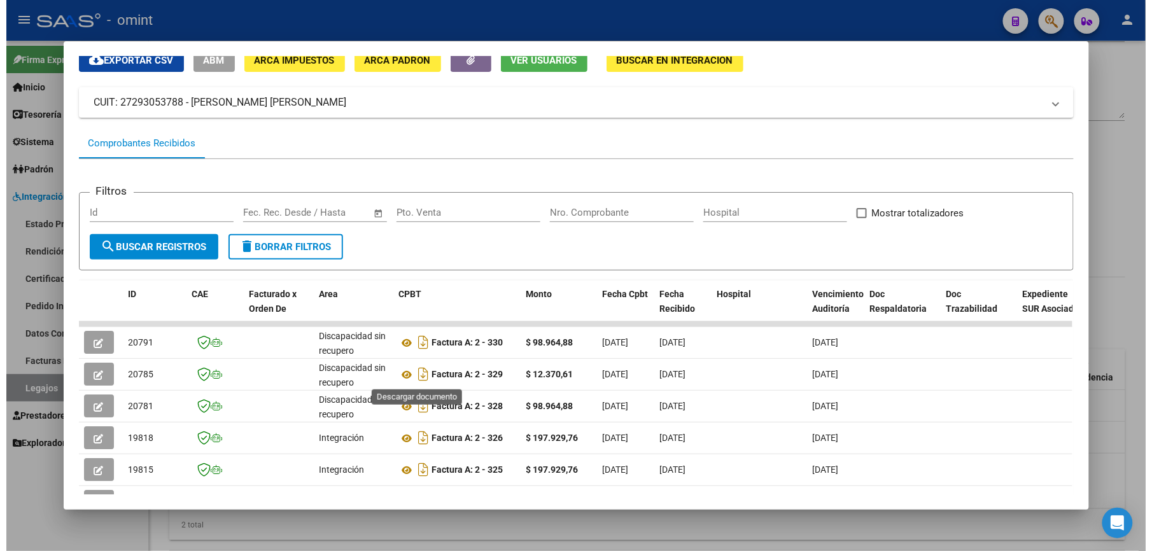
scroll to position [255, 0]
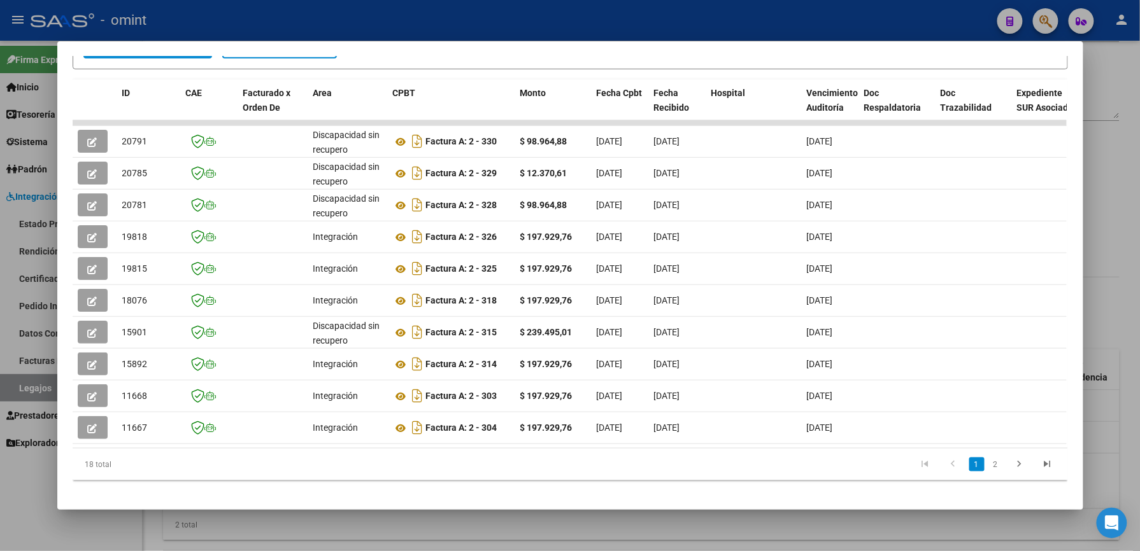
drag, startPoint x: 609, startPoint y: 4, endPoint x: 613, endPoint y: 49, distance: 45.3
click at [611, 13] on div at bounding box center [570, 275] width 1140 height 551
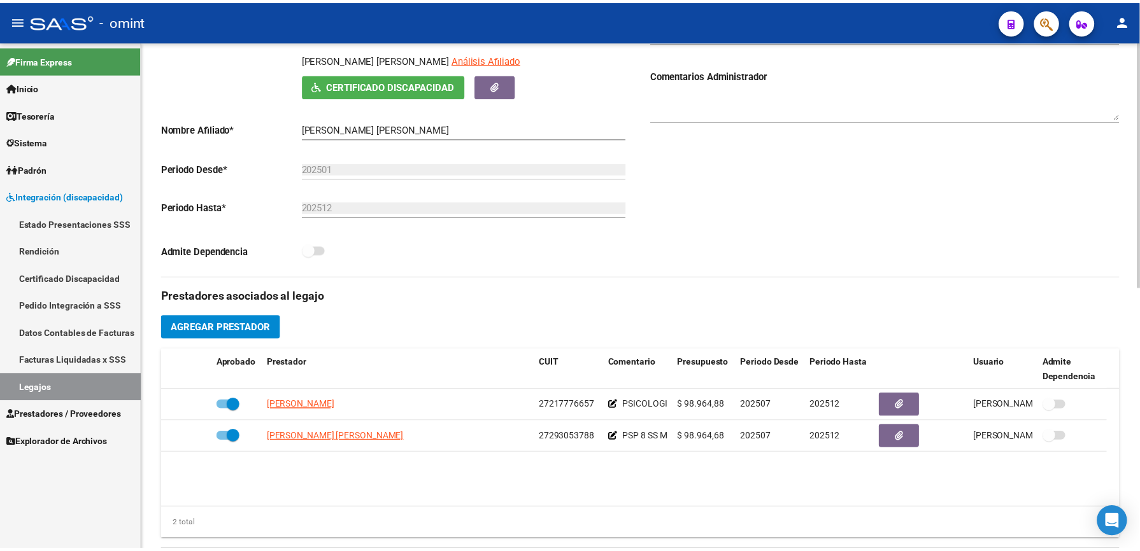
scroll to position [204, 0]
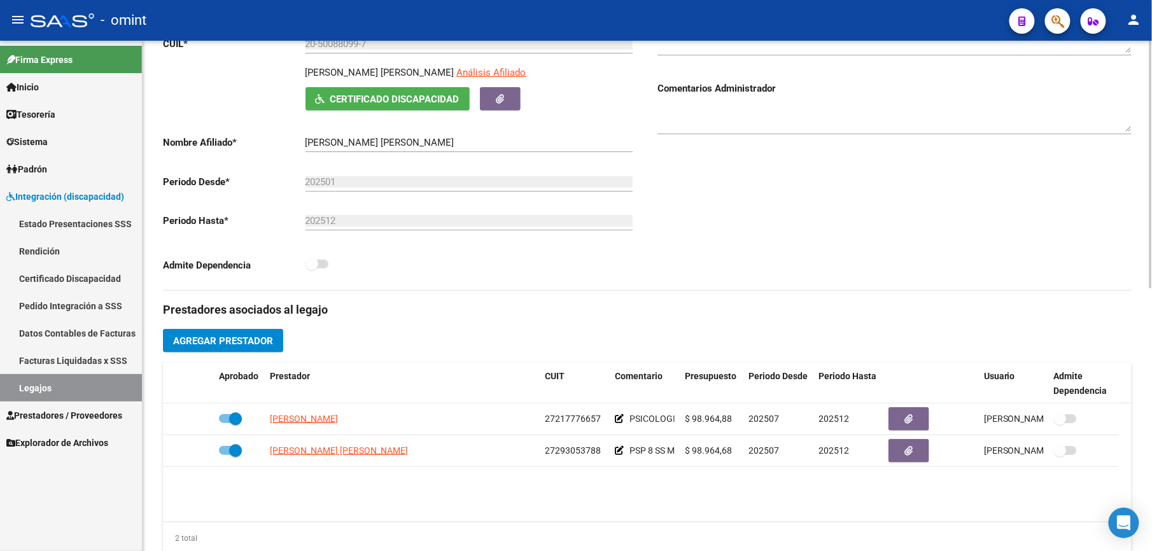
click at [597, 492] on datatable-body "[PERSON_NAME] 27217776657 PSICOLOGIA 8 SS M $ 98.964,88 202507 202512 [PERSON_N…" at bounding box center [647, 463] width 969 height 118
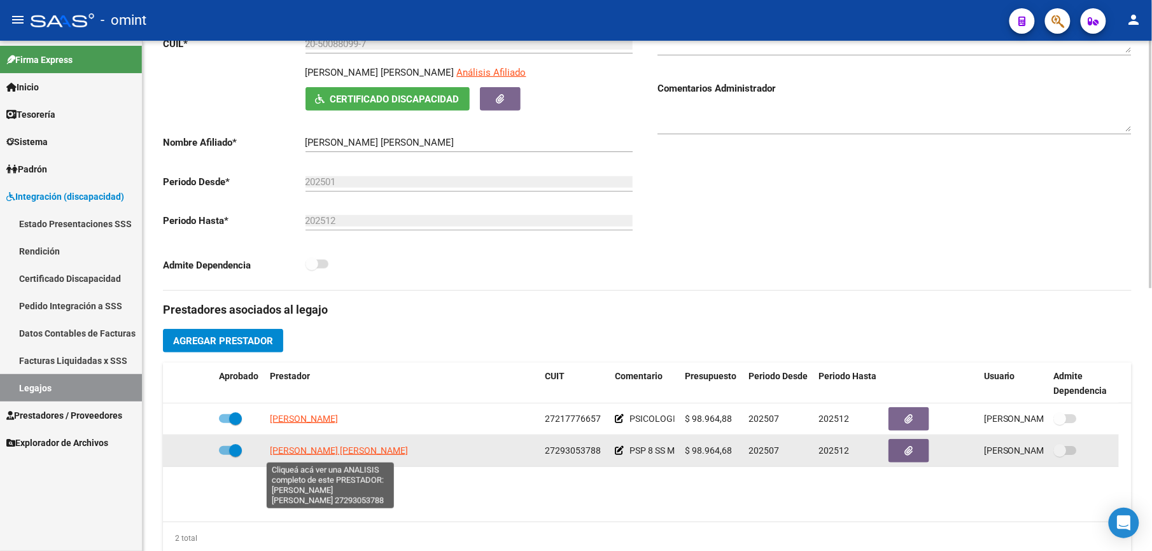
click at [360, 453] on span "[PERSON_NAME] [PERSON_NAME]" at bounding box center [339, 451] width 138 height 10
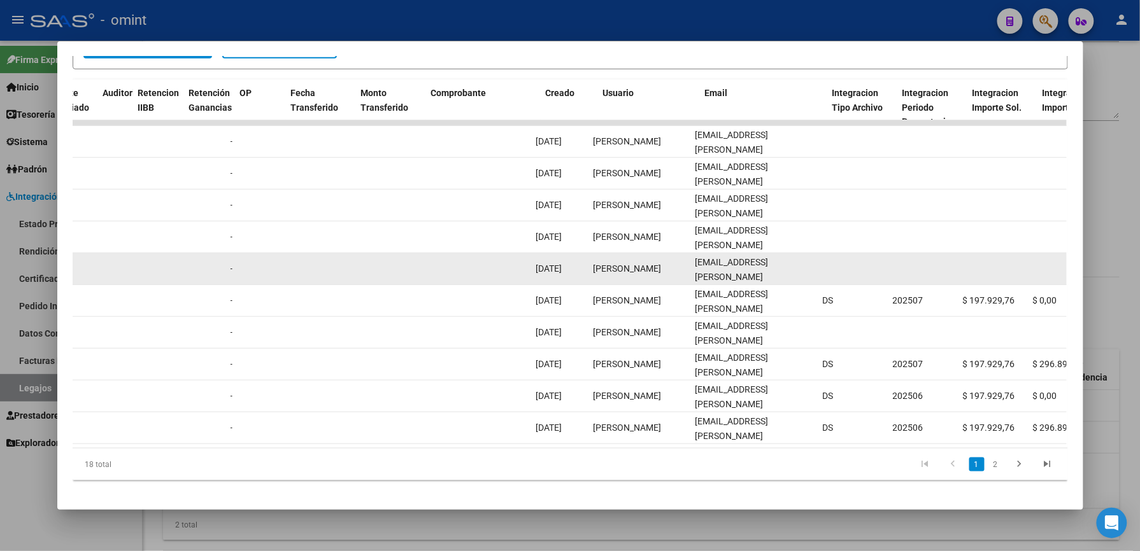
scroll to position [0, 984]
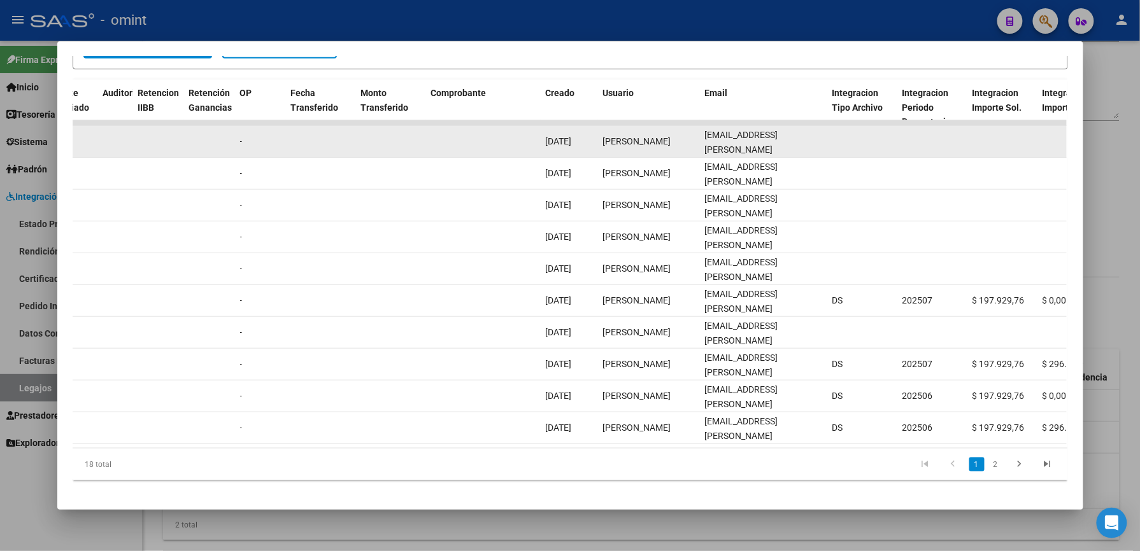
drag, startPoint x: 699, startPoint y: 140, endPoint x: 816, endPoint y: 138, distance: 117.2
click at [818, 138] on datatable-body-cell "[EMAIL_ADDRESS][PERSON_NAME][DOMAIN_NAME]" at bounding box center [763, 141] width 127 height 31
copy span "[EMAIL_ADDRESS][PERSON_NAME][DOMAIN_NAME]"
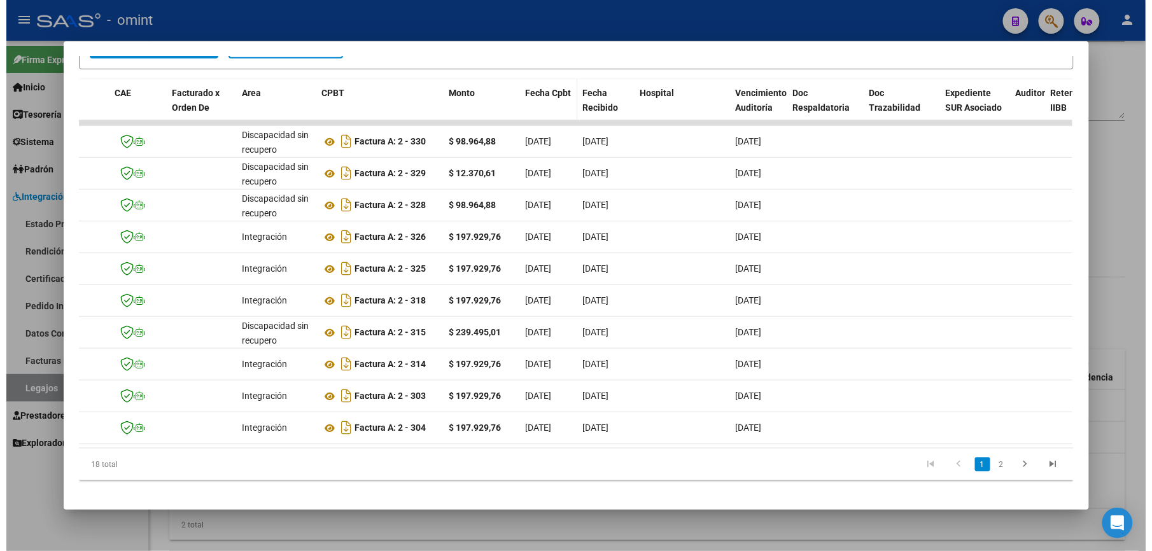
scroll to position [0, 77]
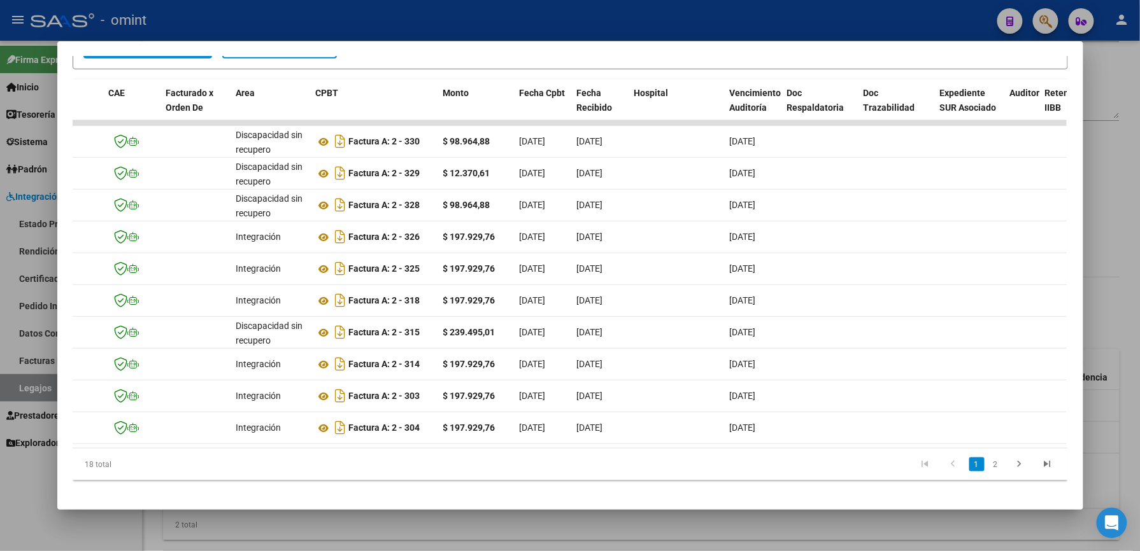
click at [525, 38] on div at bounding box center [570, 275] width 1140 height 551
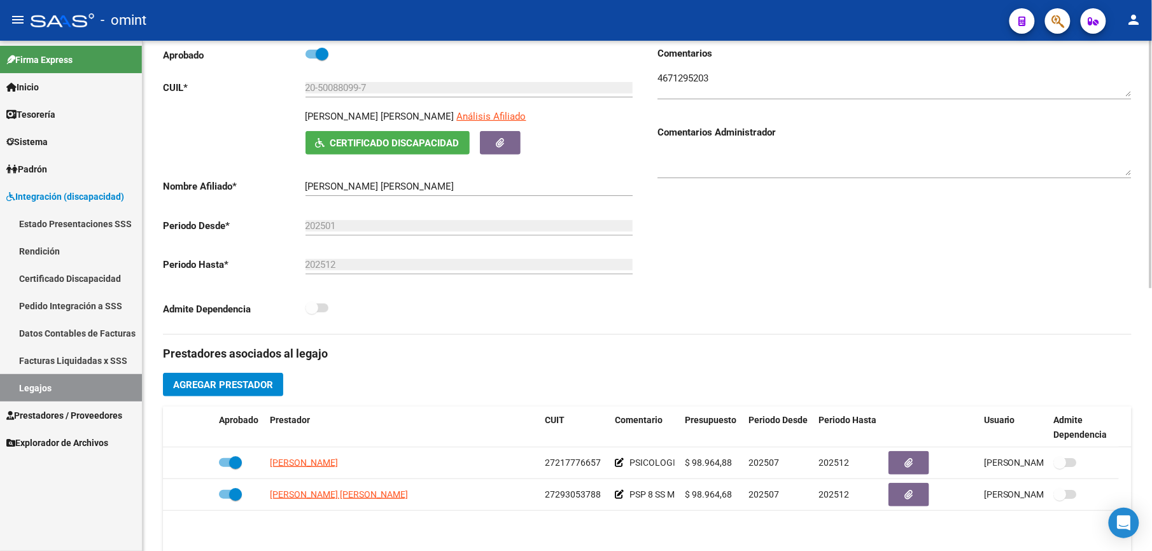
scroll to position [85, 0]
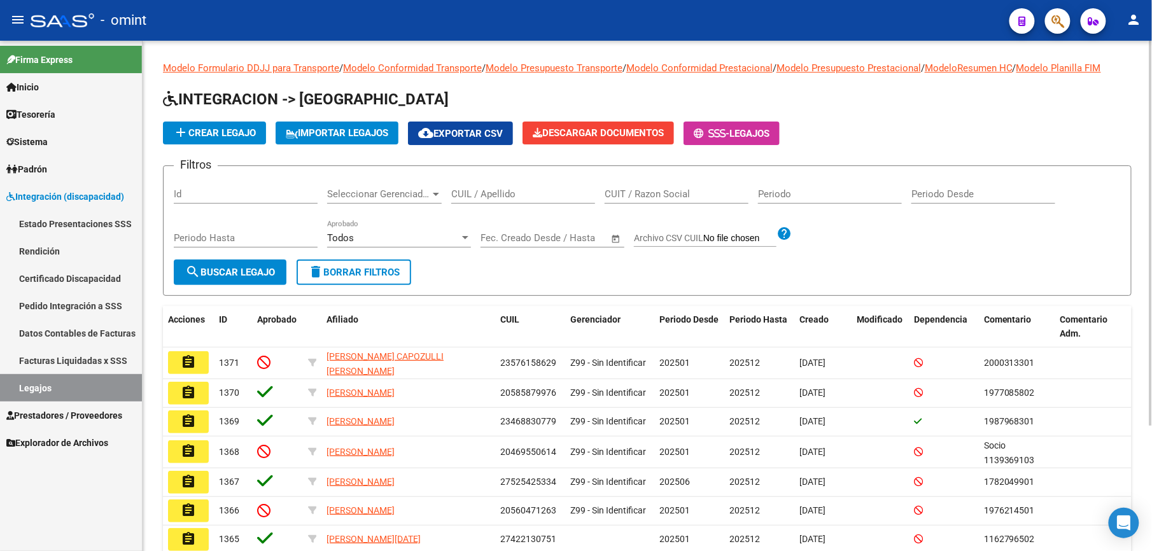
click at [479, 191] on input "CUIL / Apellido" at bounding box center [523, 193] width 144 height 11
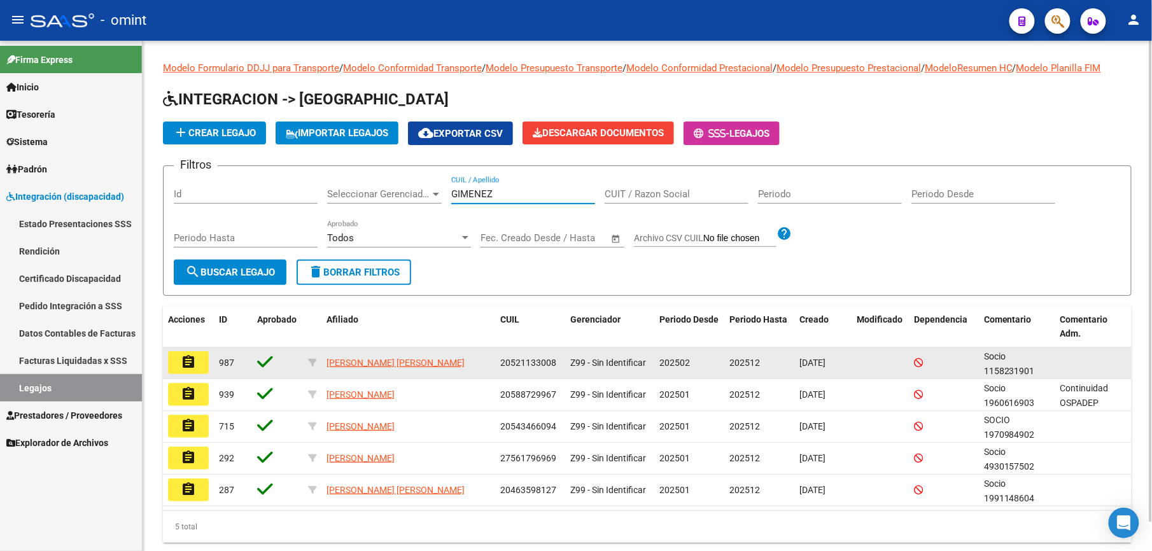
type input "GIMENEZ"
click at [189, 365] on mat-icon "assignment" at bounding box center [188, 362] width 15 height 15
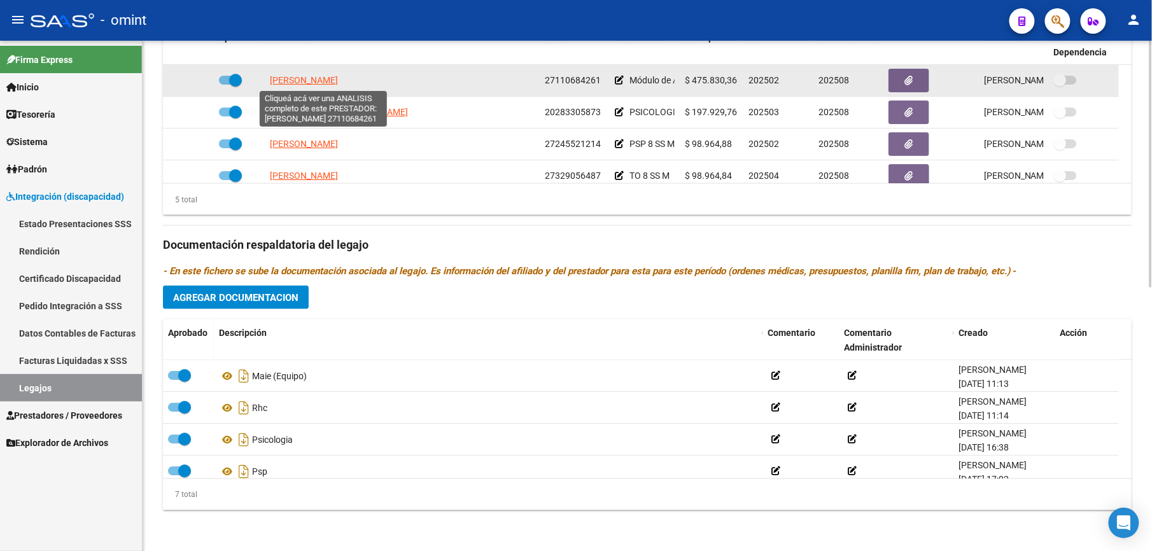
click at [312, 78] on span "[PERSON_NAME]" at bounding box center [304, 80] width 68 height 10
type textarea "27110684261"
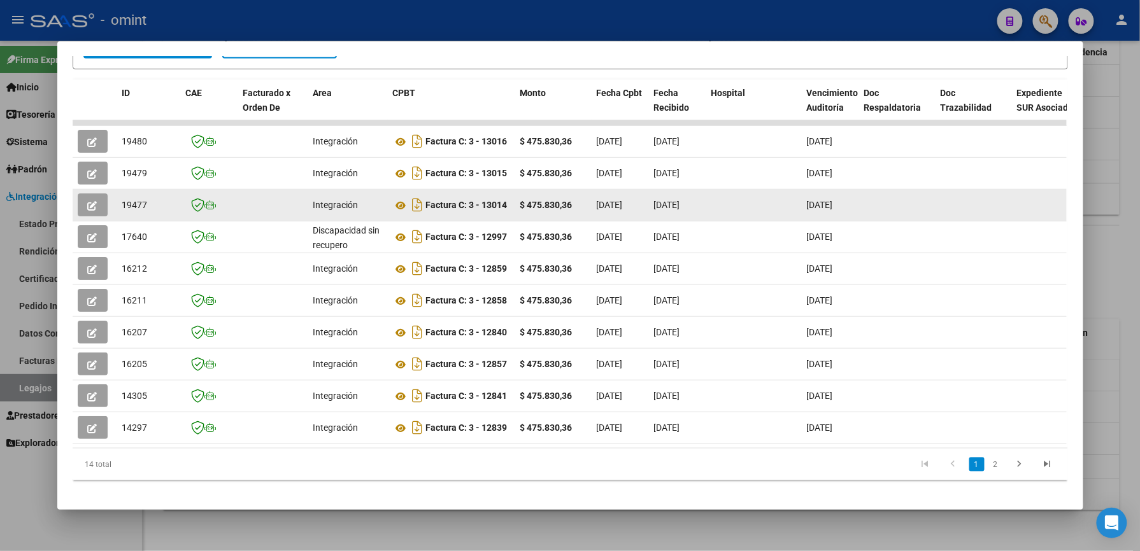
click at [80, 207] on button "button" at bounding box center [93, 205] width 30 height 23
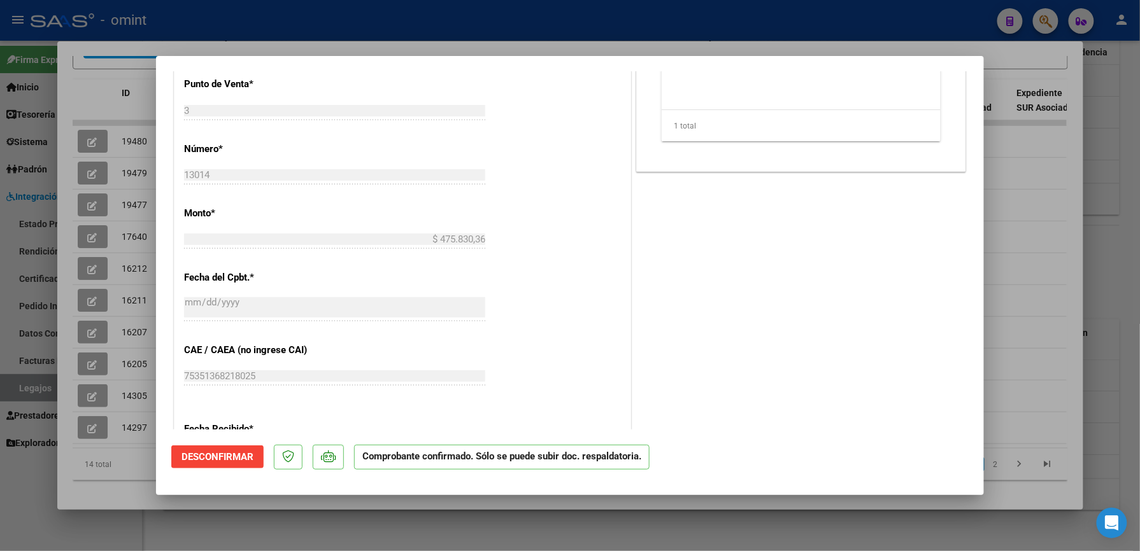
scroll to position [793, 0]
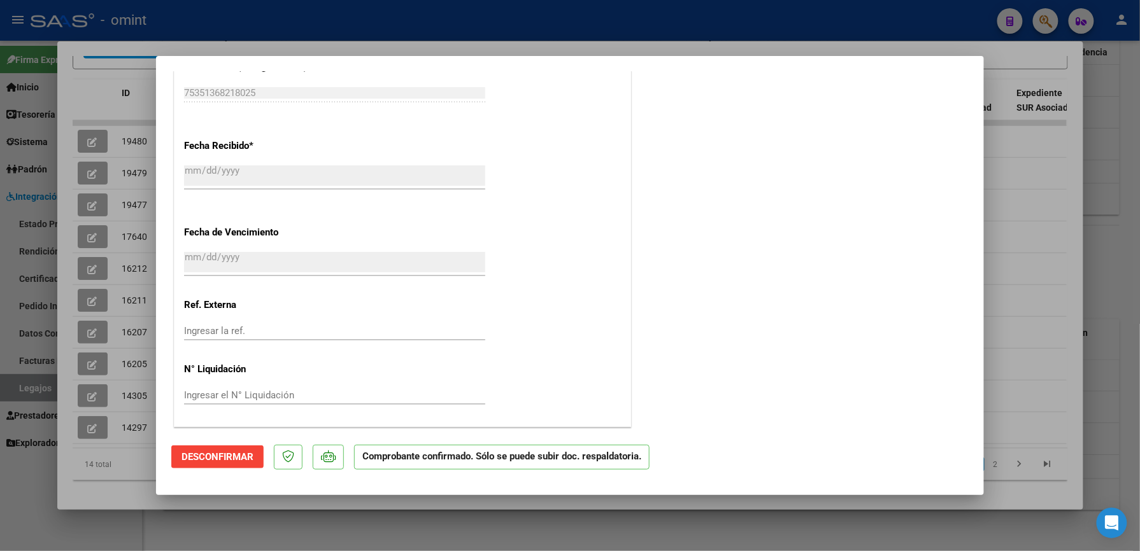
click at [628, 27] on div at bounding box center [570, 275] width 1140 height 551
type input "$ 0,00"
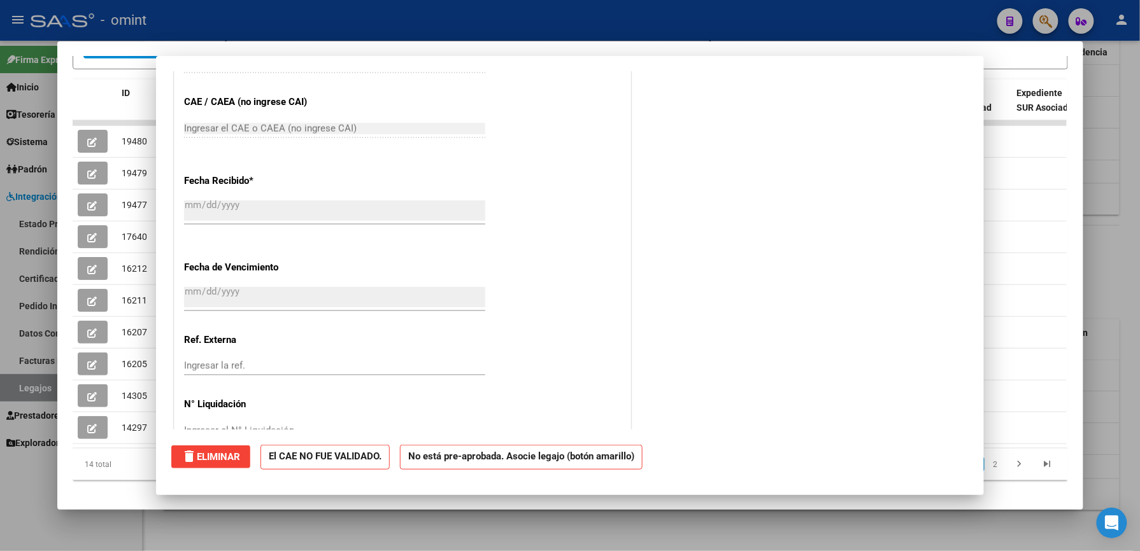
scroll to position [0, 0]
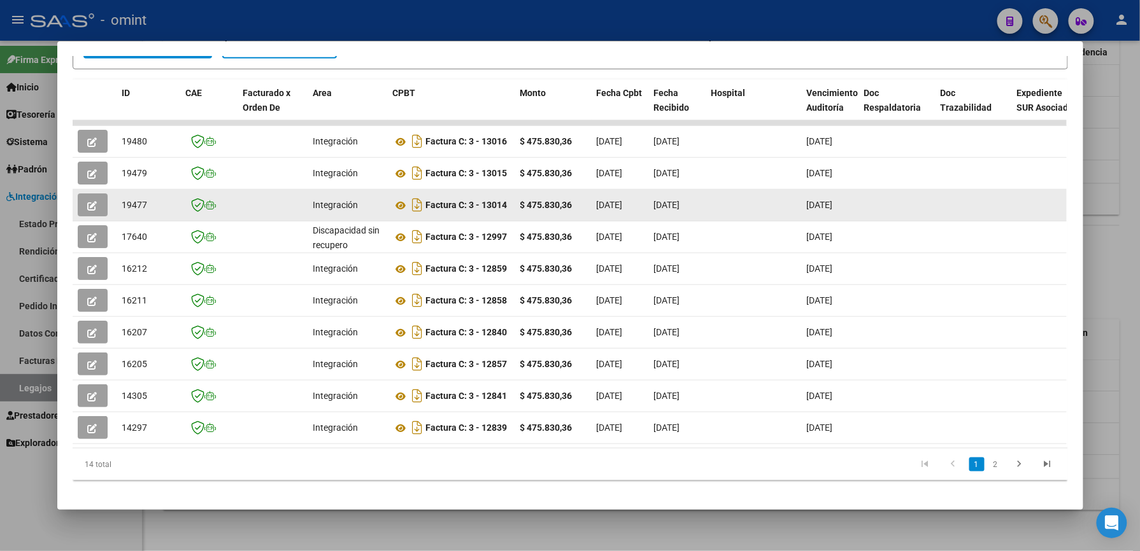
click at [88, 206] on icon "button" at bounding box center [93, 206] width 10 height 10
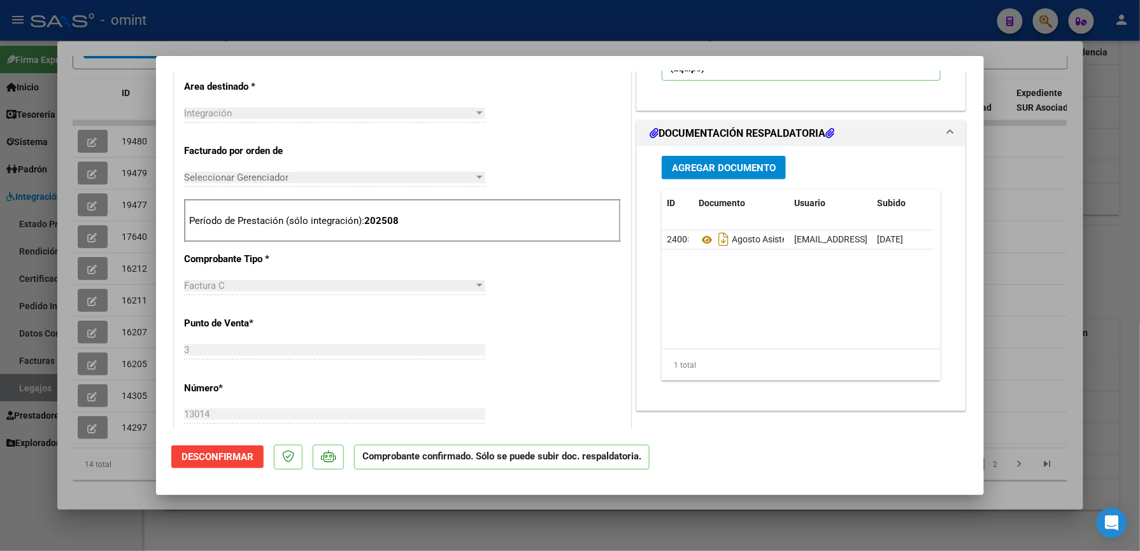
scroll to position [339, 0]
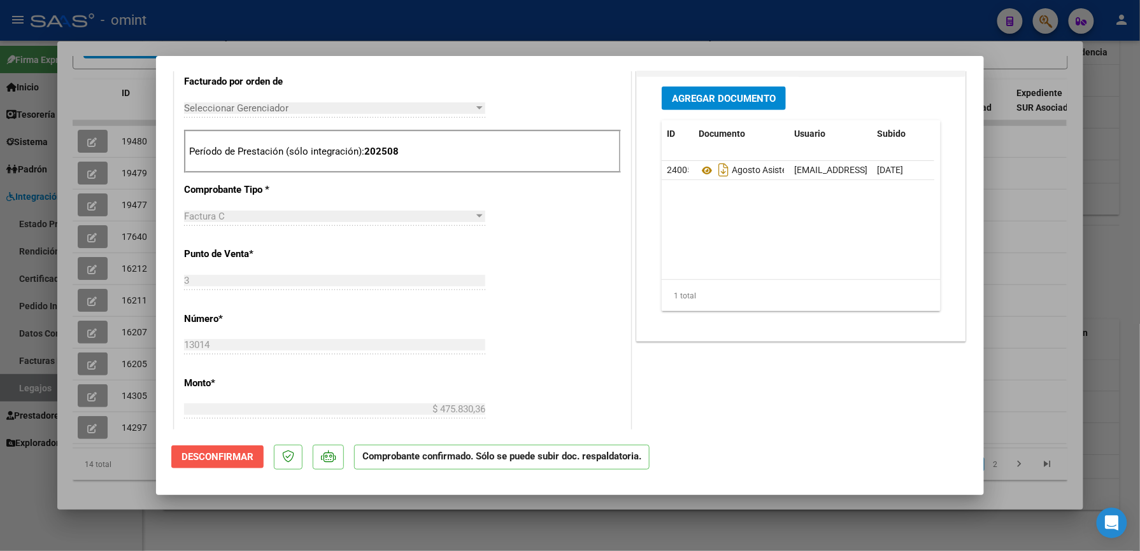
click at [214, 452] on span "Desconfirmar" at bounding box center [217, 456] width 72 height 11
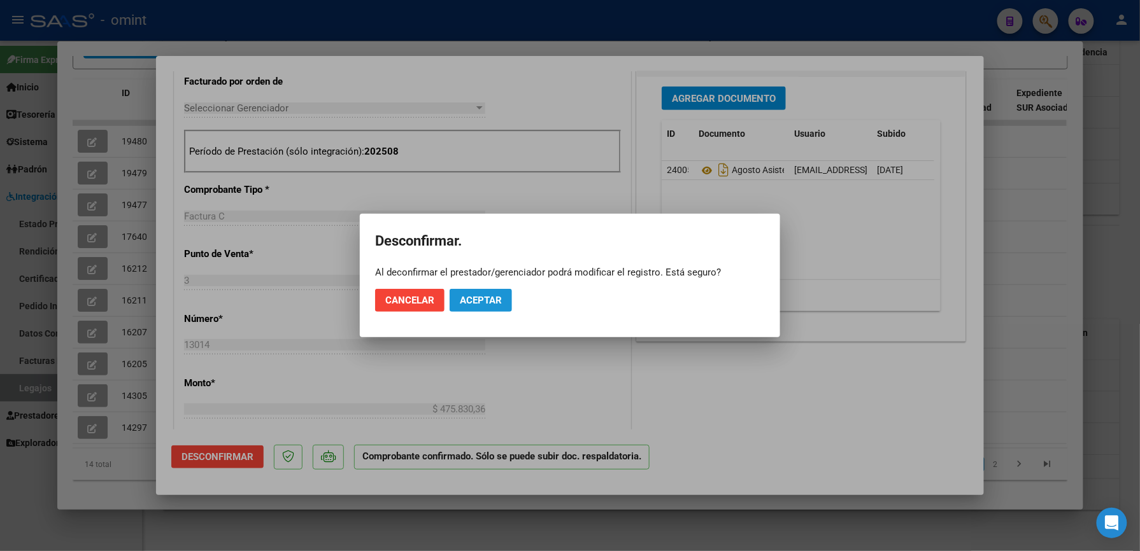
click at [474, 298] on span "Aceptar" at bounding box center [481, 300] width 42 height 11
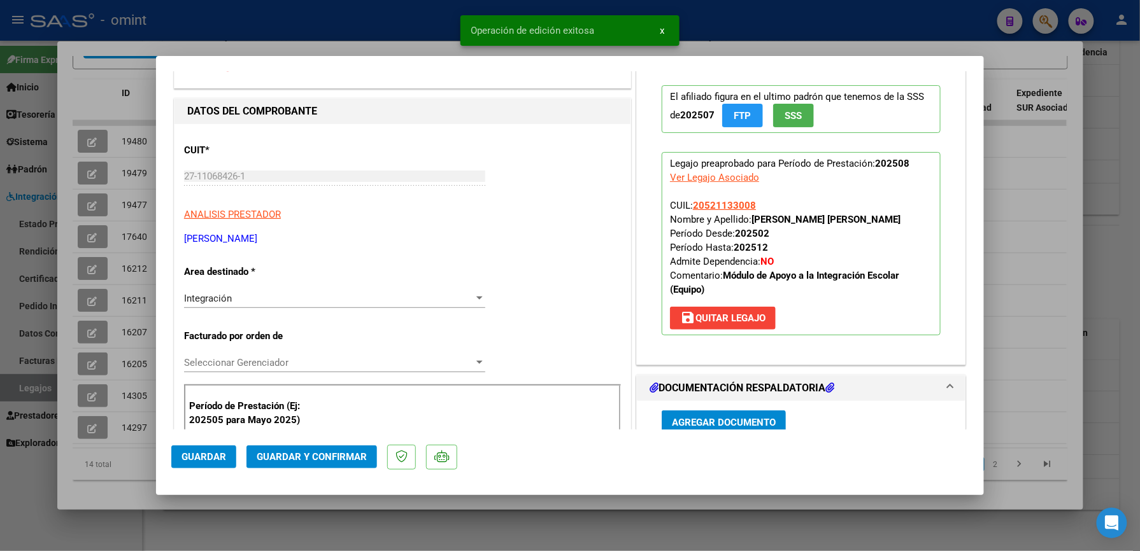
scroll to position [0, 0]
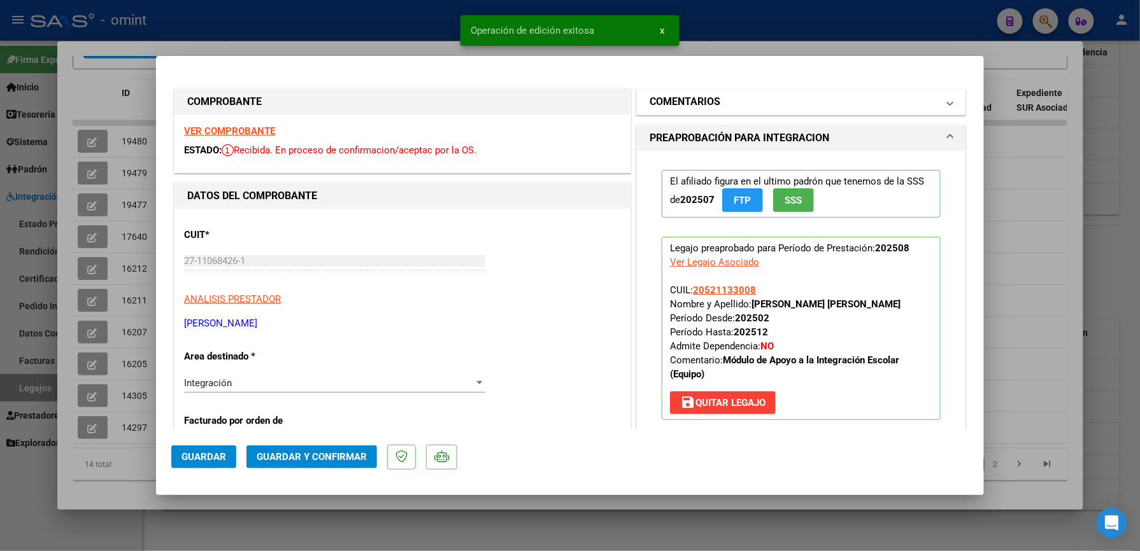
click at [791, 102] on mat-panel-title "COMENTARIOS" at bounding box center [793, 101] width 288 height 15
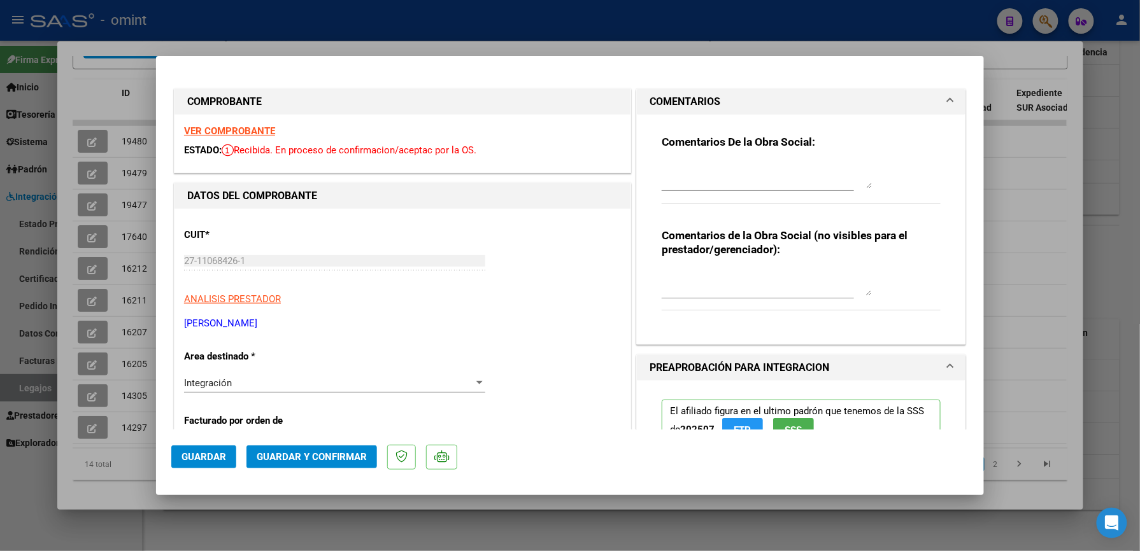
click at [736, 180] on textarea at bounding box center [767, 175] width 210 height 25
type textarea "CUD VENCIDO"
click at [357, 388] on div "Integración" at bounding box center [329, 383] width 290 height 11
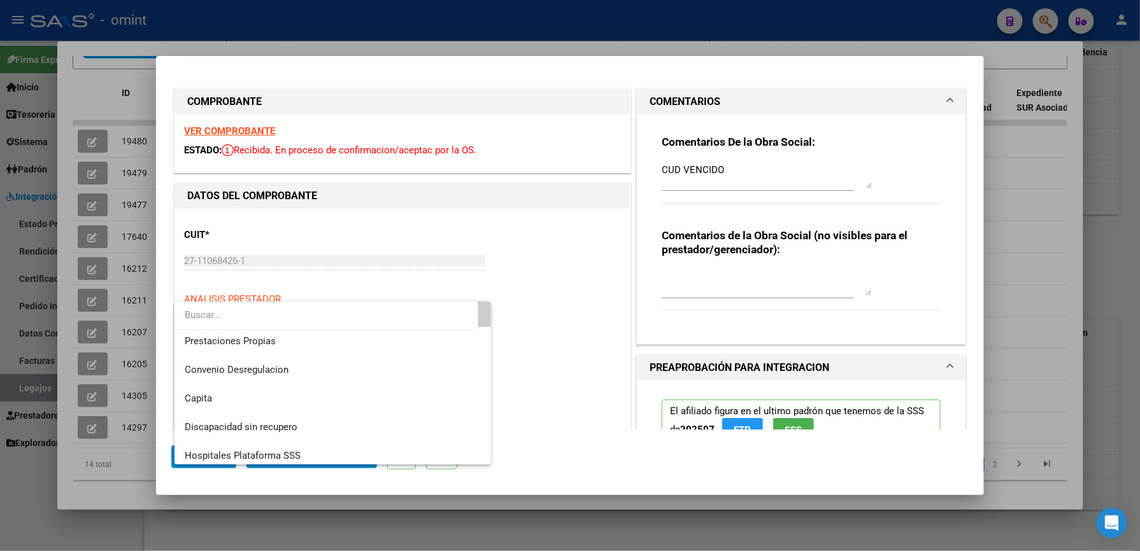
scroll to position [124, 0]
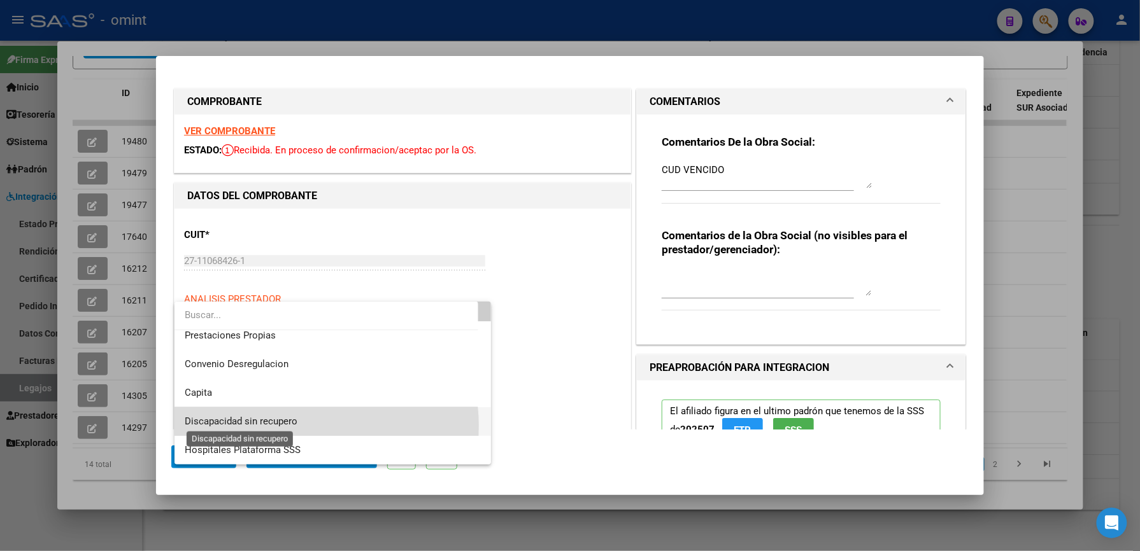
click at [296, 425] on span "Discapacidad sin recupero" at bounding box center [241, 421] width 113 height 11
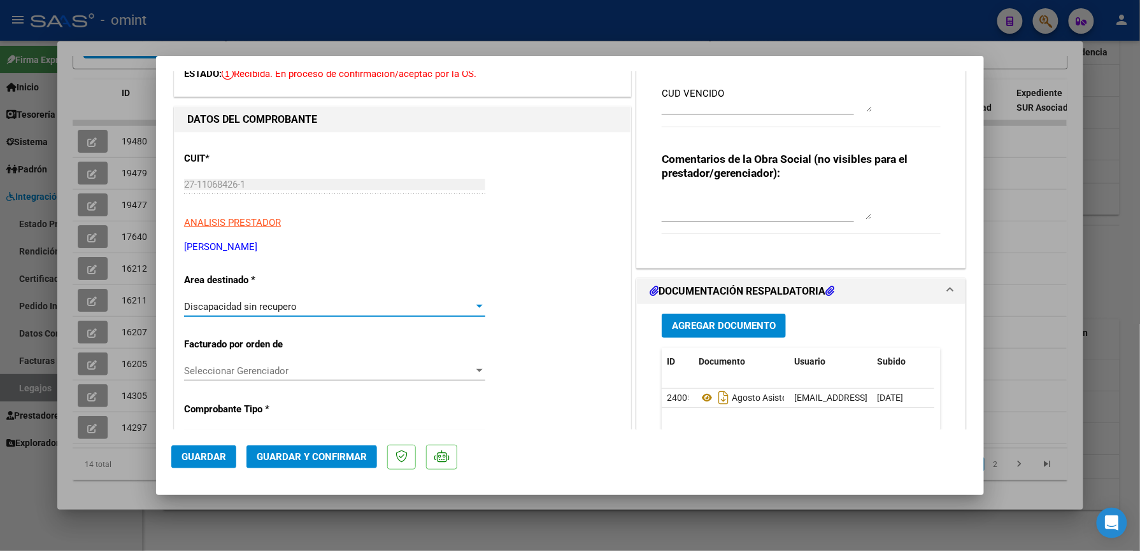
scroll to position [169, 0]
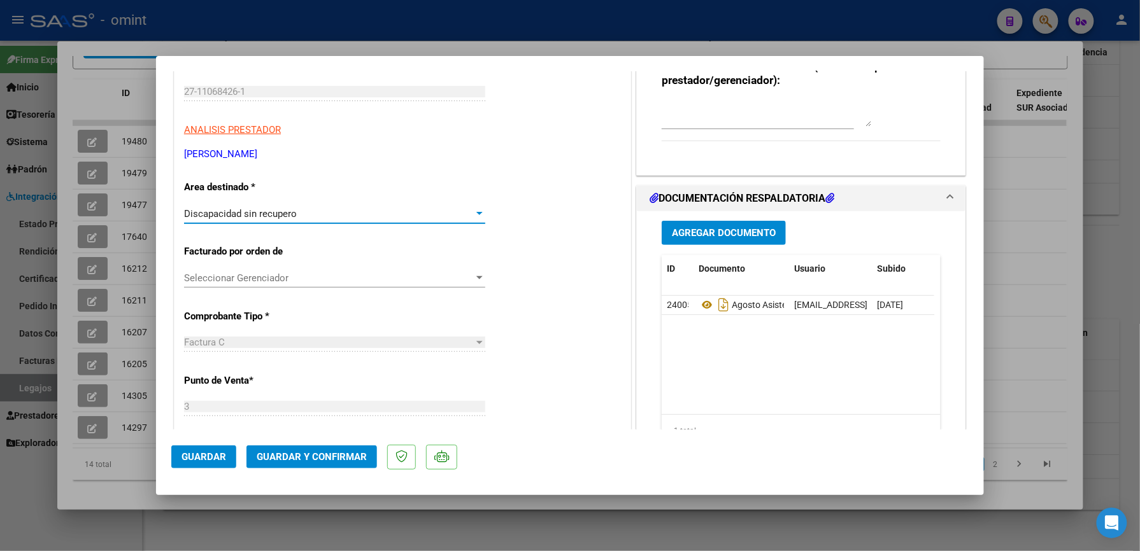
click at [281, 456] on span "Guardar y Confirmar" at bounding box center [312, 456] width 110 height 11
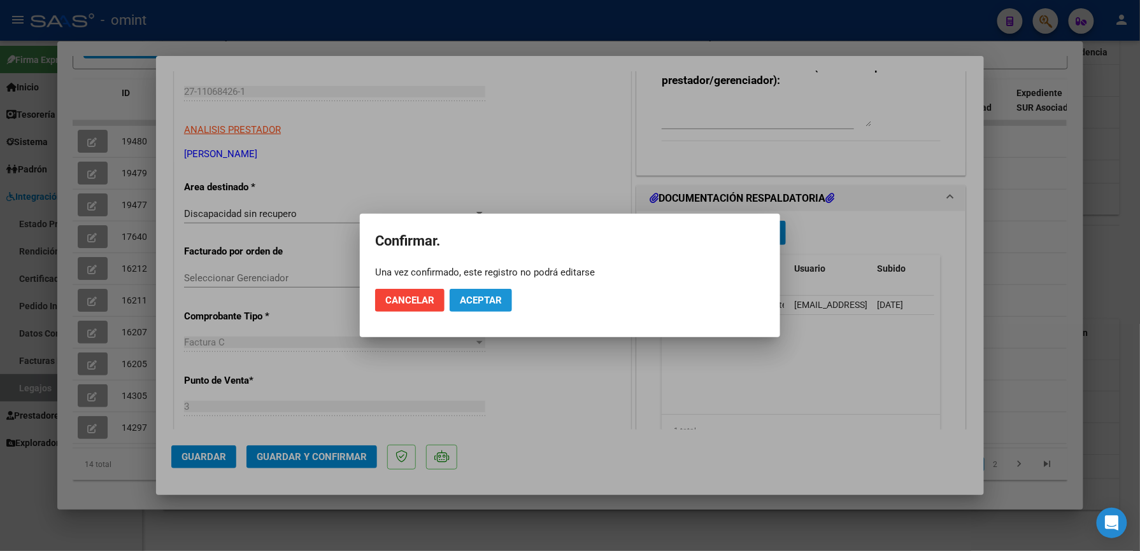
click at [503, 296] on button "Aceptar" at bounding box center [481, 300] width 62 height 23
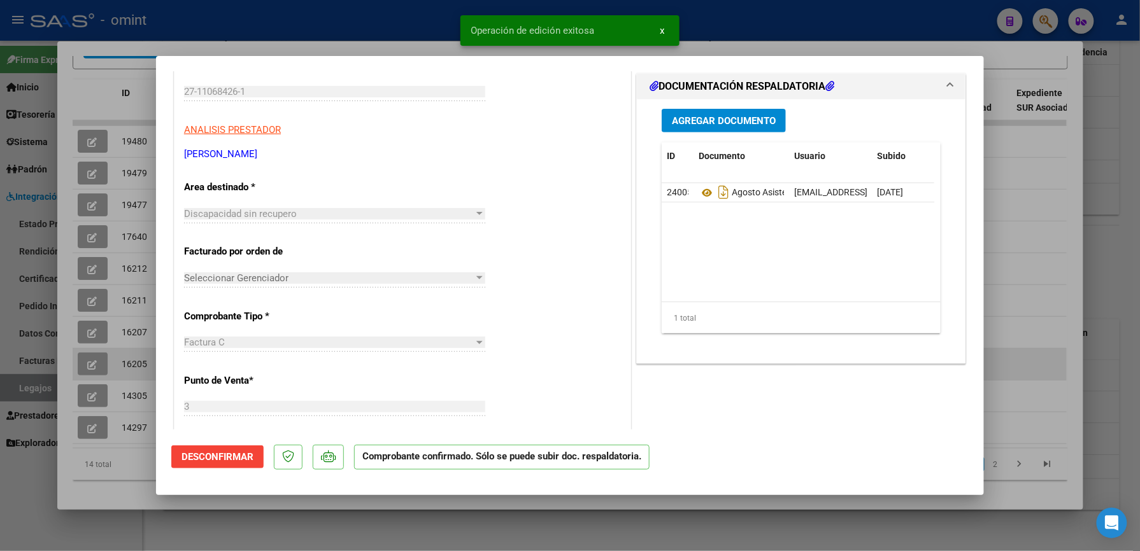
click at [1024, 357] on div at bounding box center [570, 275] width 1140 height 551
type input "$ 0,00"
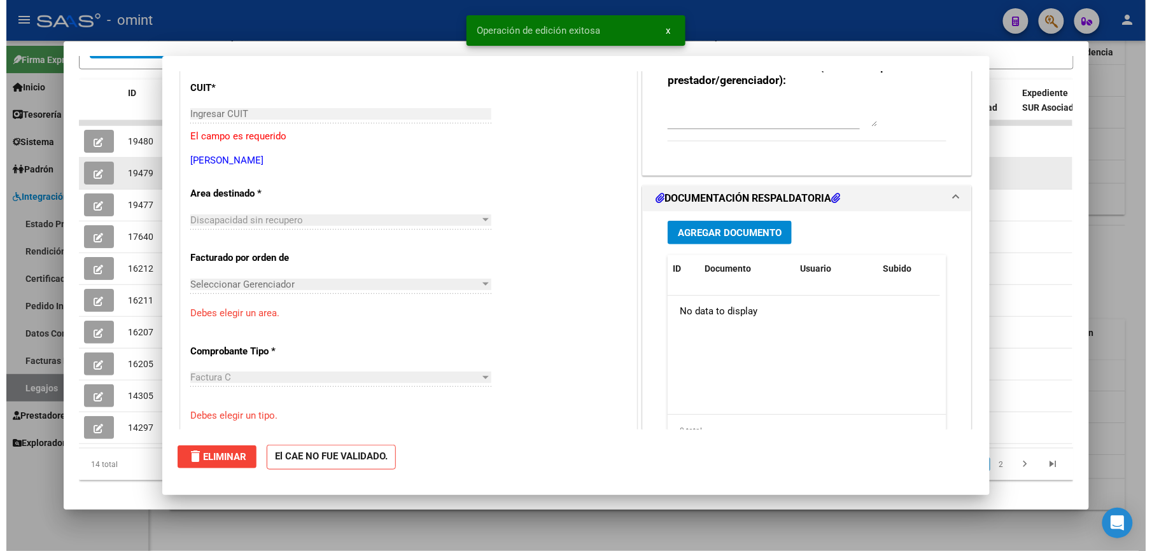
scroll to position [0, 0]
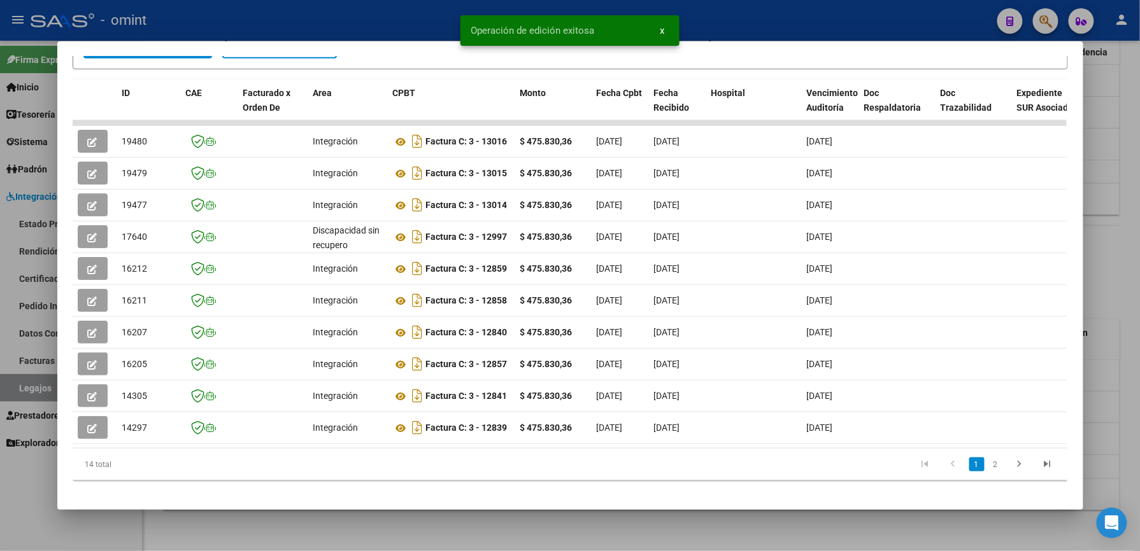
click at [819, 19] on div at bounding box center [570, 275] width 1140 height 551
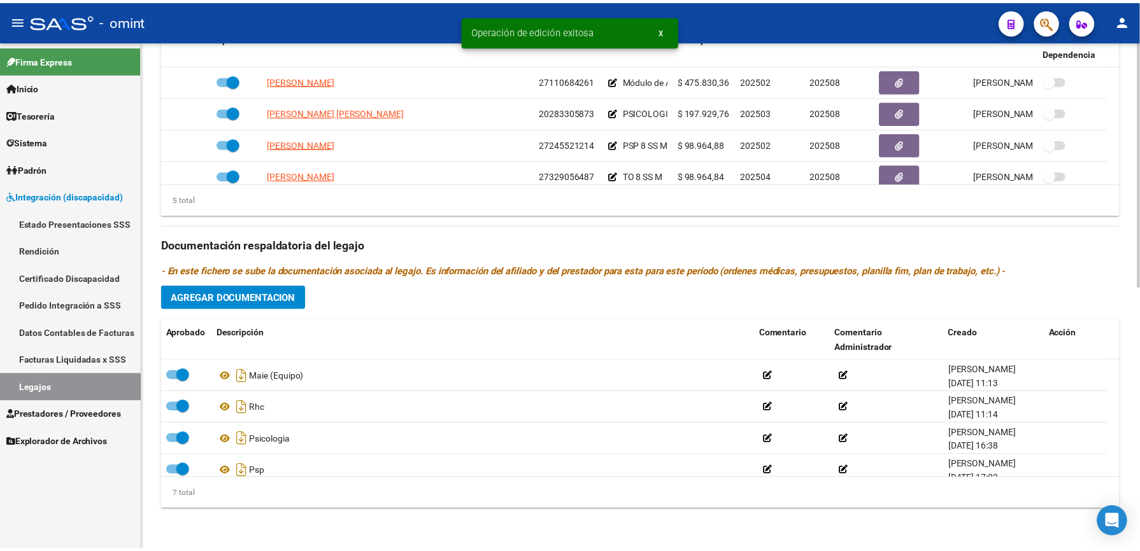
scroll to position [544, 0]
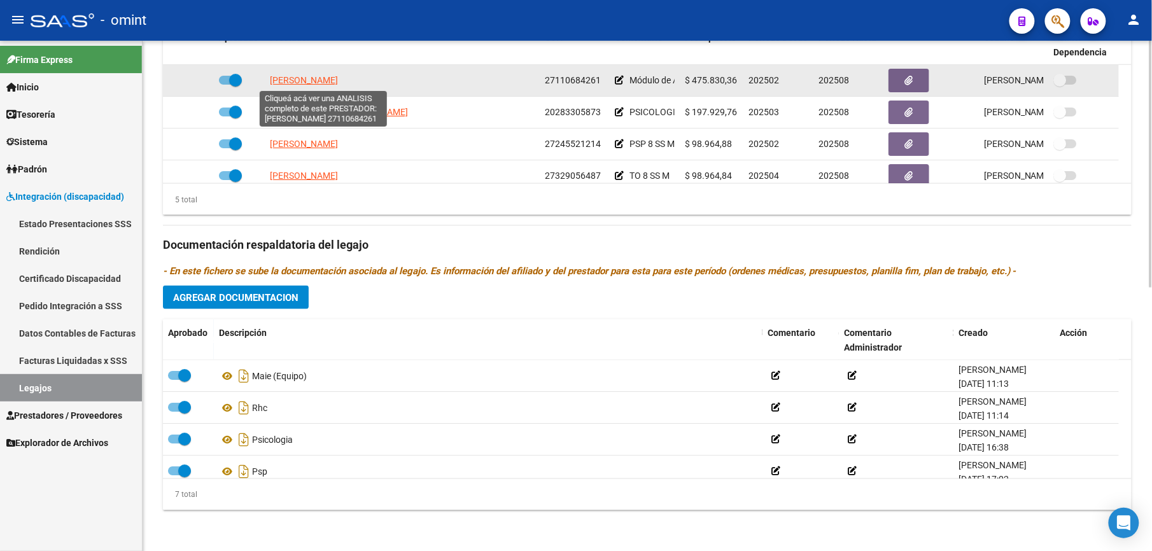
click at [338, 82] on span "[PERSON_NAME]" at bounding box center [304, 80] width 68 height 10
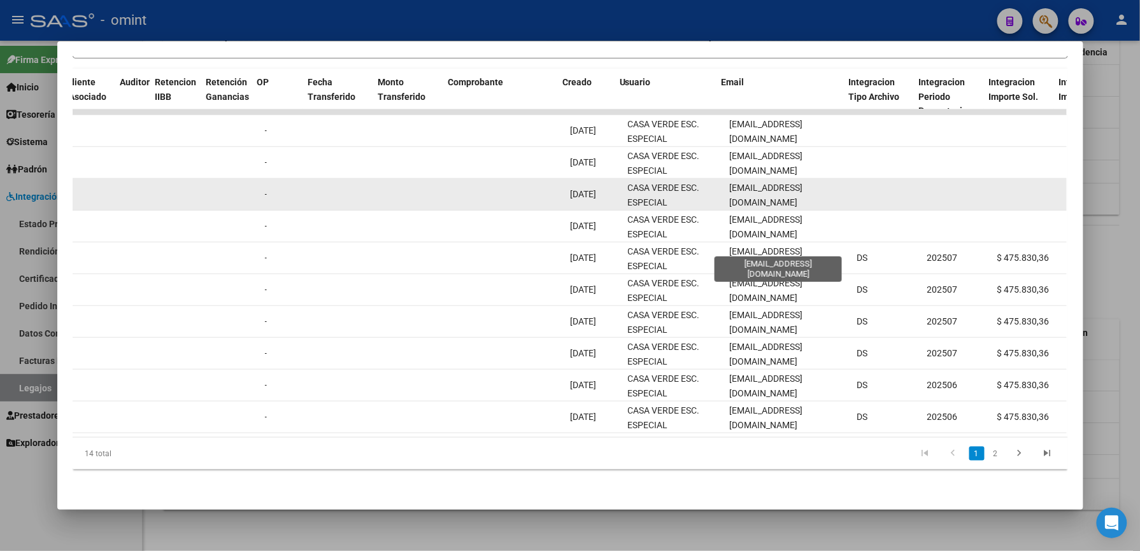
scroll to position [0, 967]
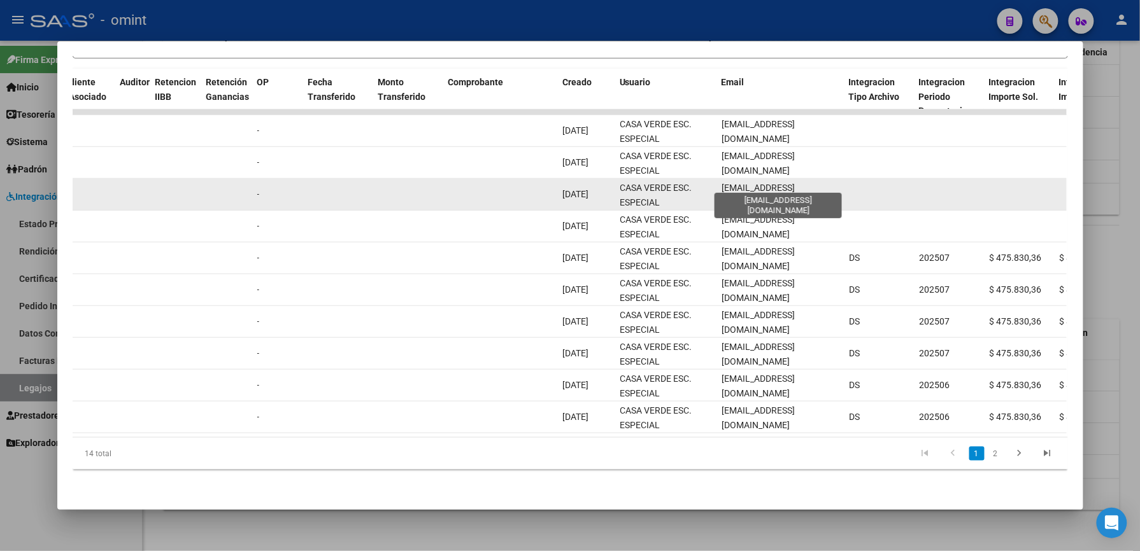
drag, startPoint x: 718, startPoint y: 181, endPoint x: 808, endPoint y: 181, distance: 89.8
click at [795, 183] on span "[EMAIL_ADDRESS][DOMAIN_NAME]" at bounding box center [758, 195] width 73 height 25
drag, startPoint x: 808, startPoint y: 182, endPoint x: 727, endPoint y: 181, distance: 81.5
click at [742, 186] on span "[EMAIL_ADDRESS][DOMAIN_NAME]" at bounding box center [758, 195] width 73 height 25
drag, startPoint x: 716, startPoint y: 180, endPoint x: 838, endPoint y: 179, distance: 122.3
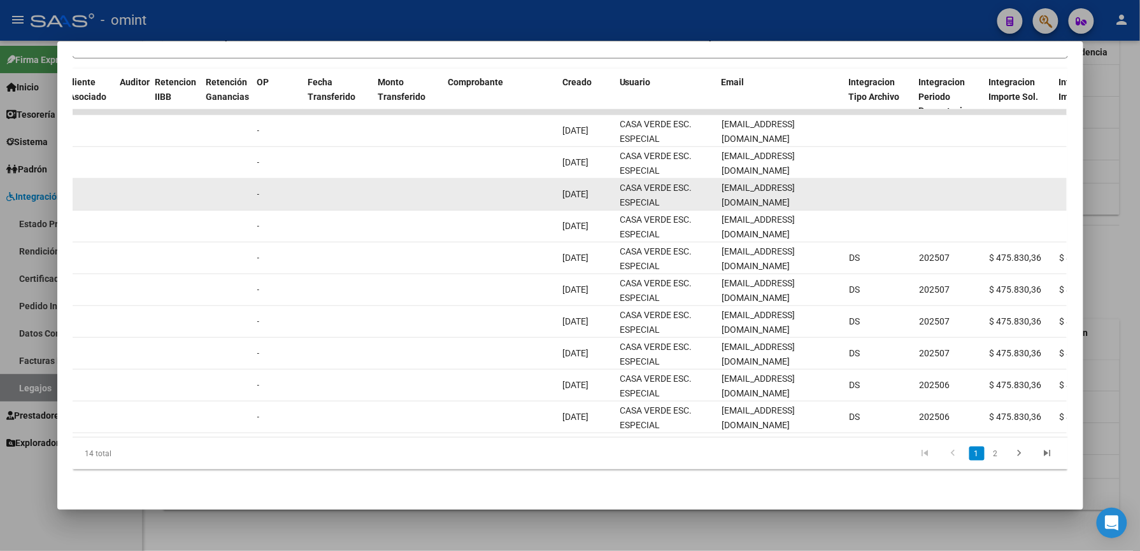
click at [838, 179] on div "19477 Discapacidad sin recupero Factura C: 3 - 13014 $ 475.830,36 [DATE] [DATE]…" at bounding box center [481, 195] width 2751 height 32
drag, startPoint x: 838, startPoint y: 179, endPoint x: 808, endPoint y: 181, distance: 30.0
copy div "[EMAIL_ADDRESS][DOMAIN_NAME]"
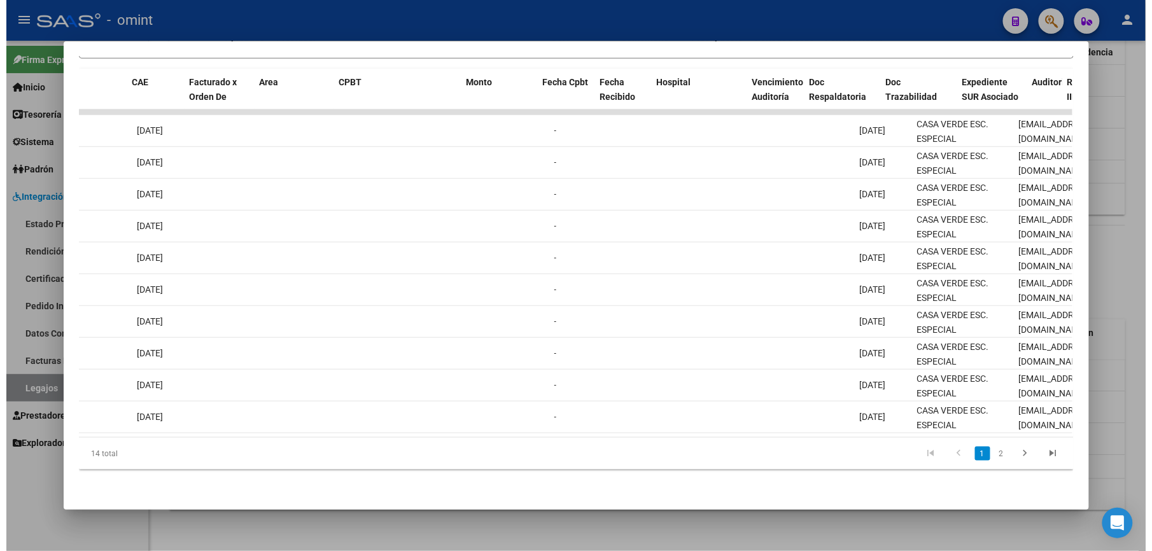
scroll to position [0, 0]
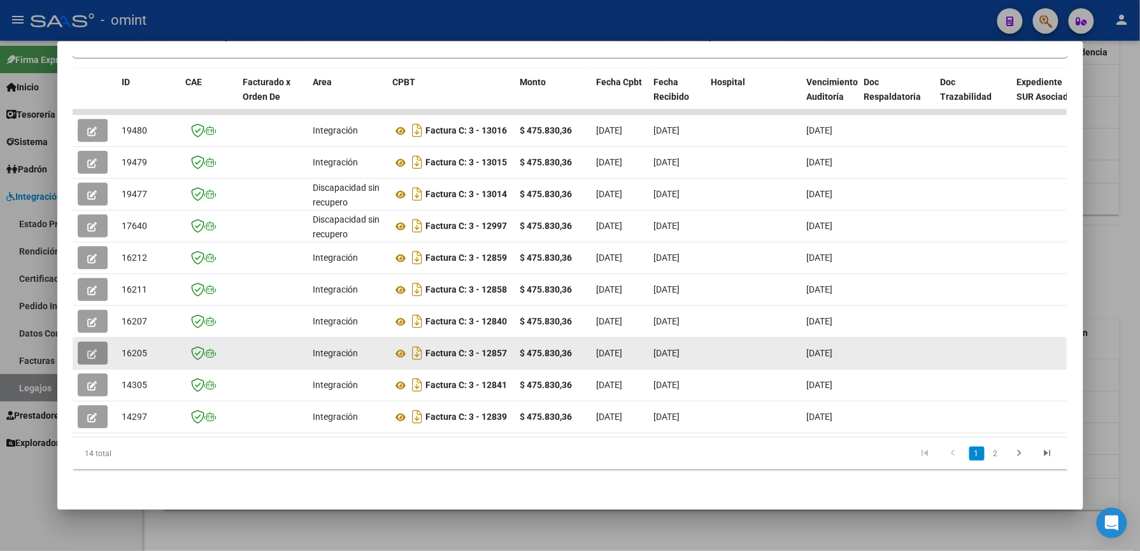
click at [88, 350] on icon "button" at bounding box center [93, 355] width 10 height 10
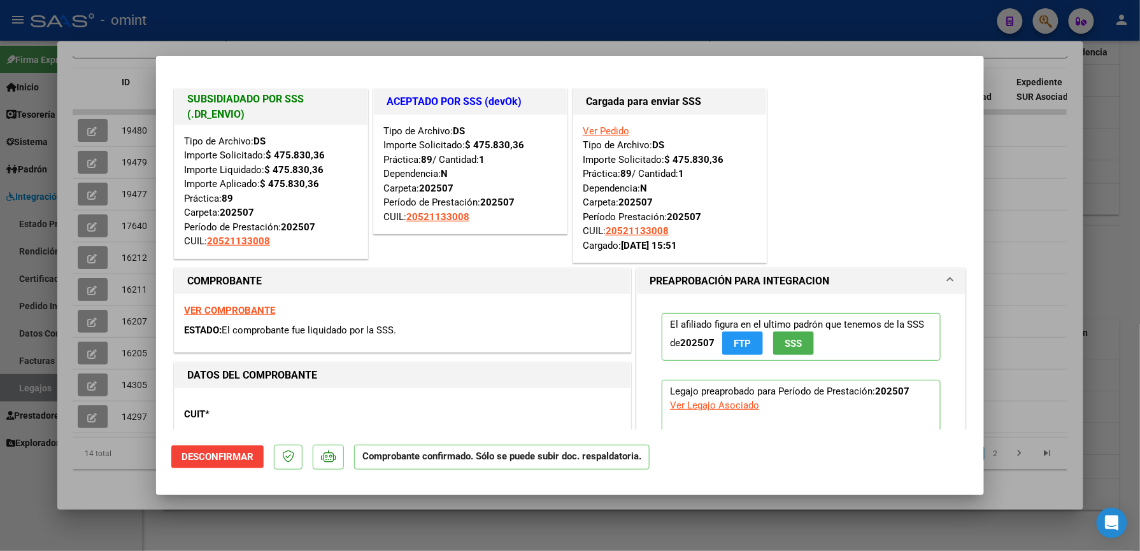
click at [1001, 271] on div at bounding box center [570, 275] width 1140 height 551
type input "$ 0,00"
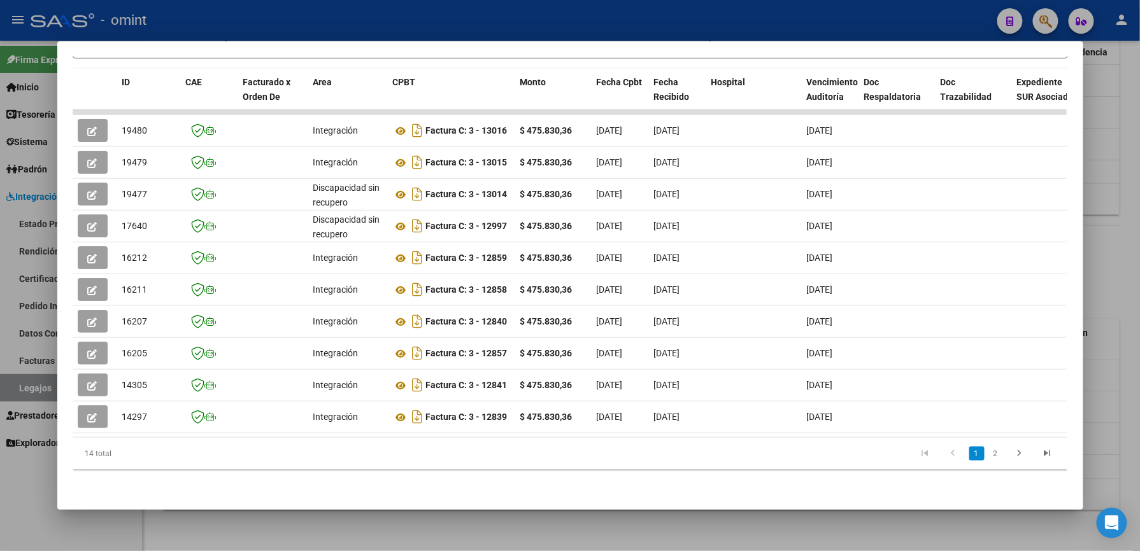
click at [899, 26] on div at bounding box center [570, 275] width 1140 height 551
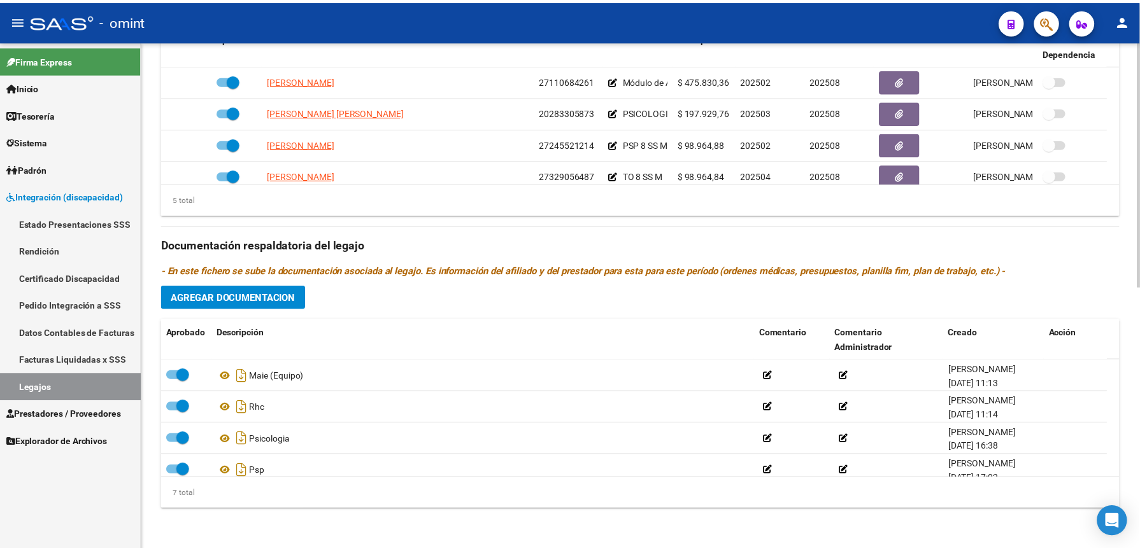
scroll to position [544, 0]
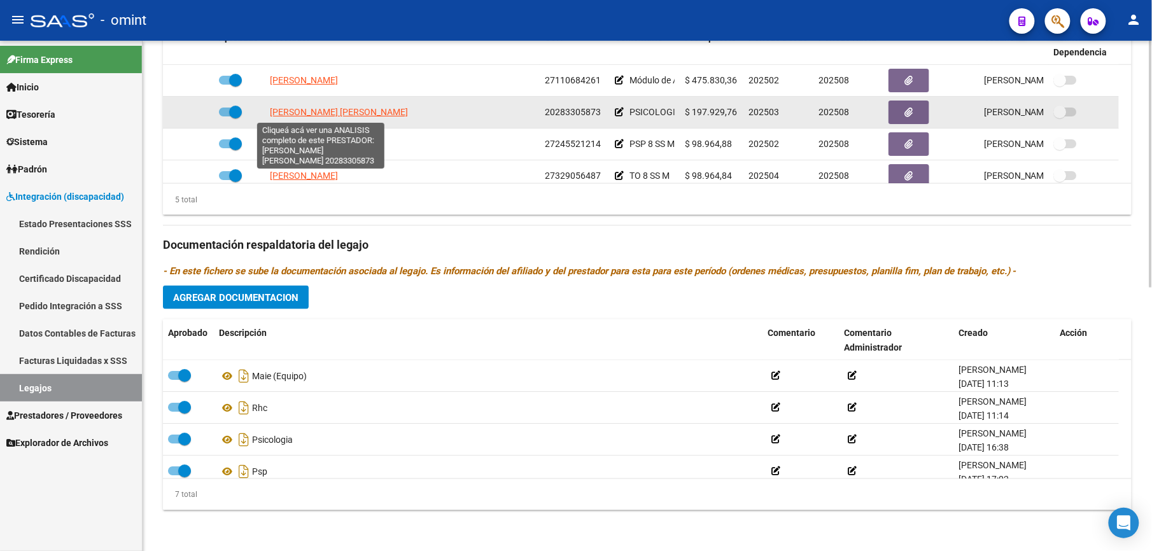
click at [344, 115] on span "[PERSON_NAME] [PERSON_NAME]" at bounding box center [339, 112] width 138 height 10
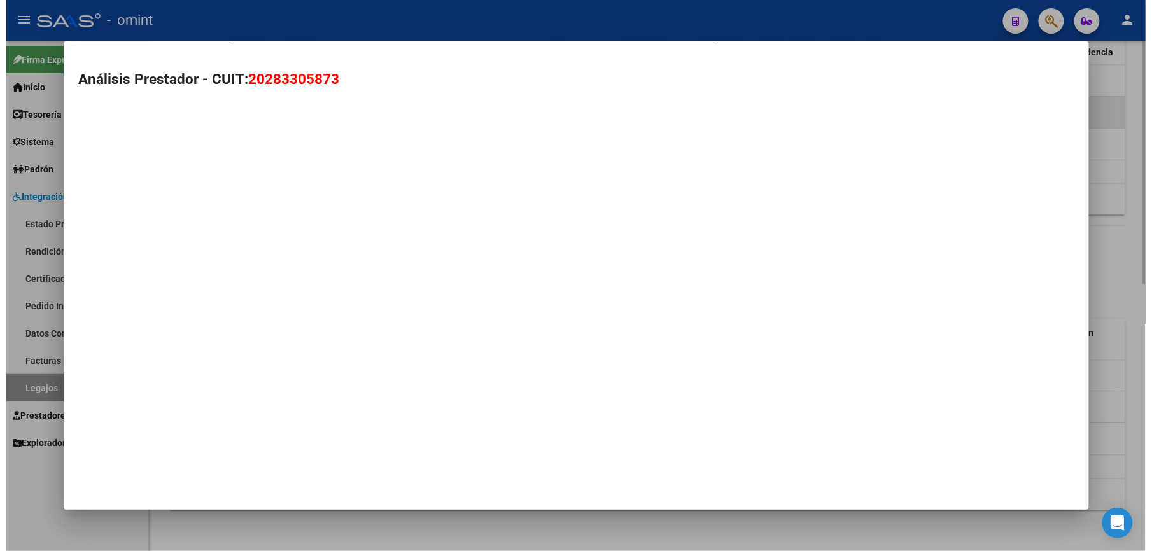
scroll to position [558, 0]
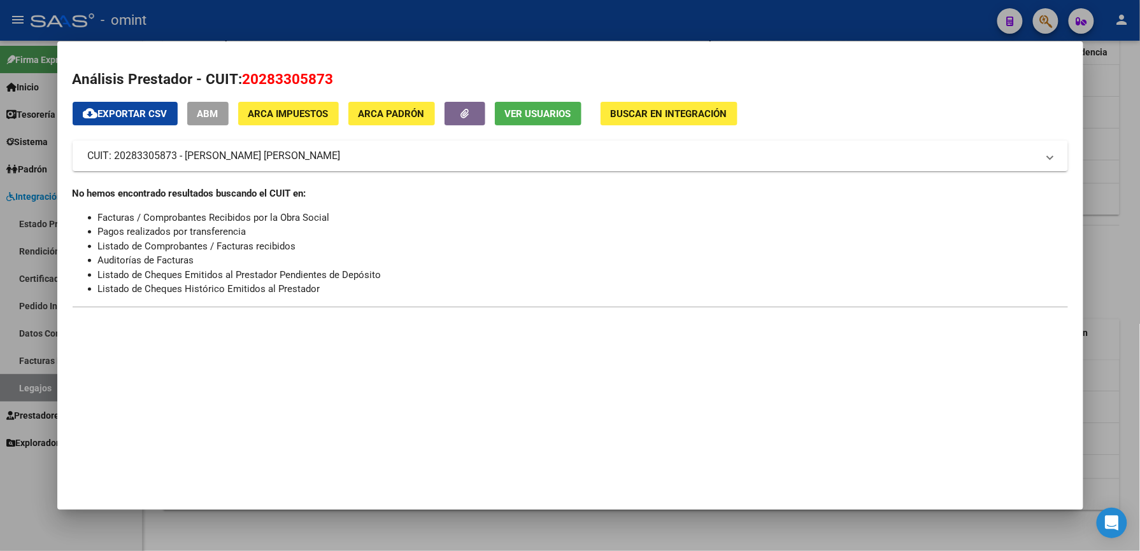
click at [888, 13] on div at bounding box center [570, 275] width 1140 height 551
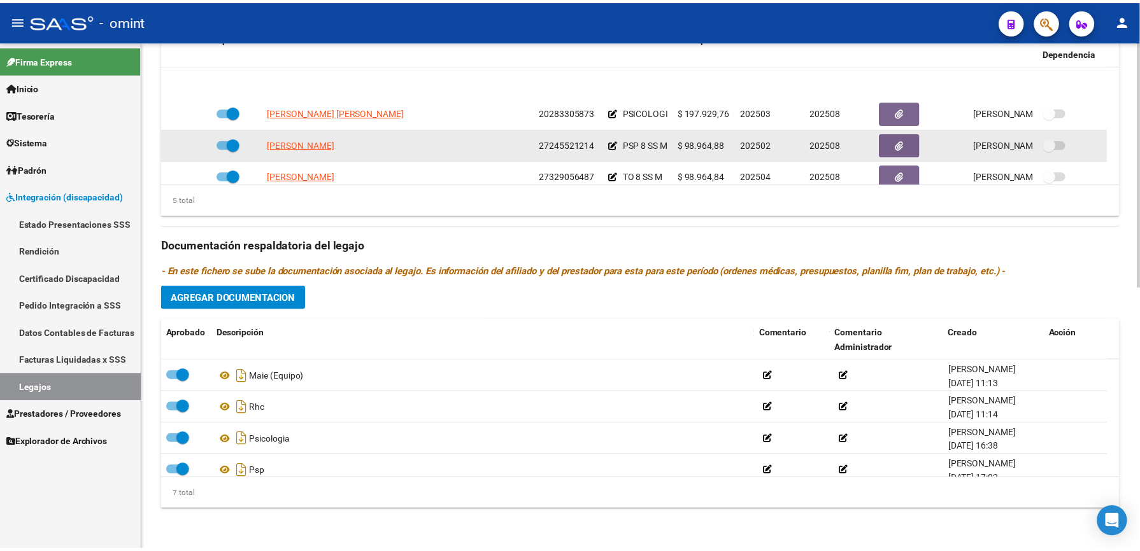
scroll to position [44, 0]
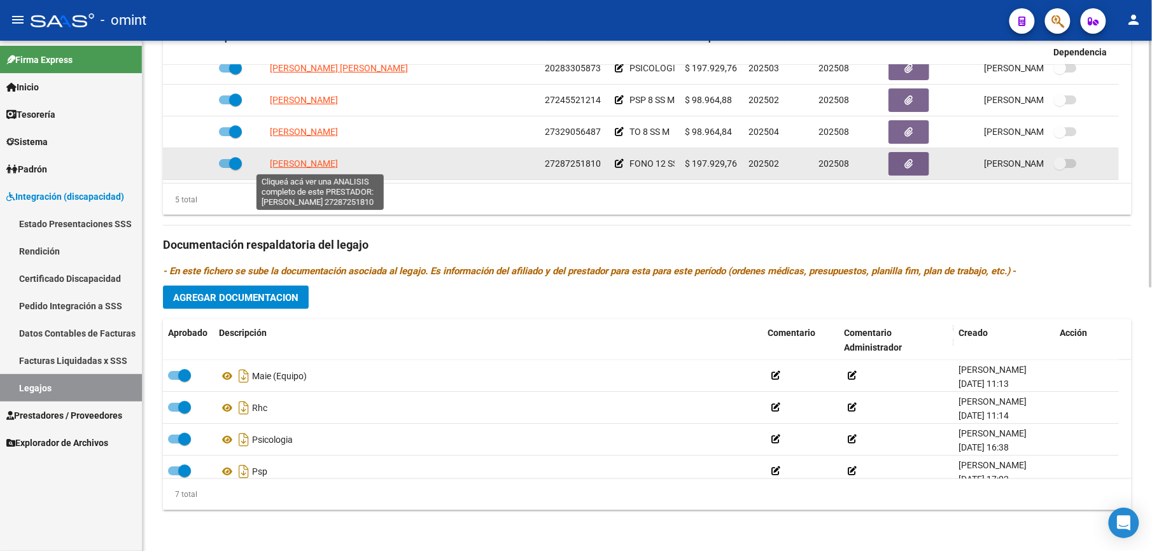
click at [338, 161] on span "[PERSON_NAME]" at bounding box center [304, 164] width 68 height 10
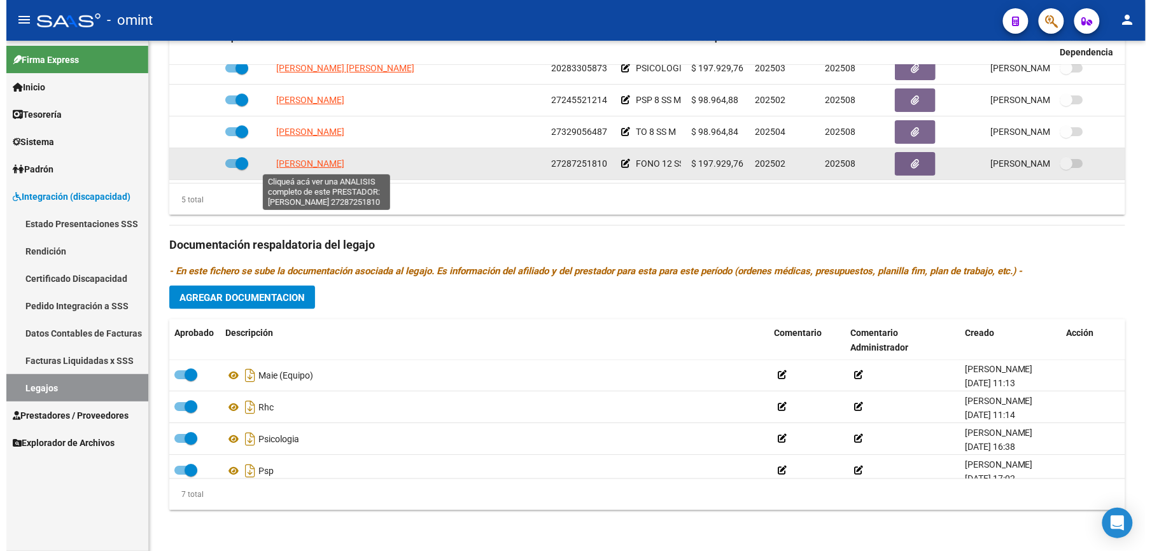
scroll to position [558, 0]
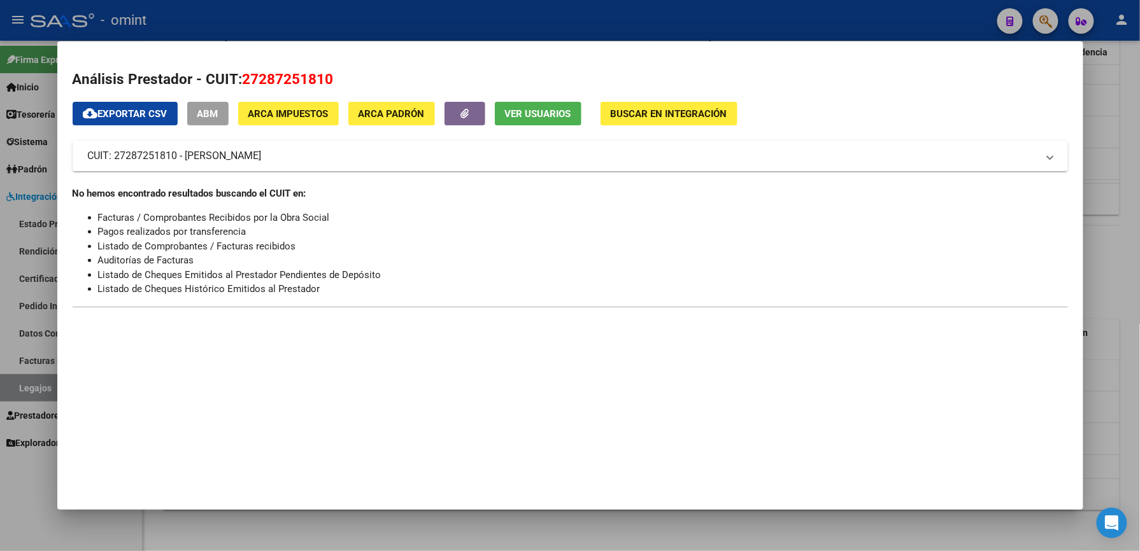
click at [716, 23] on div at bounding box center [570, 275] width 1140 height 551
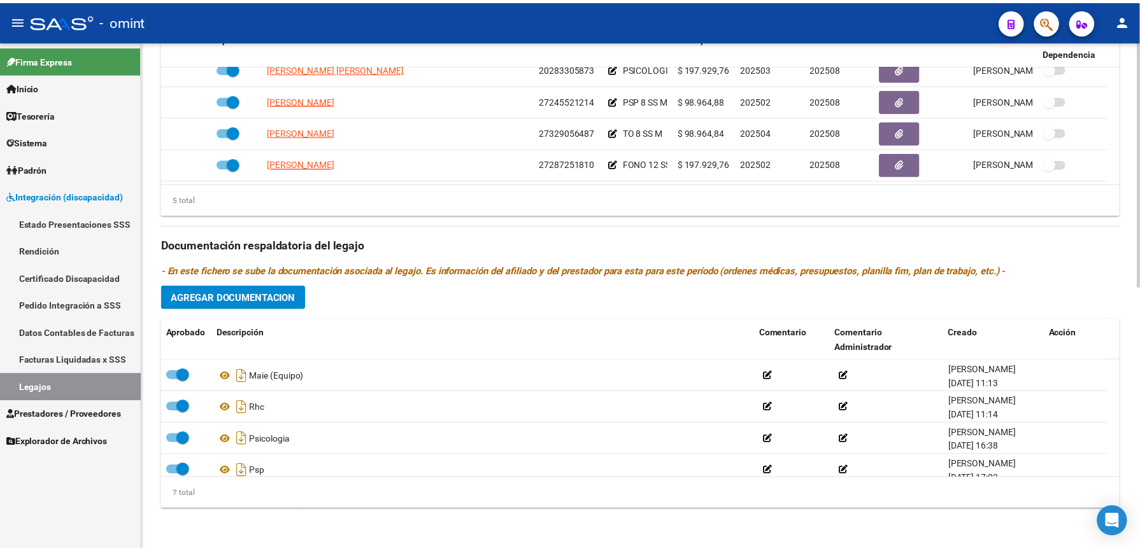
scroll to position [544, 0]
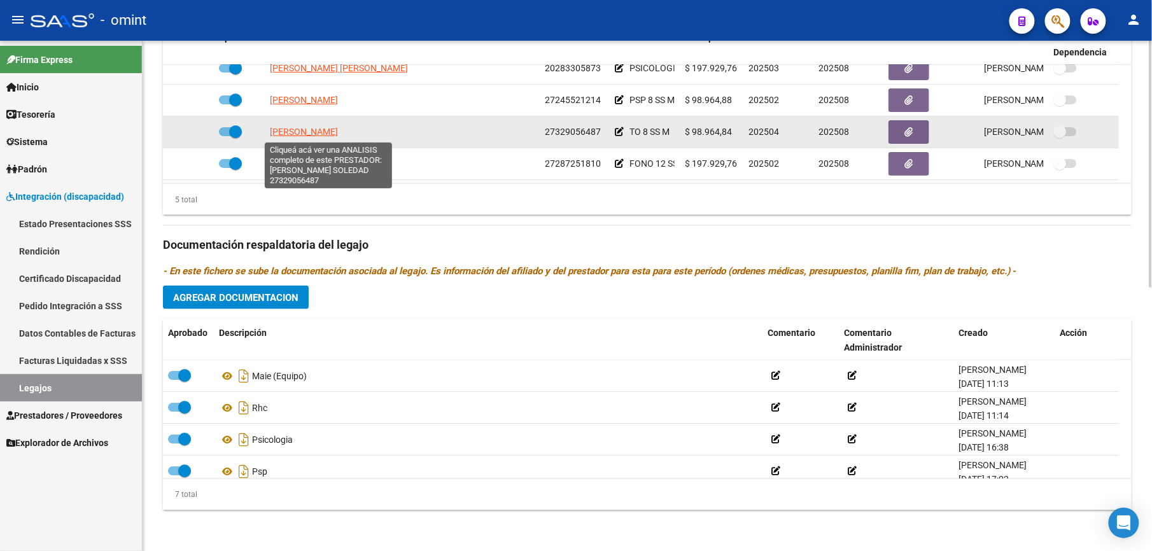
click at [338, 131] on span "[PERSON_NAME]" at bounding box center [304, 132] width 68 height 10
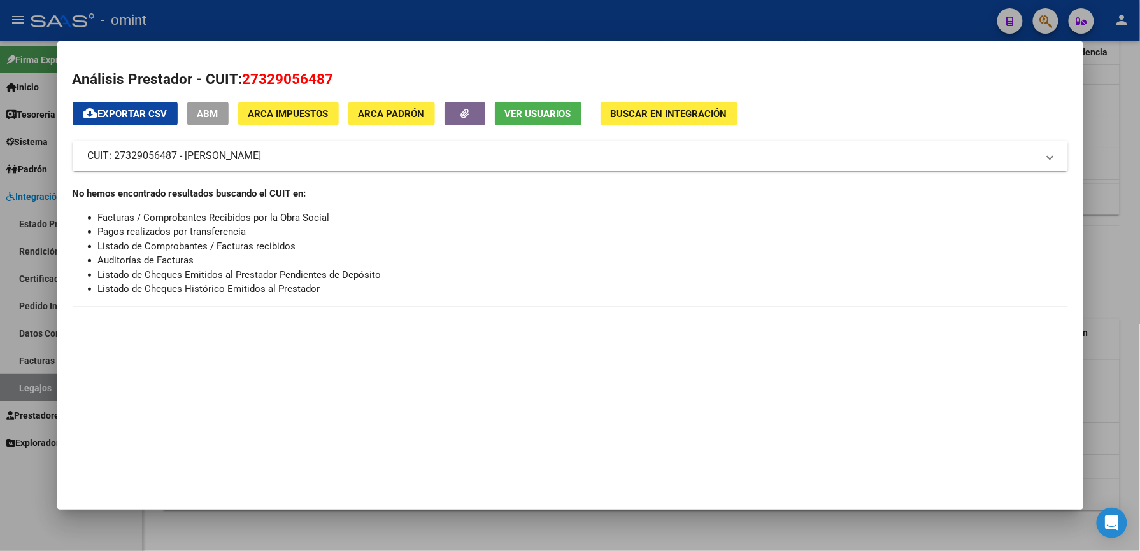
click at [556, 25] on div at bounding box center [570, 275] width 1140 height 551
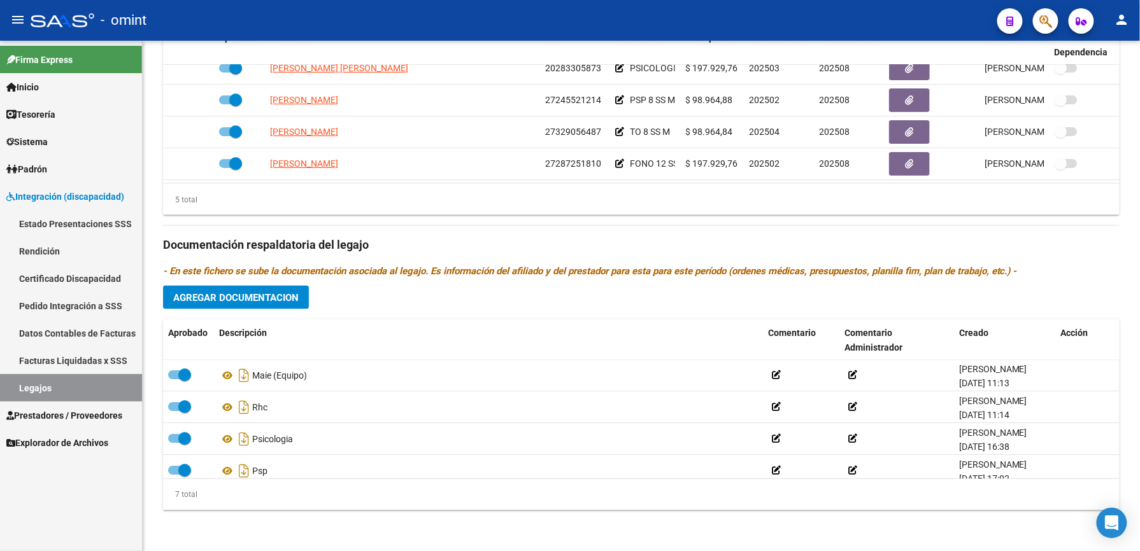
scroll to position [544, 0]
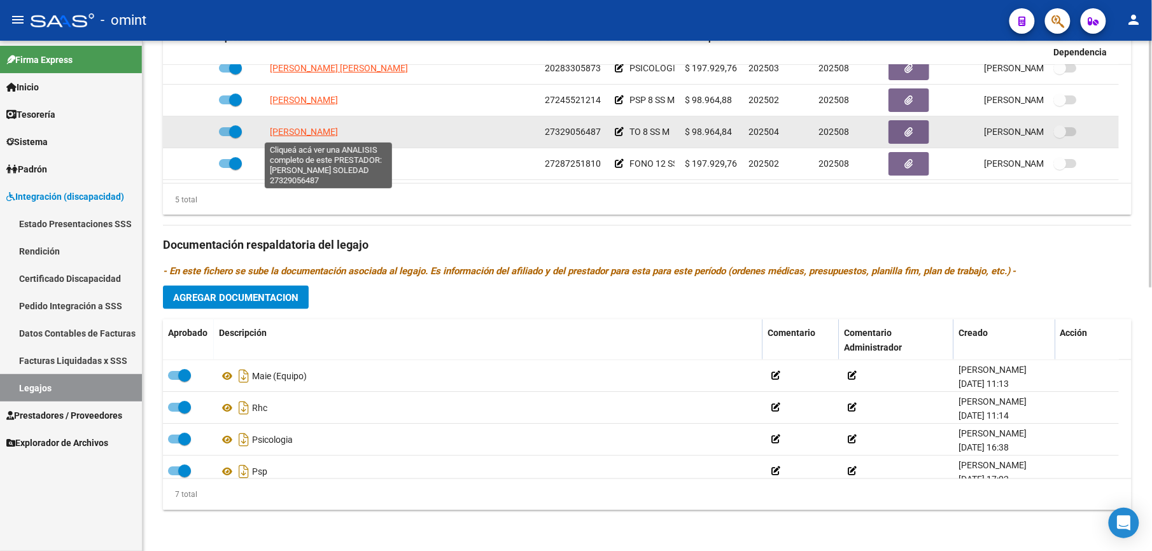
click at [338, 131] on span "[PERSON_NAME]" at bounding box center [304, 132] width 68 height 10
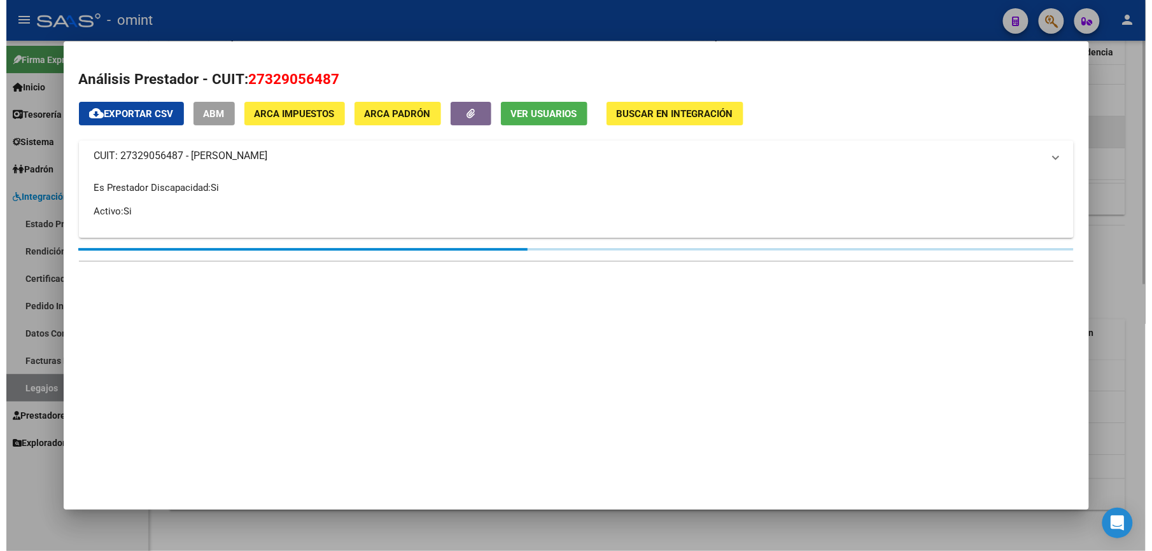
scroll to position [558, 0]
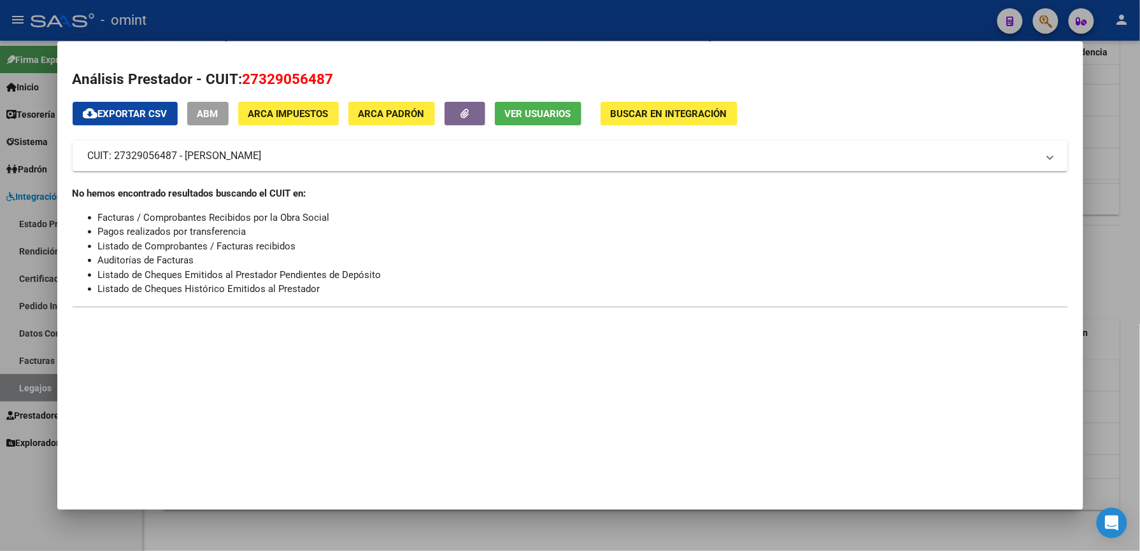
click at [495, 29] on div at bounding box center [570, 275] width 1140 height 551
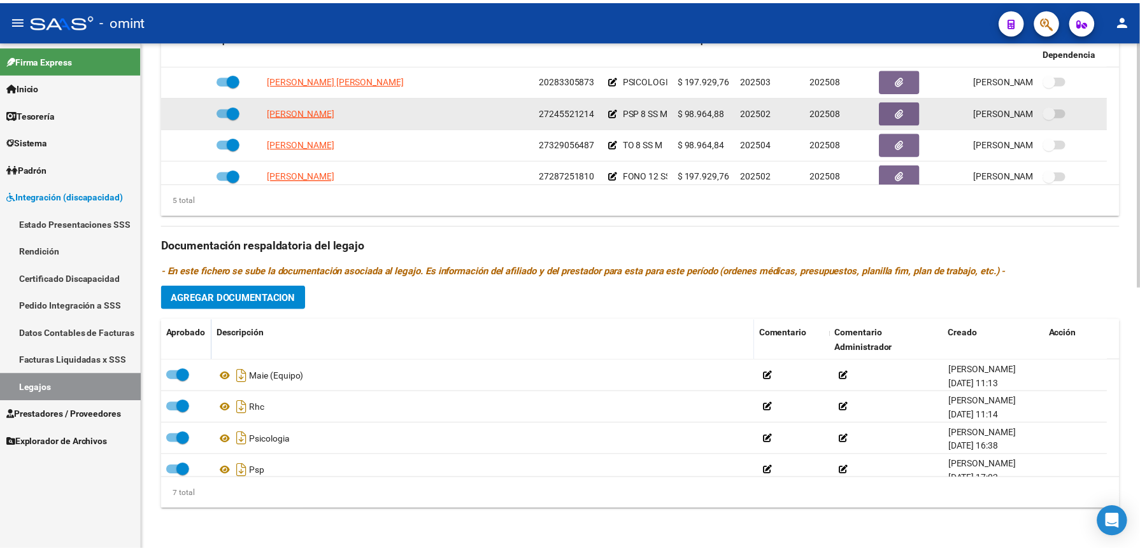
scroll to position [0, 0]
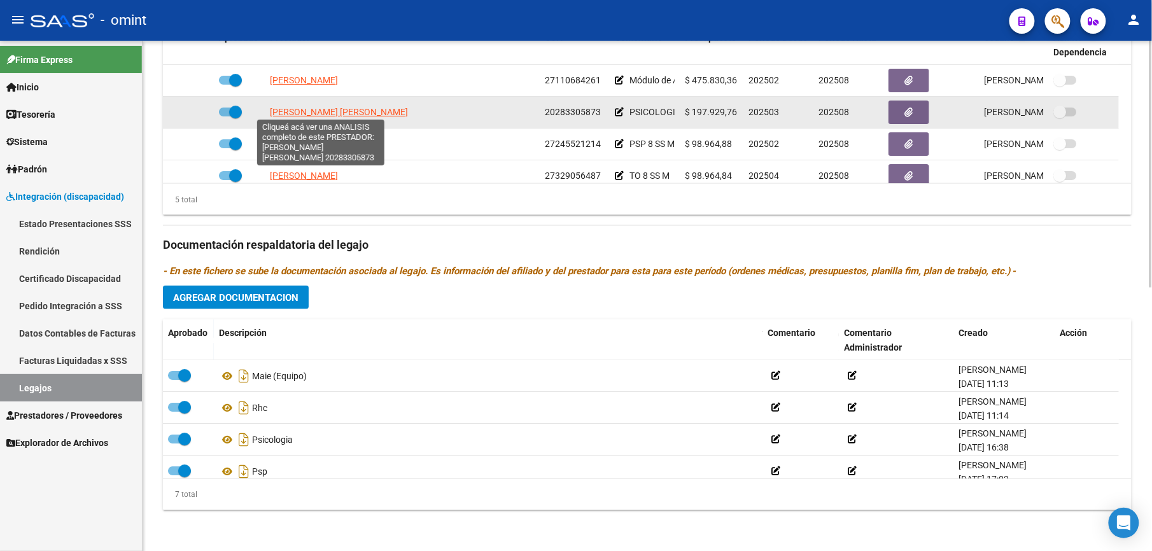
click at [336, 112] on span "[PERSON_NAME] [PERSON_NAME]" at bounding box center [339, 112] width 138 height 10
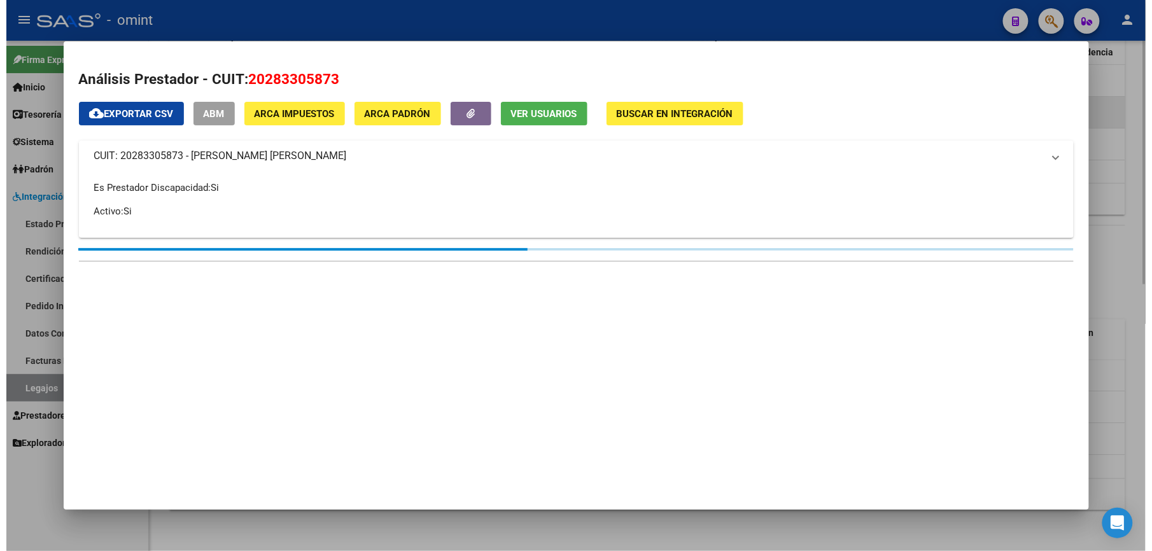
scroll to position [558, 0]
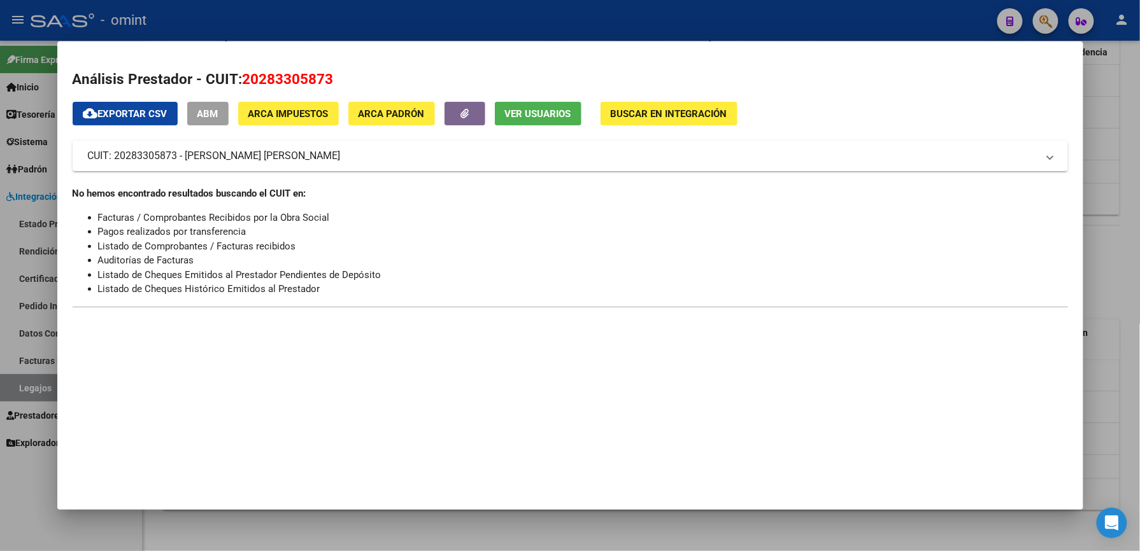
click at [635, 21] on div at bounding box center [570, 275] width 1140 height 551
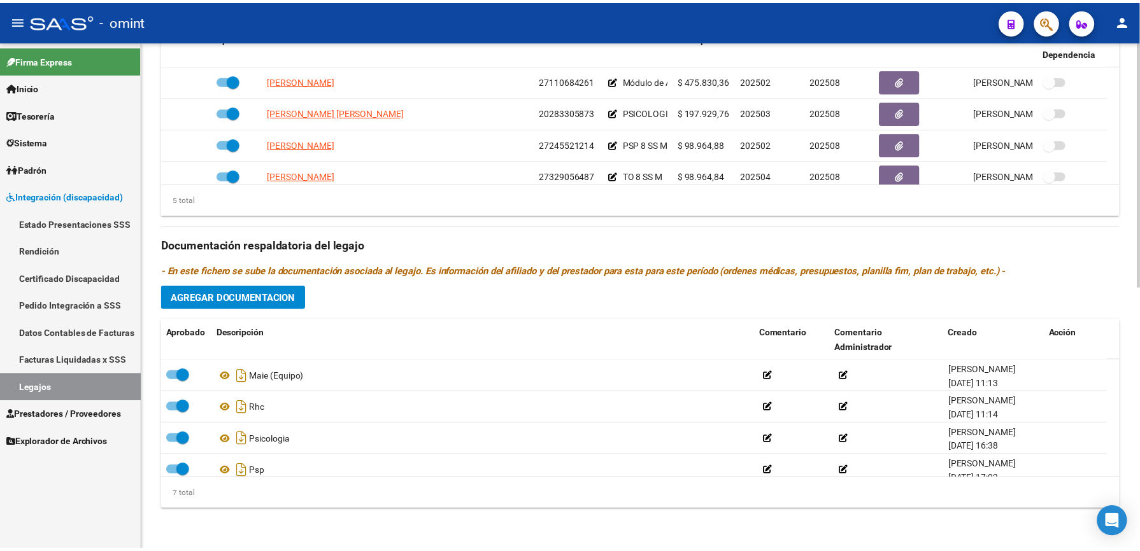
scroll to position [544, 0]
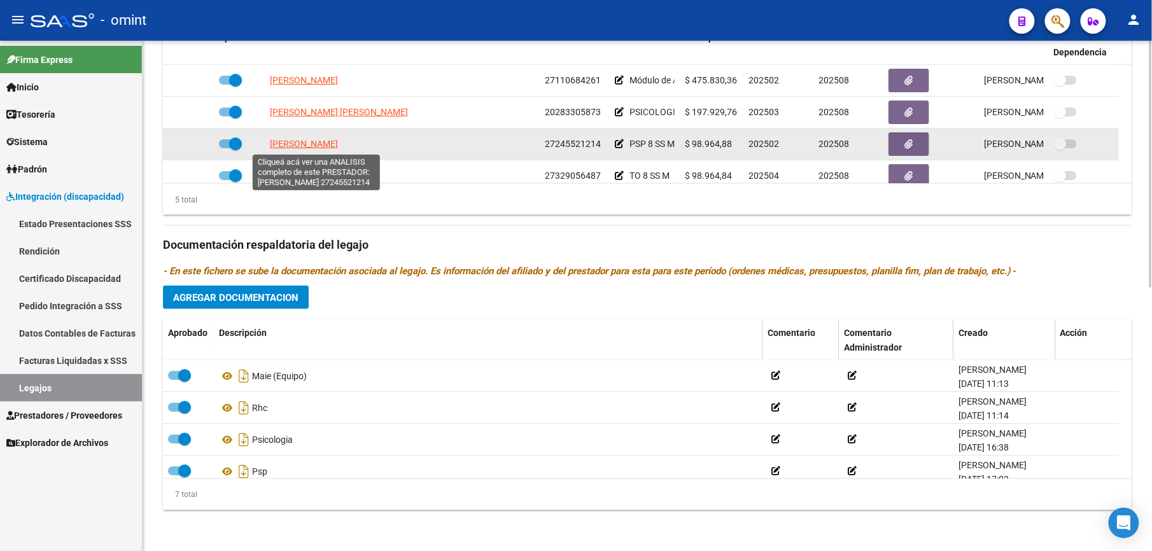
click at [337, 146] on span "[PERSON_NAME]" at bounding box center [304, 144] width 68 height 10
type textarea "27245521214"
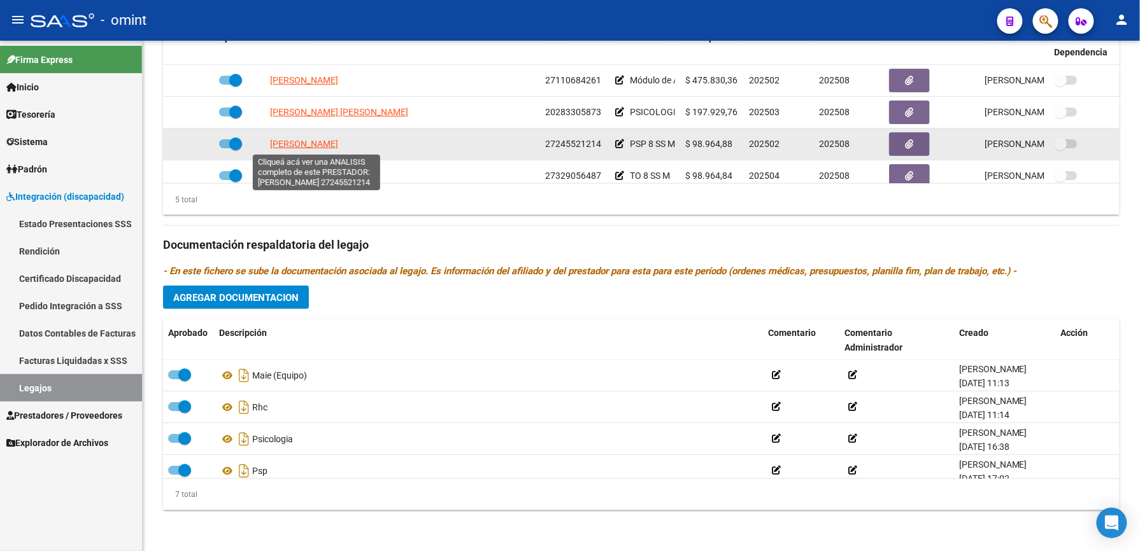
scroll to position [558, 0]
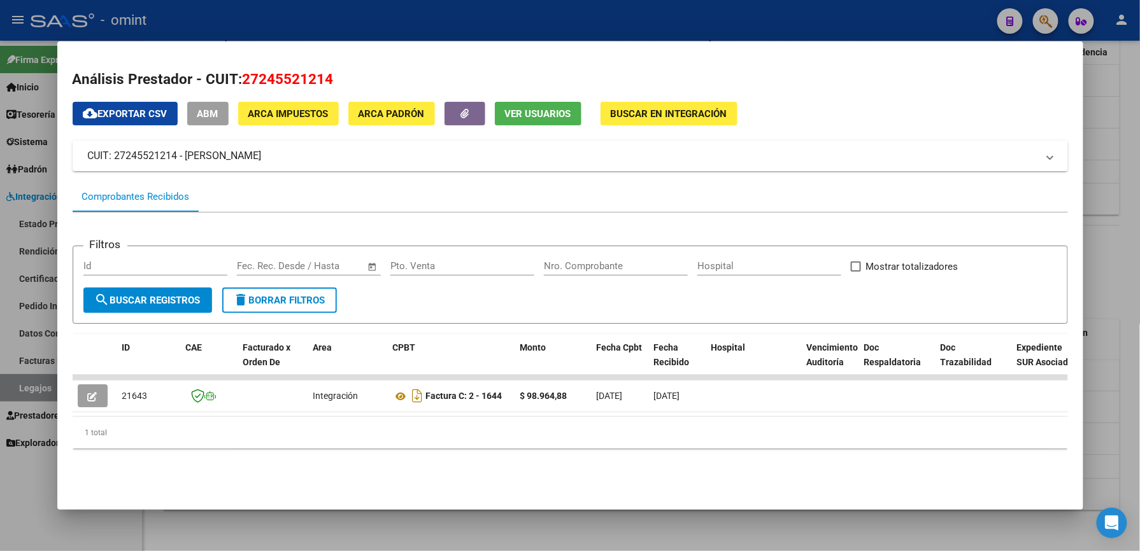
drag, startPoint x: 775, startPoint y: 436, endPoint x: 549, endPoint y: 430, distance: 226.1
click at [772, 436] on div "1 total" at bounding box center [570, 433] width 995 height 32
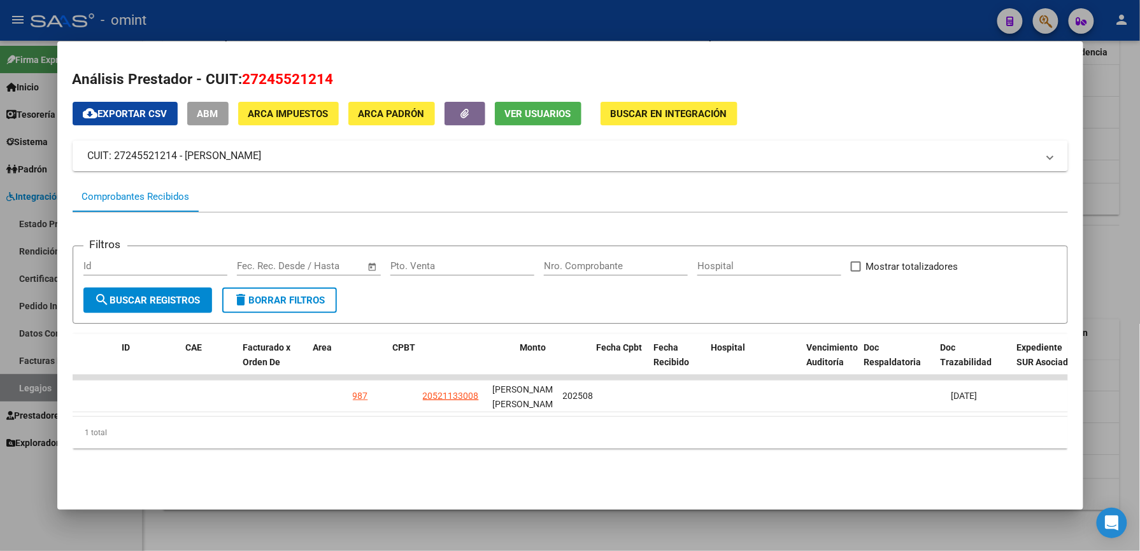
scroll to position [0, 0]
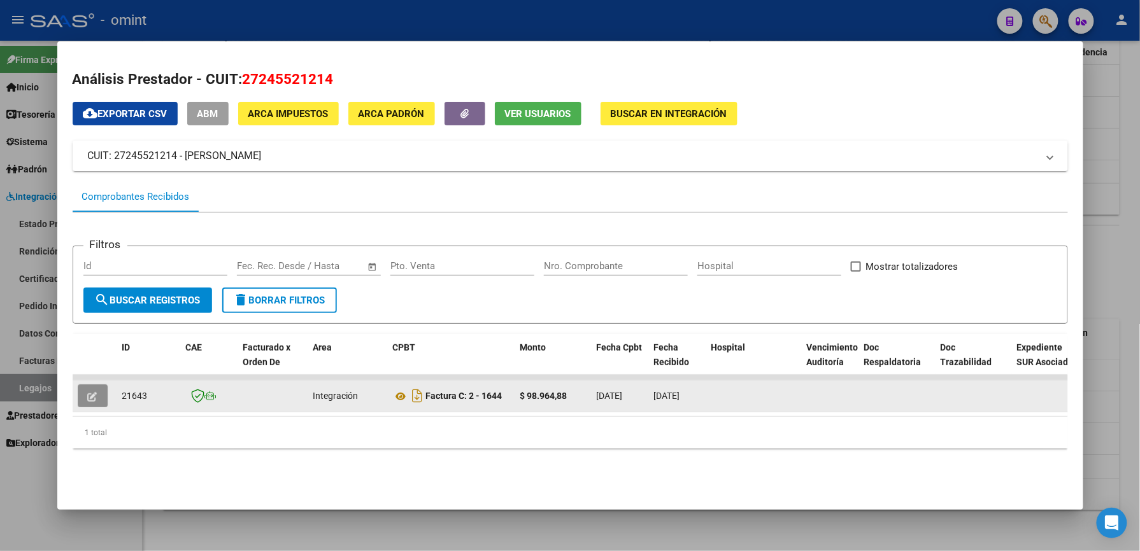
click at [90, 388] on button "button" at bounding box center [93, 396] width 30 height 23
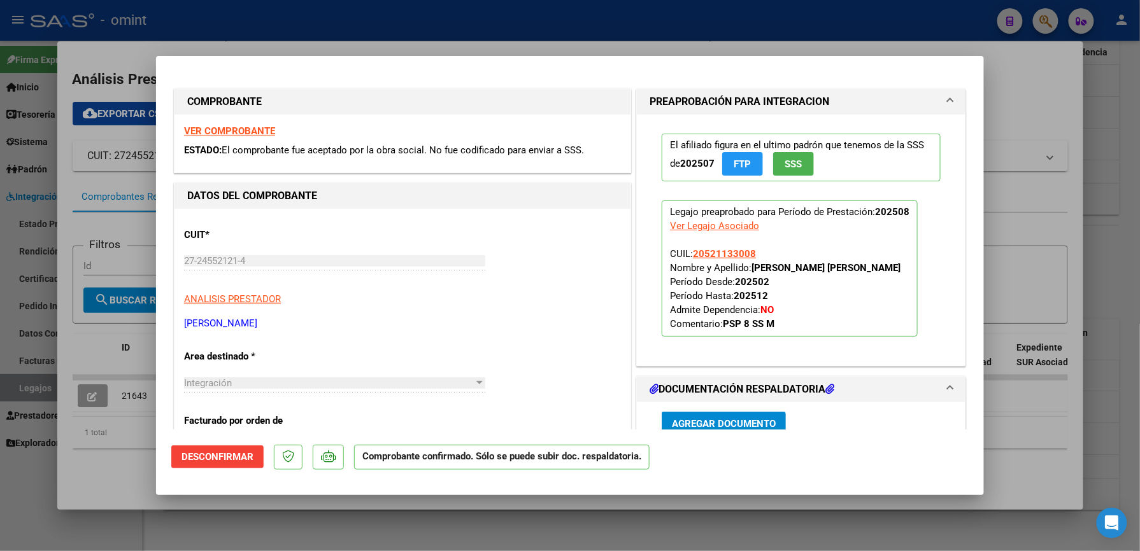
click at [229, 456] on span "Desconfirmar" at bounding box center [217, 456] width 72 height 11
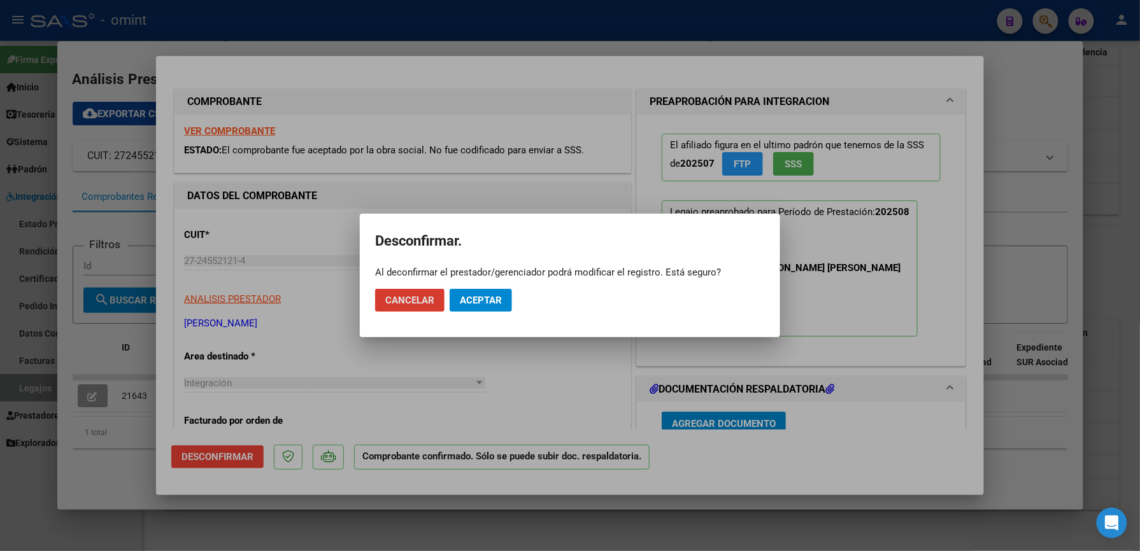
click at [485, 296] on span "Aceptar" at bounding box center [481, 300] width 42 height 11
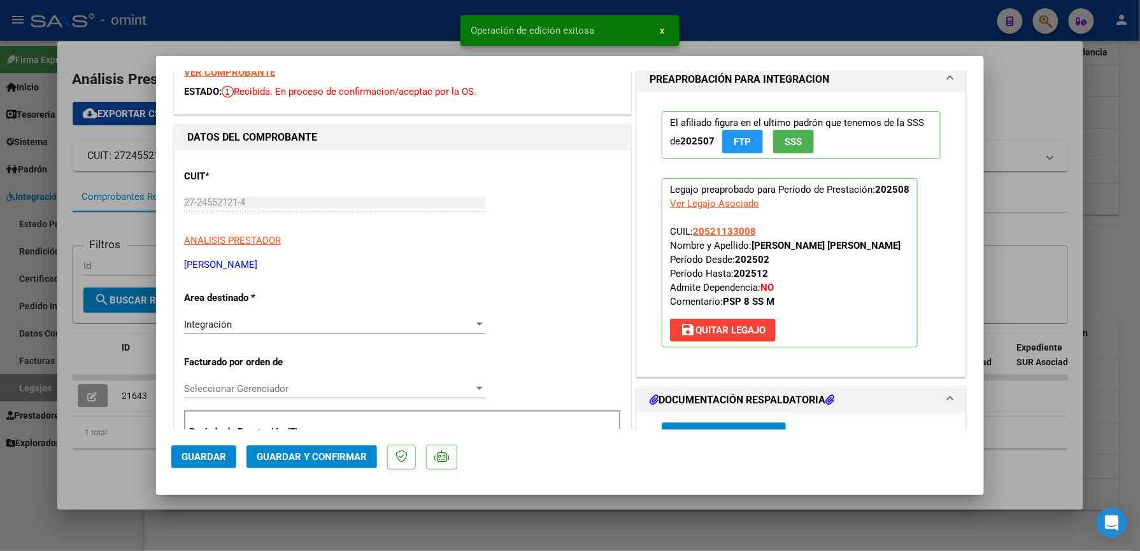
scroll to position [85, 0]
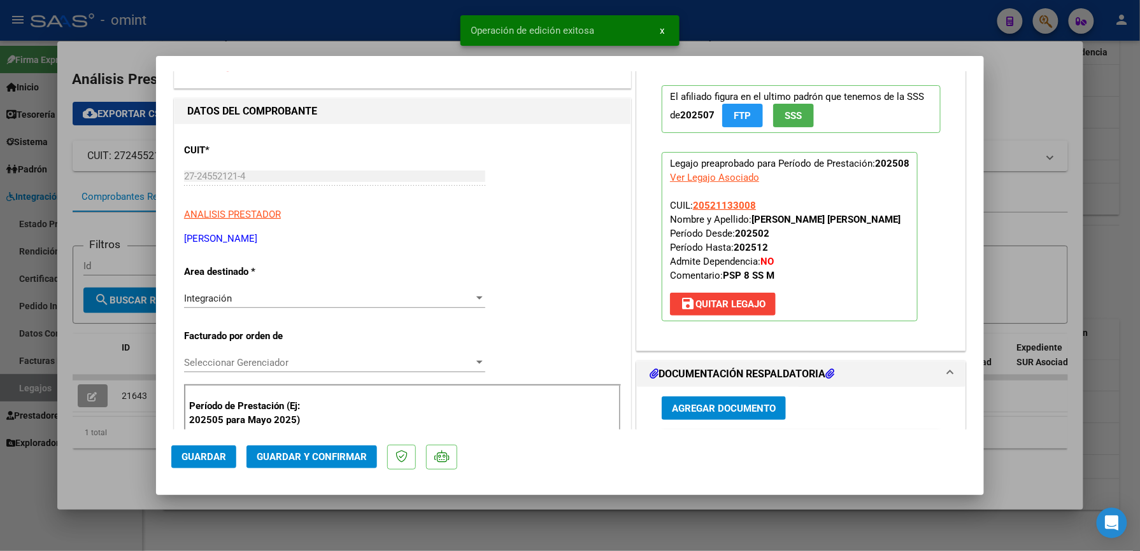
click at [441, 292] on div "Integración Seleccionar Area" at bounding box center [334, 298] width 301 height 19
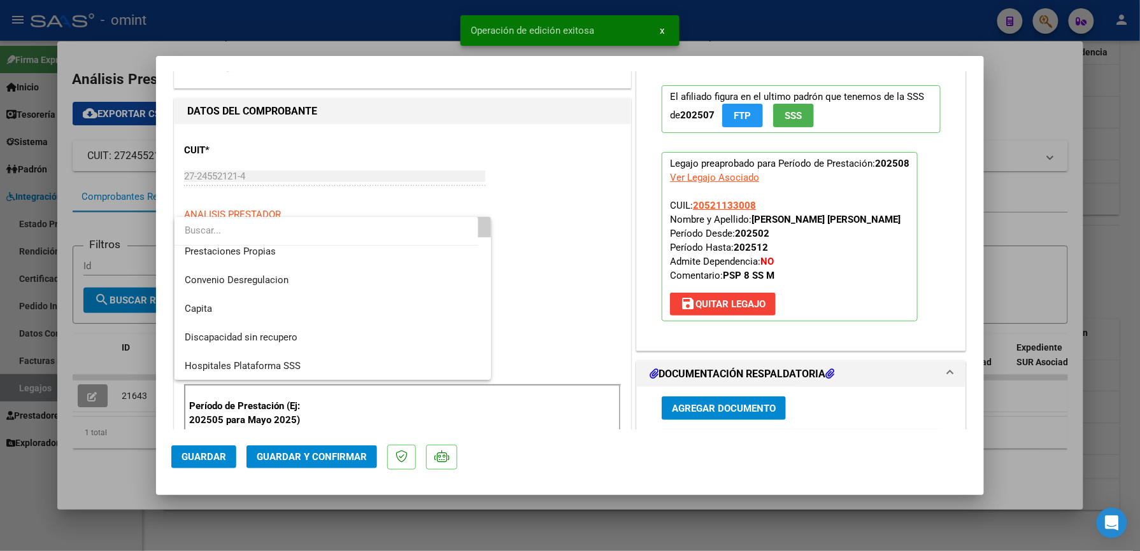
scroll to position [124, 0]
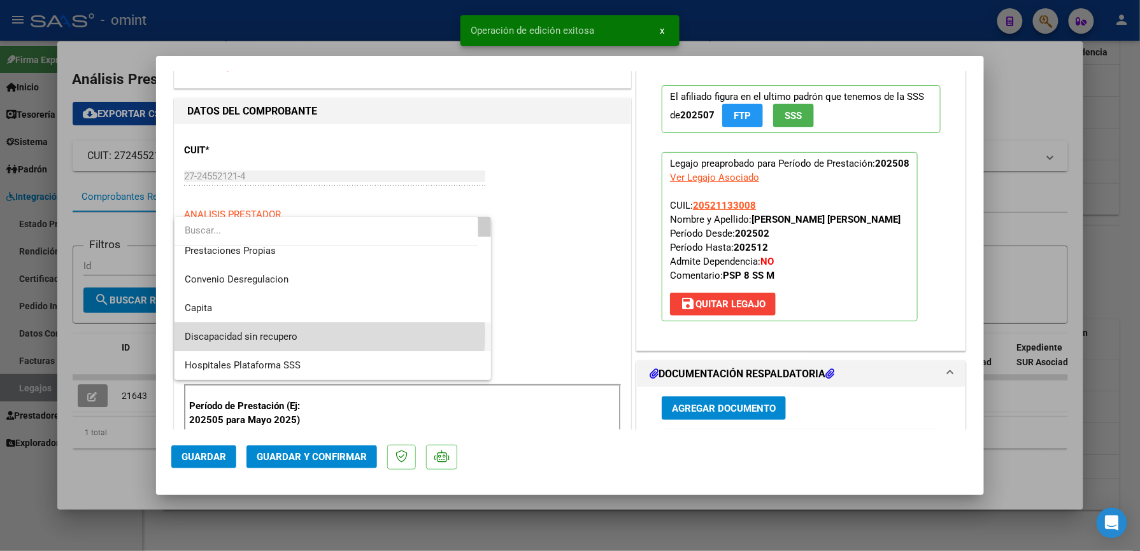
click at [329, 334] on span "Discapacidad sin recupero" at bounding box center [333, 337] width 296 height 29
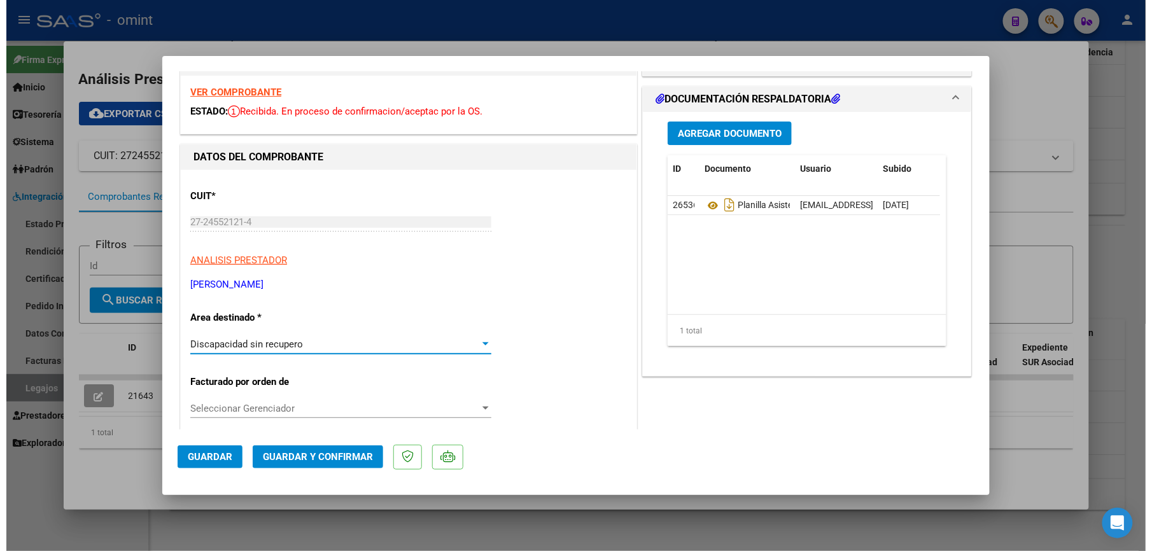
scroll to position [0, 0]
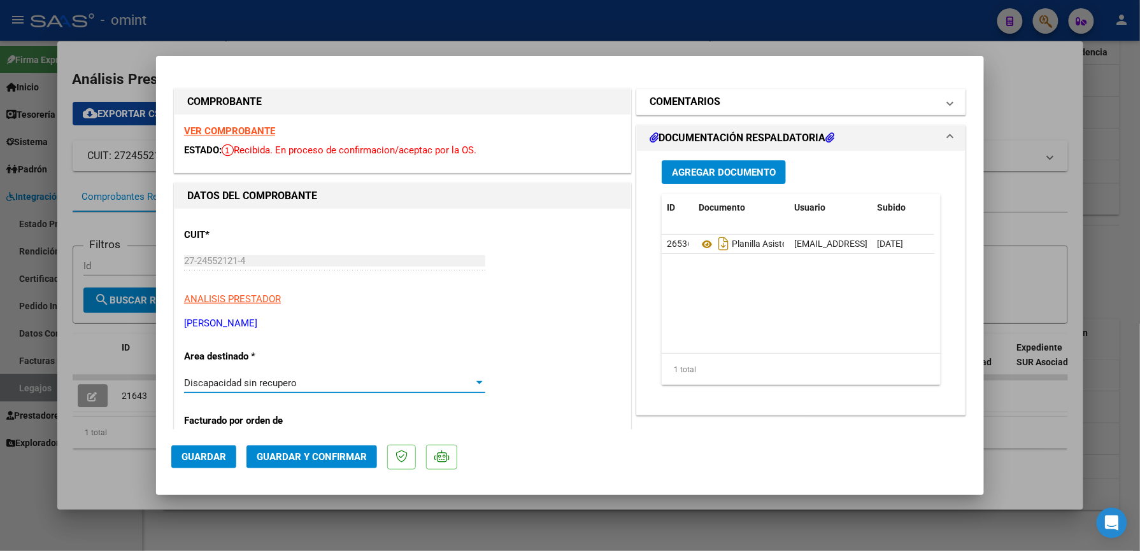
click at [716, 90] on mat-expansion-panel-header "COMENTARIOS" at bounding box center [801, 101] width 329 height 25
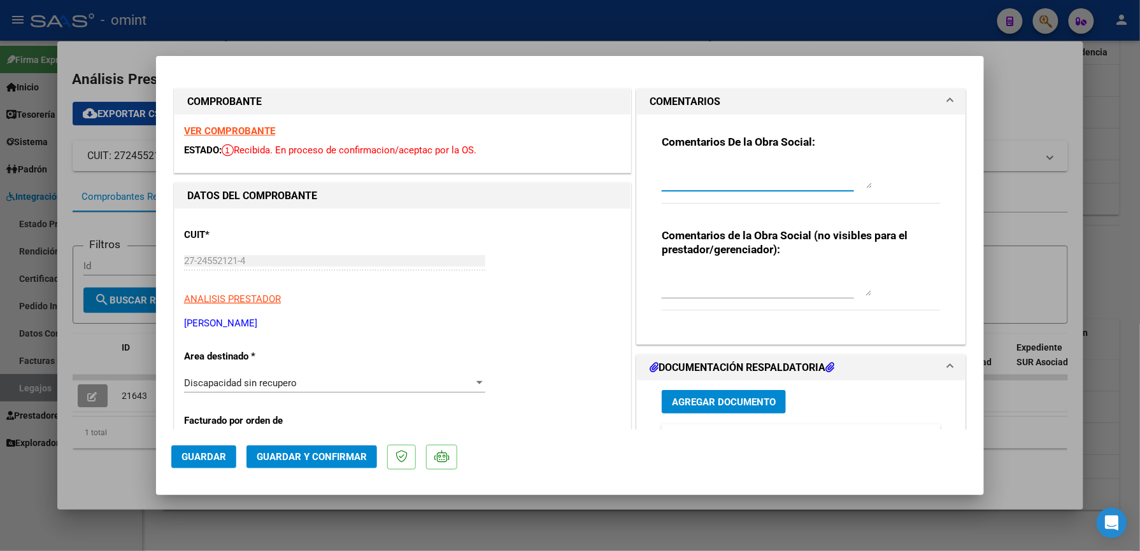
drag, startPoint x: 691, startPoint y: 185, endPoint x: 669, endPoint y: 185, distance: 22.3
click at [691, 182] on textarea at bounding box center [767, 175] width 210 height 25
type textarea "cud vencido"
click at [347, 455] on span "Guardar y Confirmar" at bounding box center [312, 456] width 110 height 11
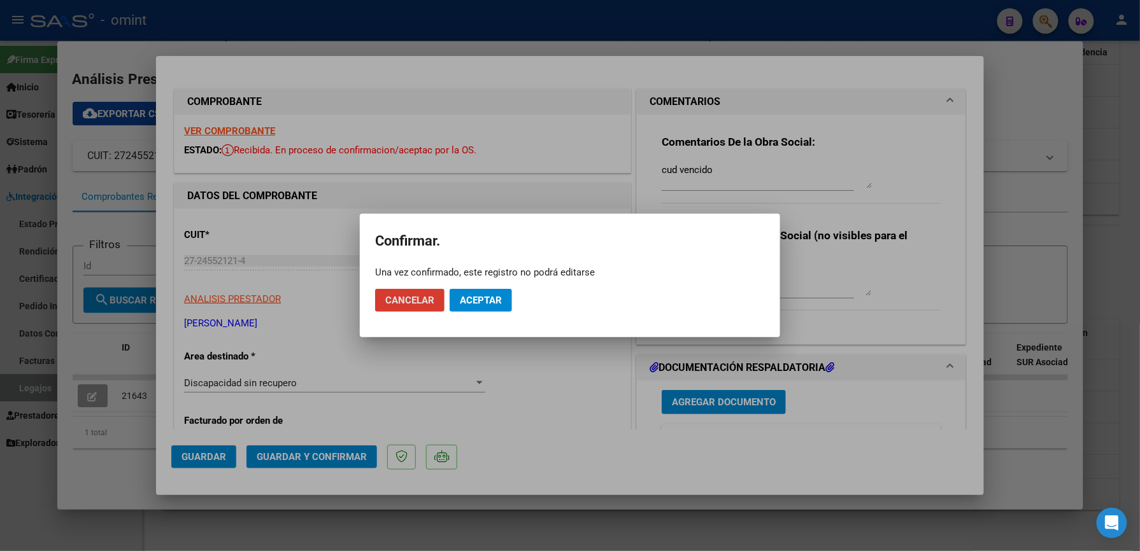
click at [474, 301] on span "Aceptar" at bounding box center [481, 300] width 42 height 11
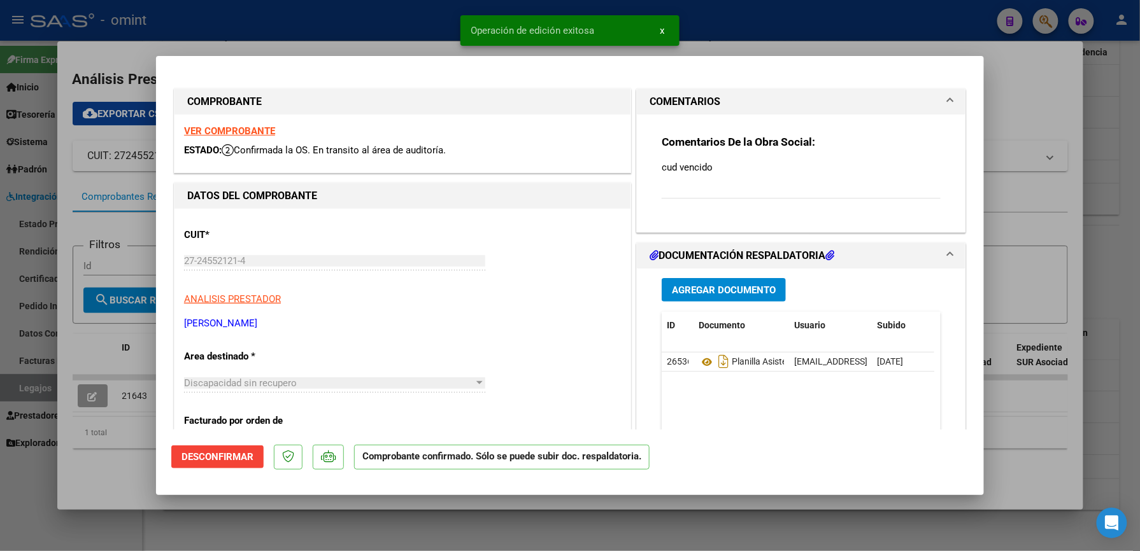
click at [1065, 180] on div at bounding box center [570, 275] width 1140 height 551
type input "$ 0,00"
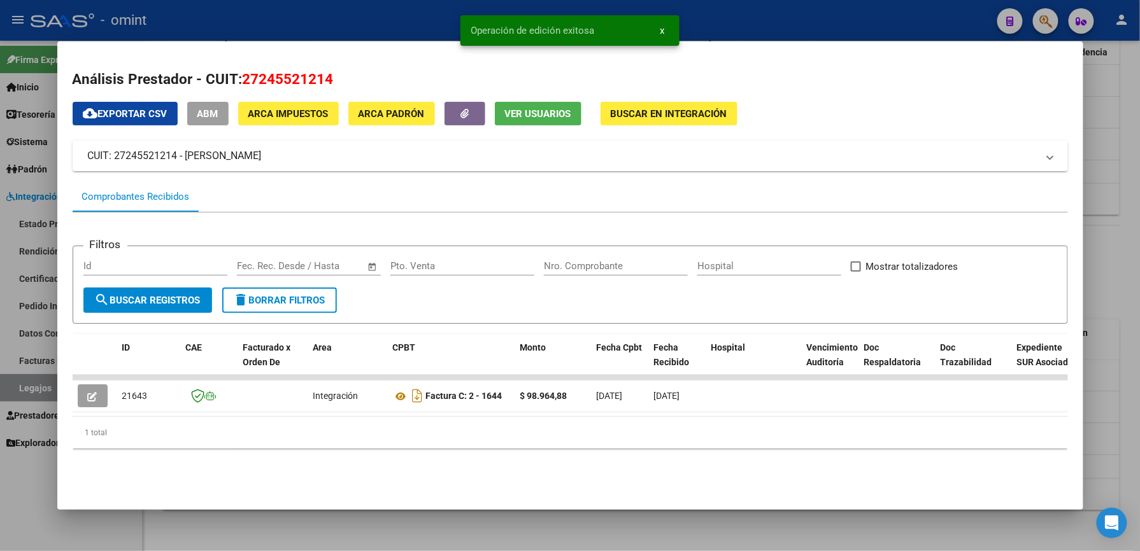
click at [777, 29] on div at bounding box center [570, 275] width 1140 height 551
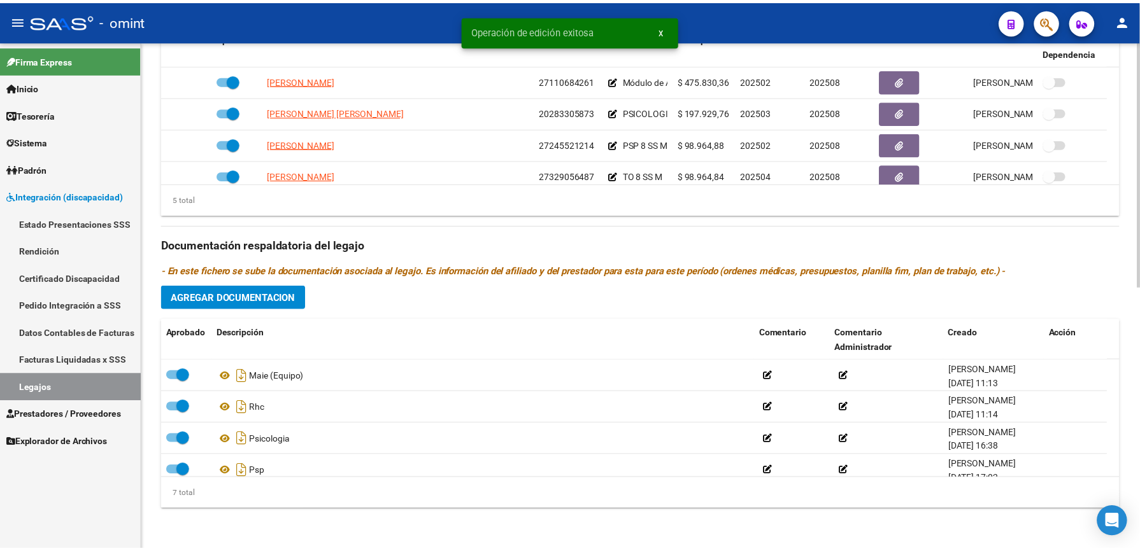
scroll to position [544, 0]
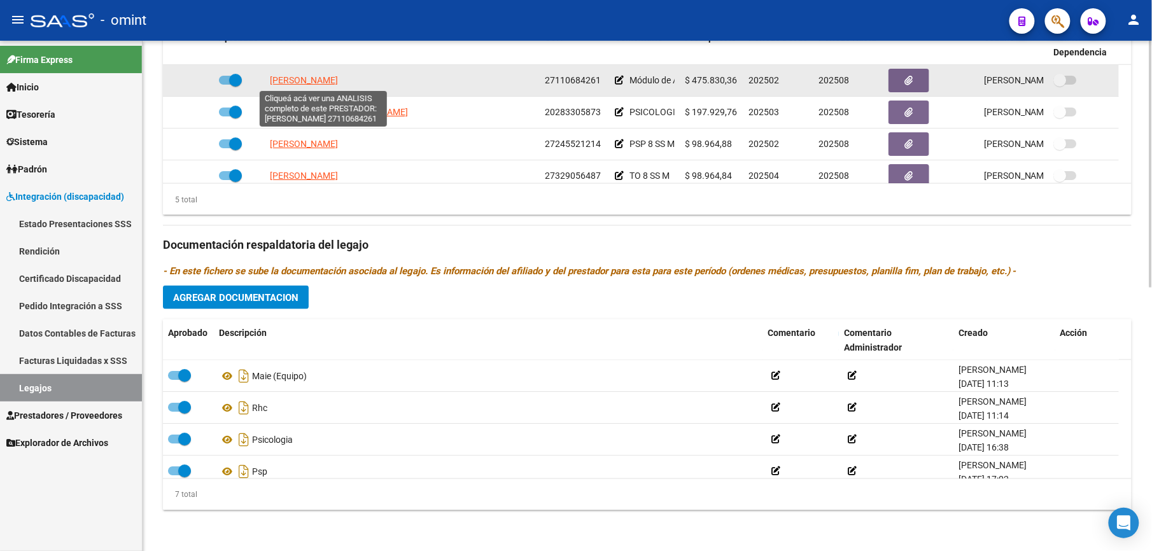
click at [316, 80] on span "[PERSON_NAME]" at bounding box center [304, 80] width 68 height 10
type textarea "27110684261"
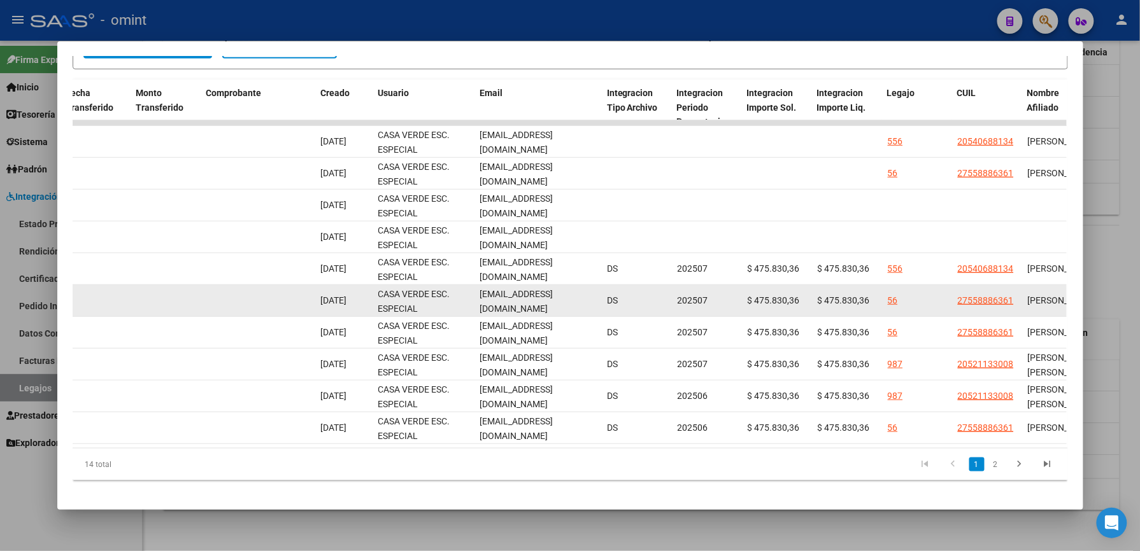
scroll to position [0, 1203]
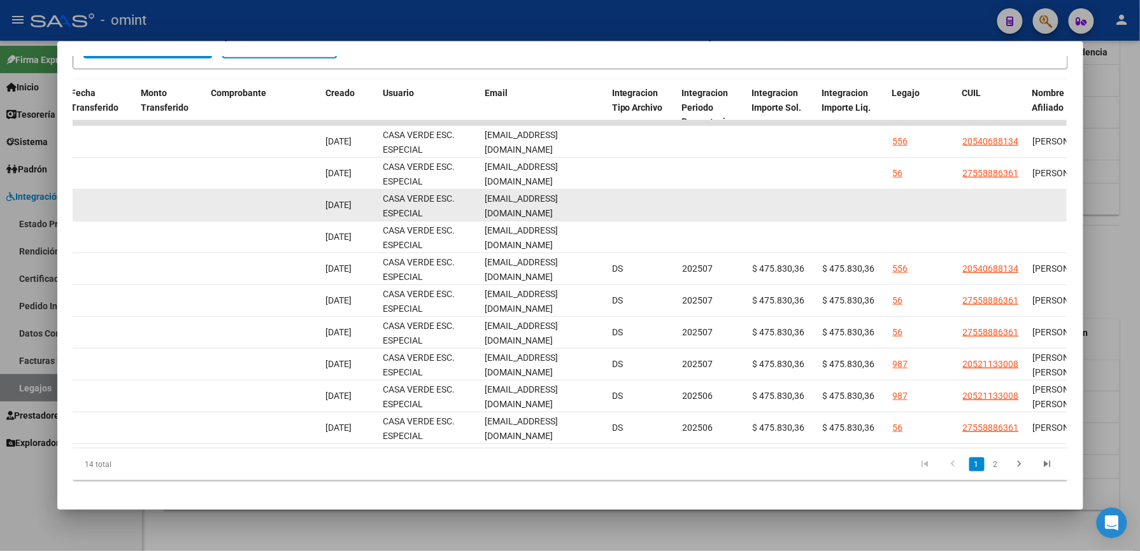
drag, startPoint x: 479, startPoint y: 204, endPoint x: 590, endPoint y: 207, distance: 110.2
click at [590, 207] on div "[EMAIL_ADDRESS][DOMAIN_NAME]" at bounding box center [543, 205] width 117 height 27
drag, startPoint x: 590, startPoint y: 207, endPoint x: 571, endPoint y: 207, distance: 18.5
copy span "[EMAIL_ADDRESS][DOMAIN_NAME]"
